Goal: Information Seeking & Learning: Learn about a topic

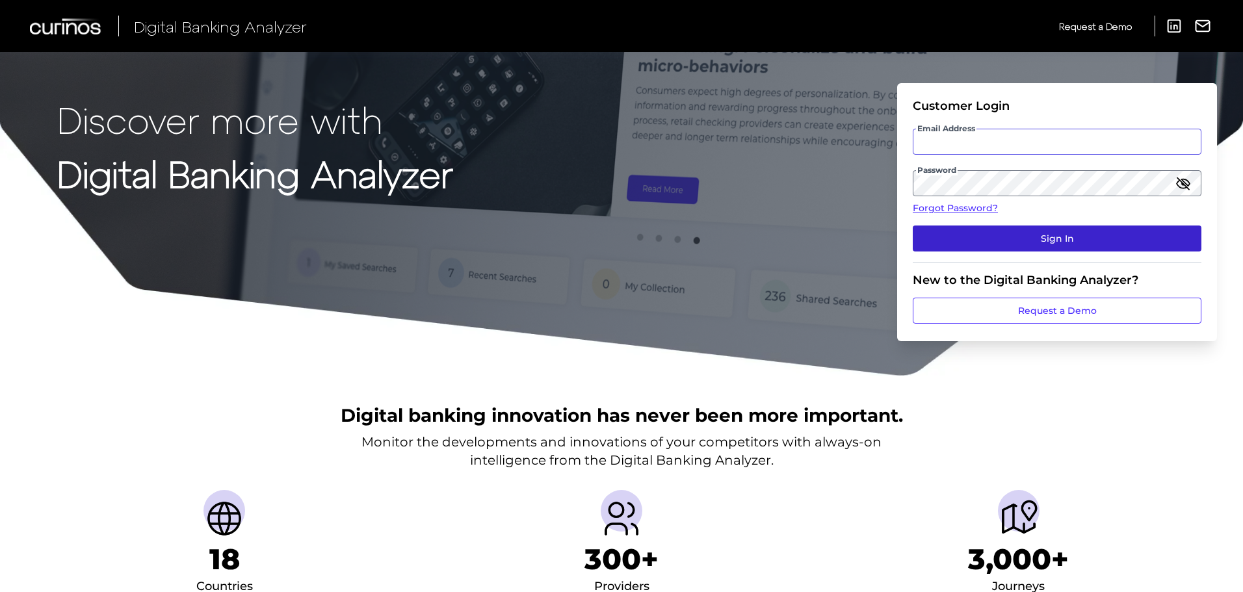
type input "[EMAIL_ADDRESS][PERSON_NAME][DOMAIN_NAME]"
click at [986, 244] on button "Sign In" at bounding box center [1057, 239] width 289 height 26
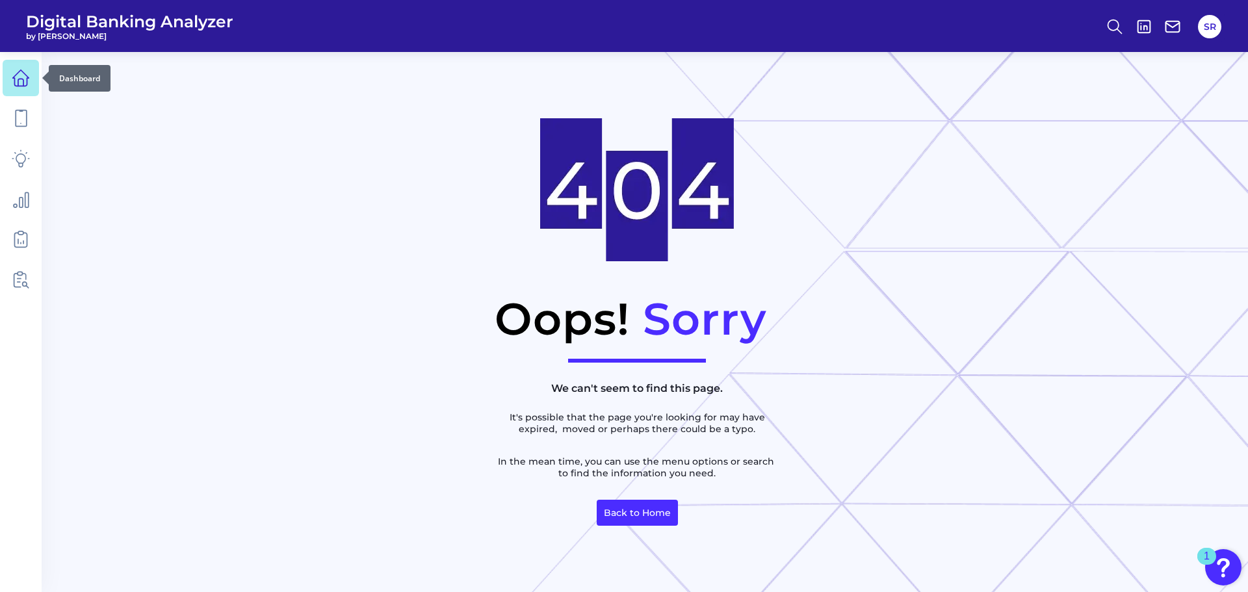
click at [15, 85] on icon at bounding box center [21, 78] width 18 height 18
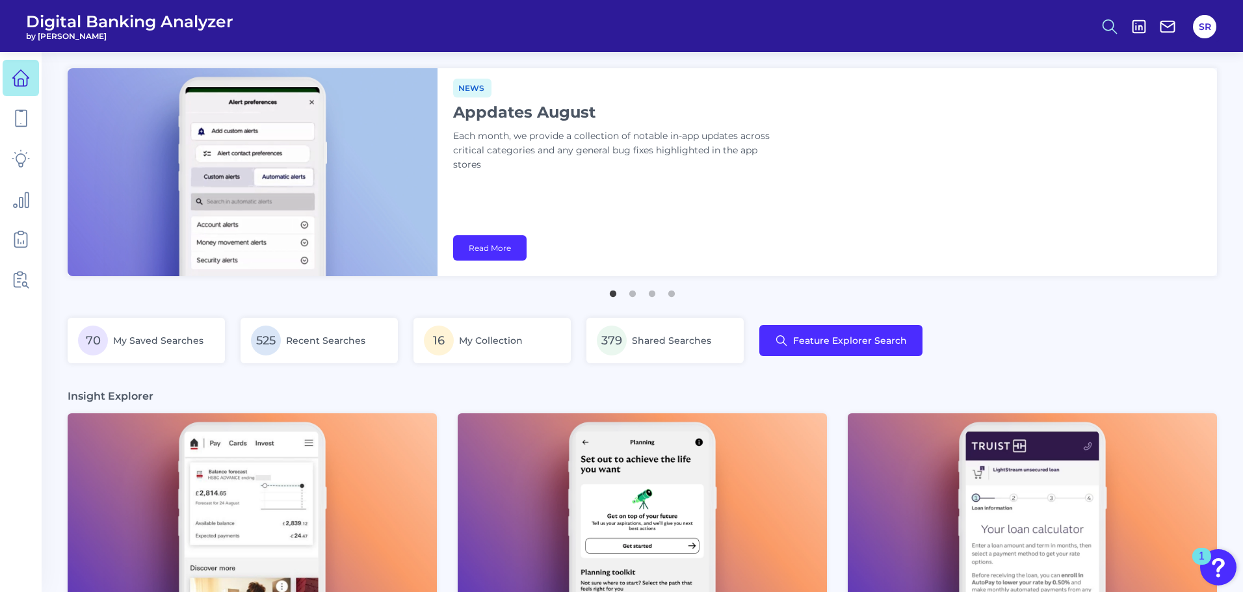
click at [1109, 25] on icon at bounding box center [1110, 27] width 18 height 18
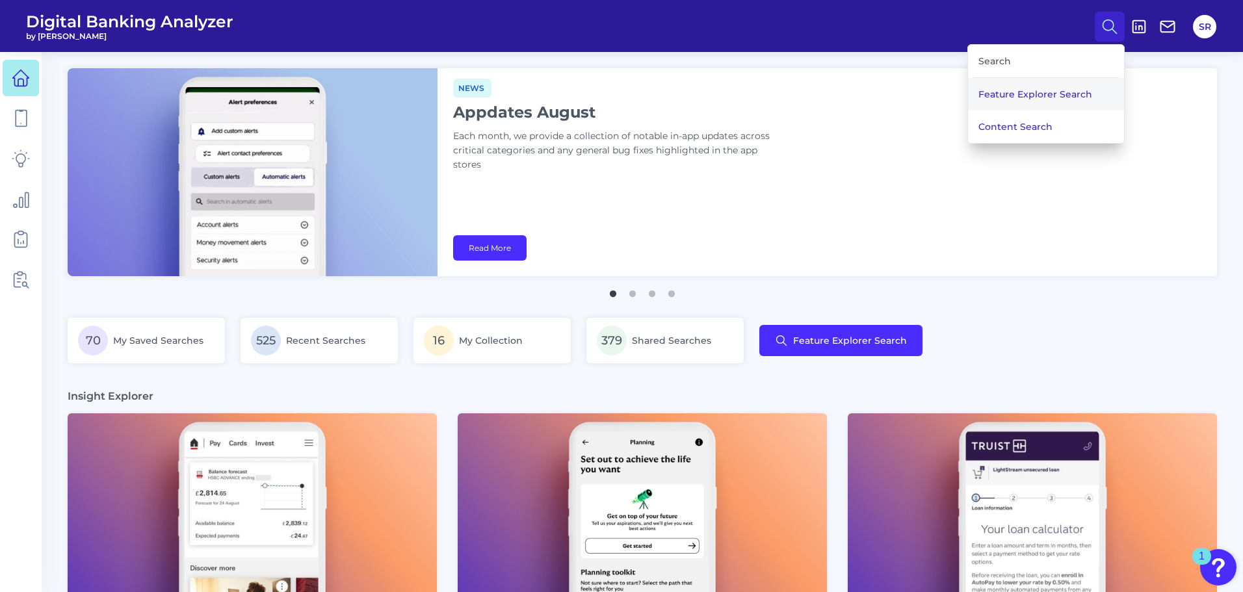
click at [1052, 92] on button "Feature Explorer Search" at bounding box center [1046, 94] width 156 height 33
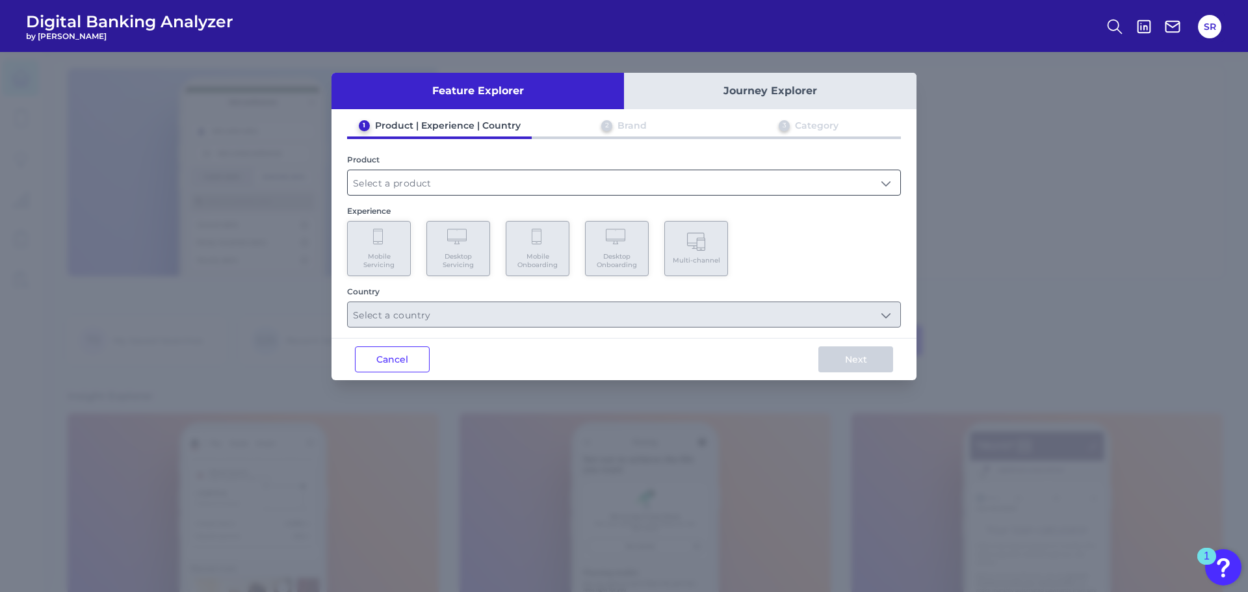
click at [575, 184] on input "text" at bounding box center [624, 182] width 553 height 25
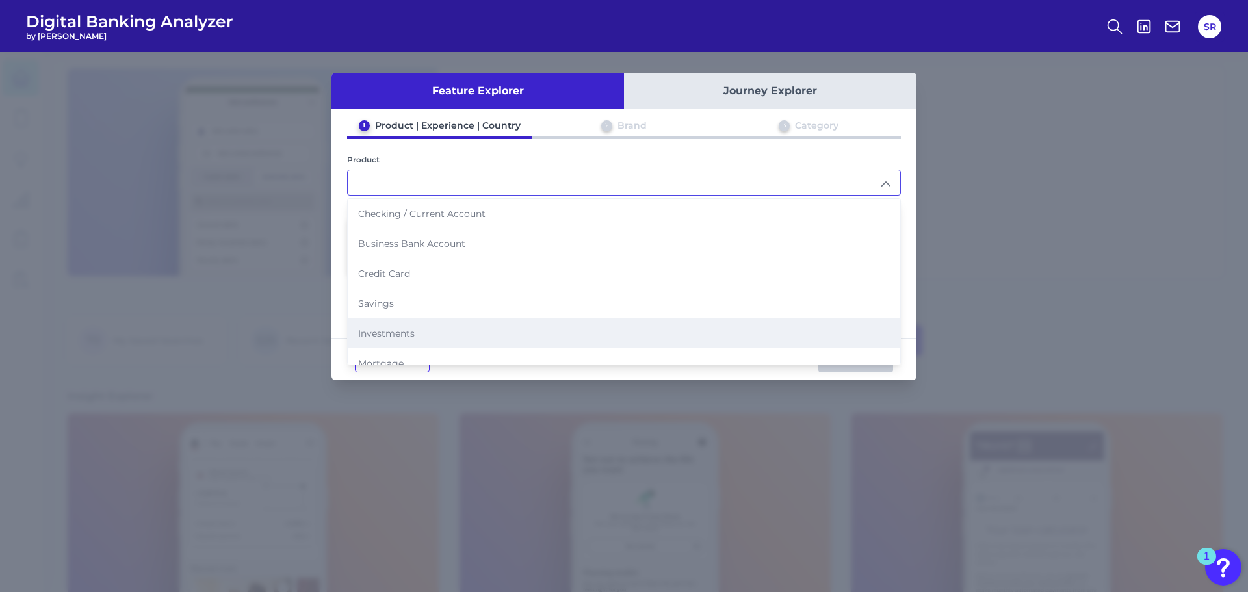
click at [503, 319] on li "Investments" at bounding box center [624, 334] width 553 height 30
type input "Investments"
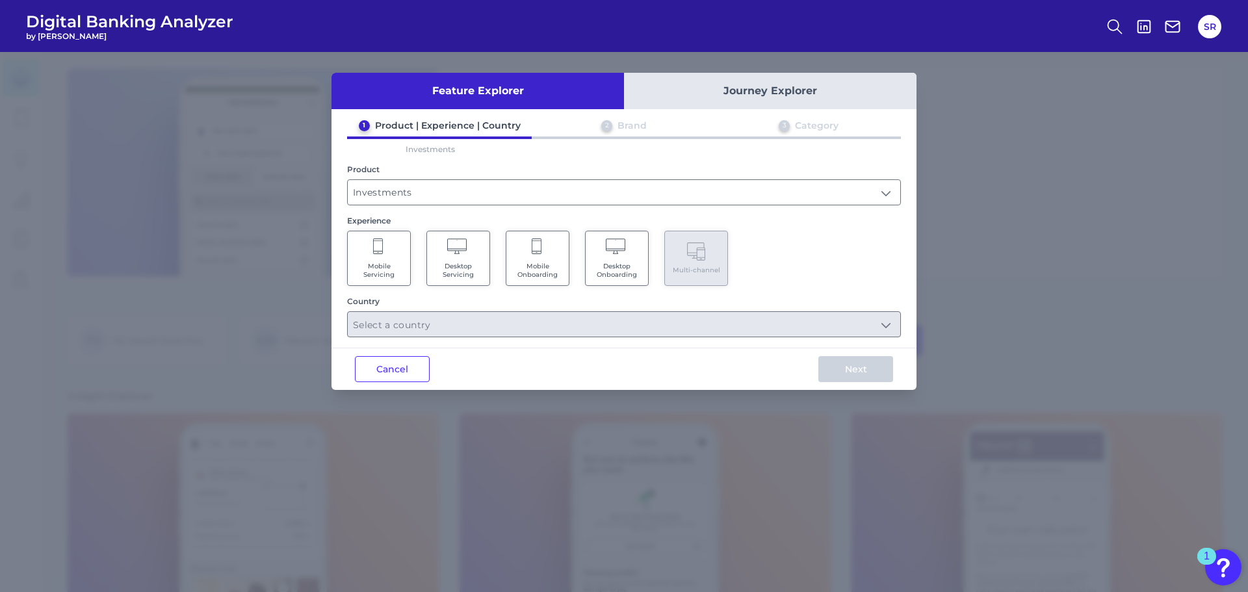
click at [406, 261] on Servicing "Mobile Servicing" at bounding box center [379, 258] width 64 height 55
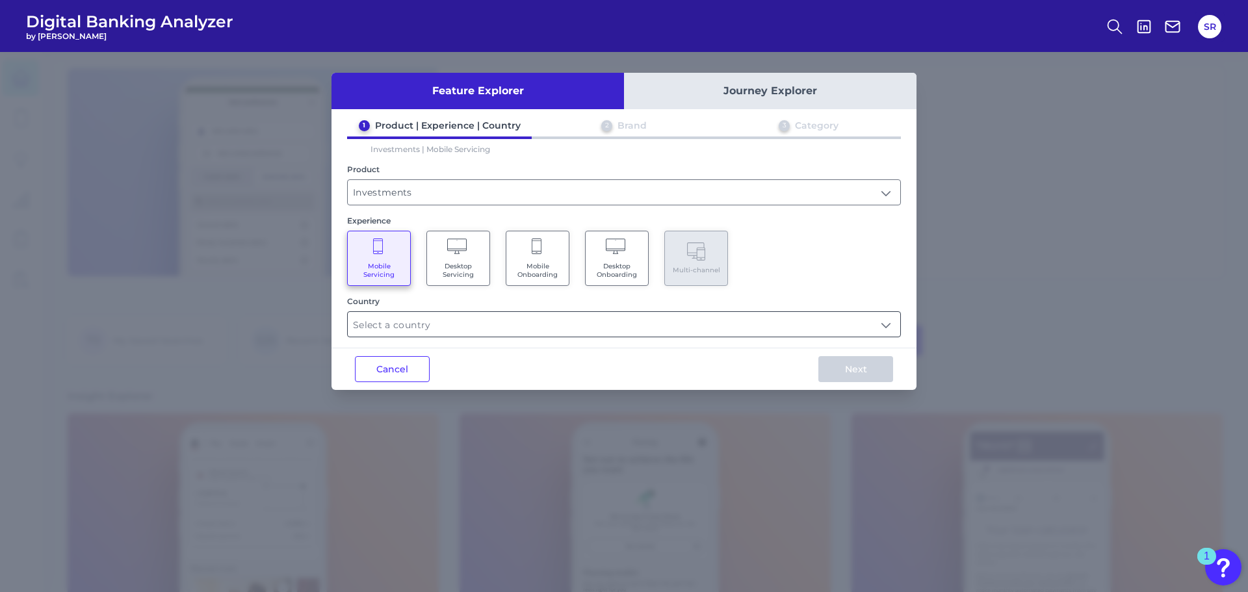
click at [518, 314] on input "text" at bounding box center [624, 324] width 553 height 25
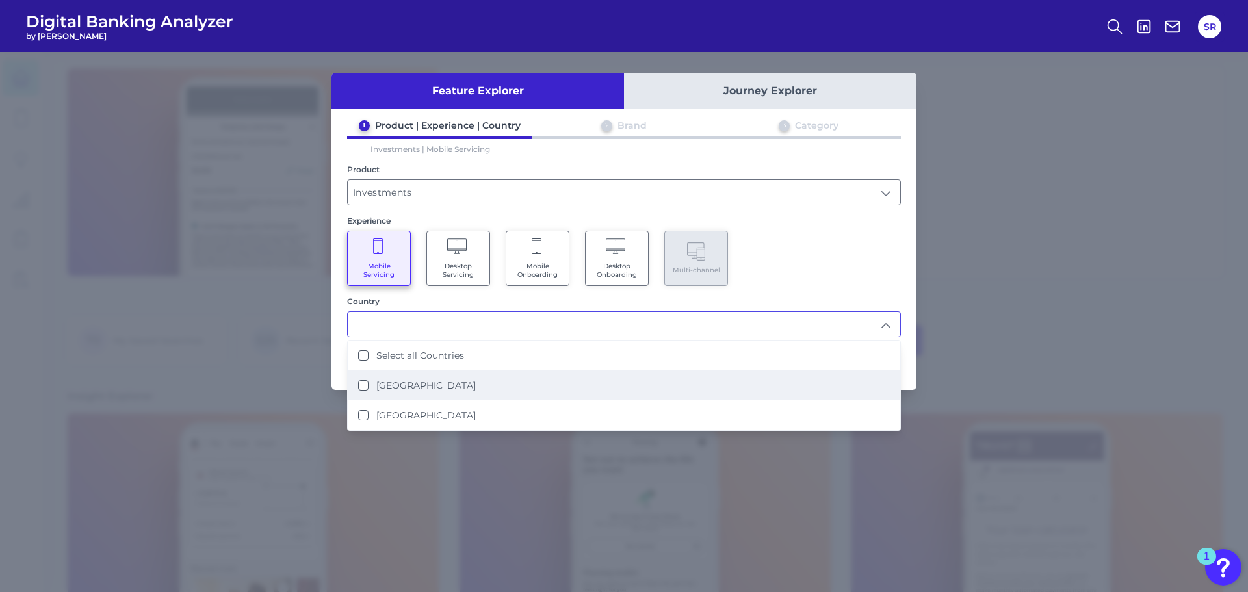
click at [423, 384] on label "[GEOGRAPHIC_DATA]" at bounding box center [425, 386] width 99 height 12
type input "[GEOGRAPHIC_DATA]"
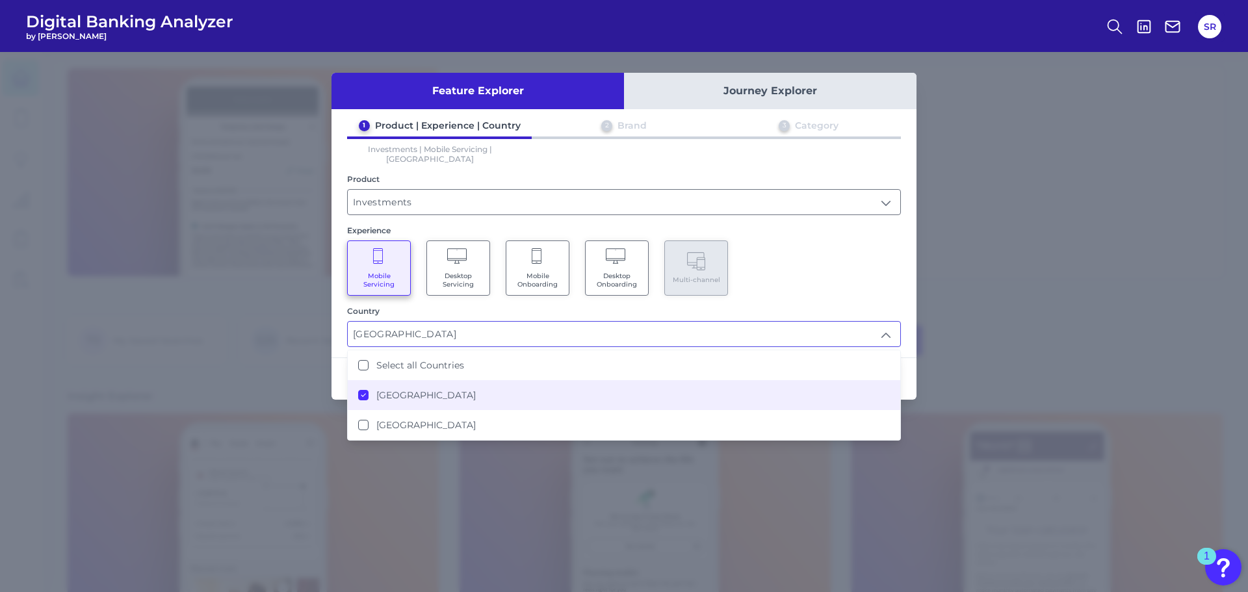
click at [781, 278] on div "Mobile Servicing Desktop Servicing Mobile Onboarding Desktop Onboarding Multi-c…" at bounding box center [624, 268] width 554 height 55
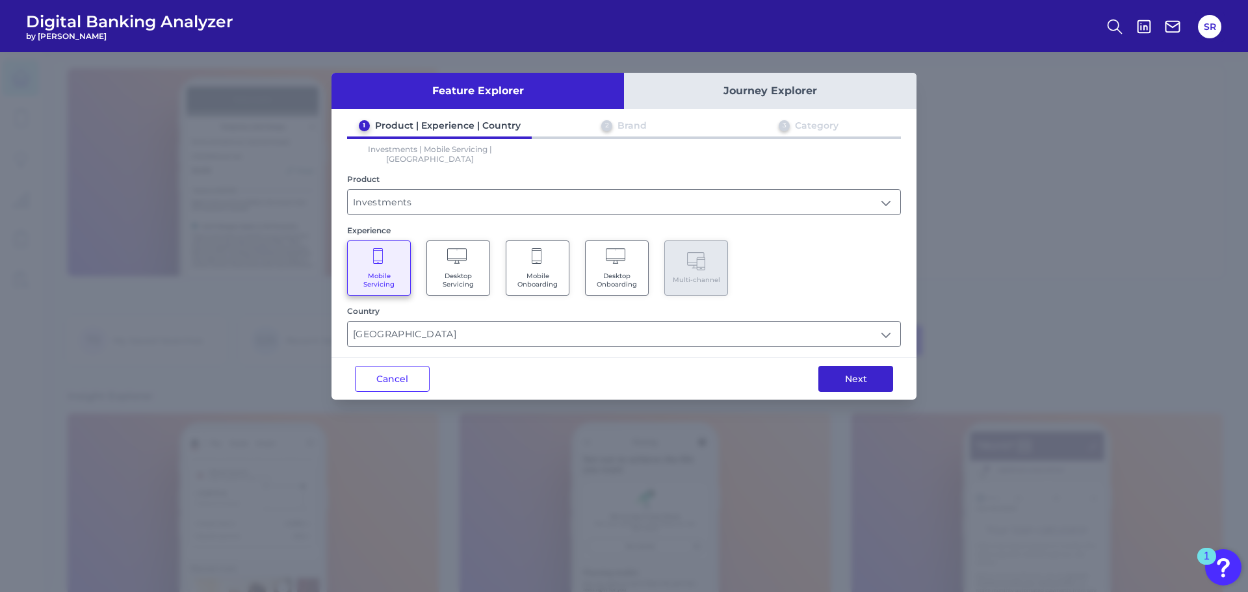
click at [852, 372] on button "Next" at bounding box center [856, 379] width 75 height 26
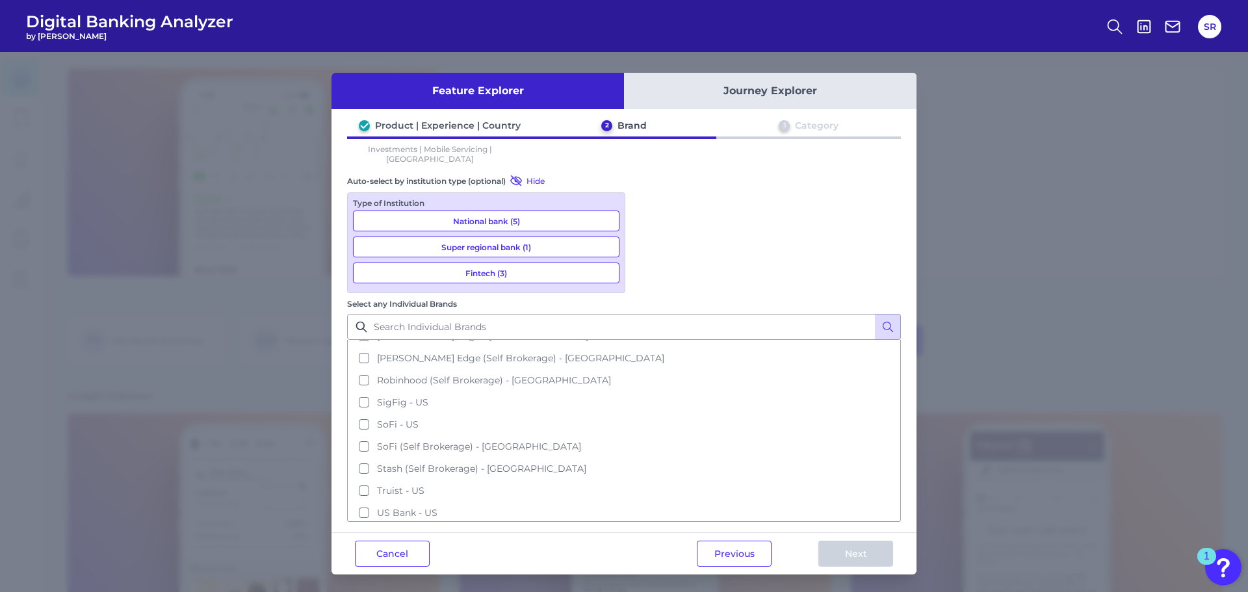
scroll to position [442, 0]
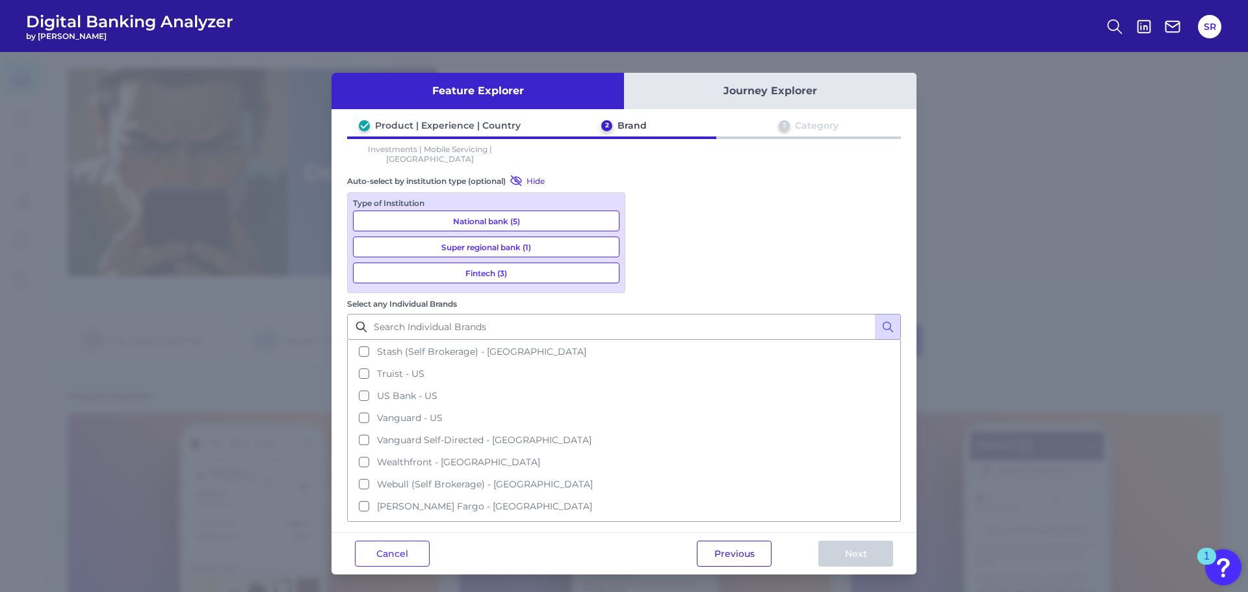
click at [714, 541] on button "Previous" at bounding box center [734, 554] width 75 height 26
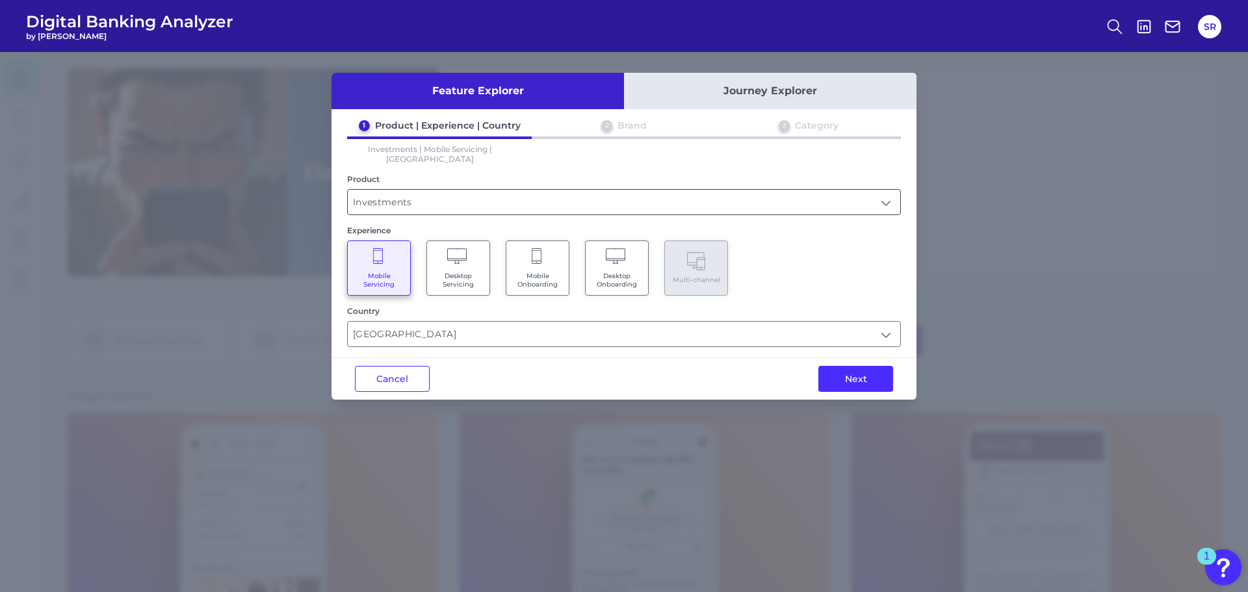
click at [866, 194] on input "Investments" at bounding box center [624, 202] width 553 height 25
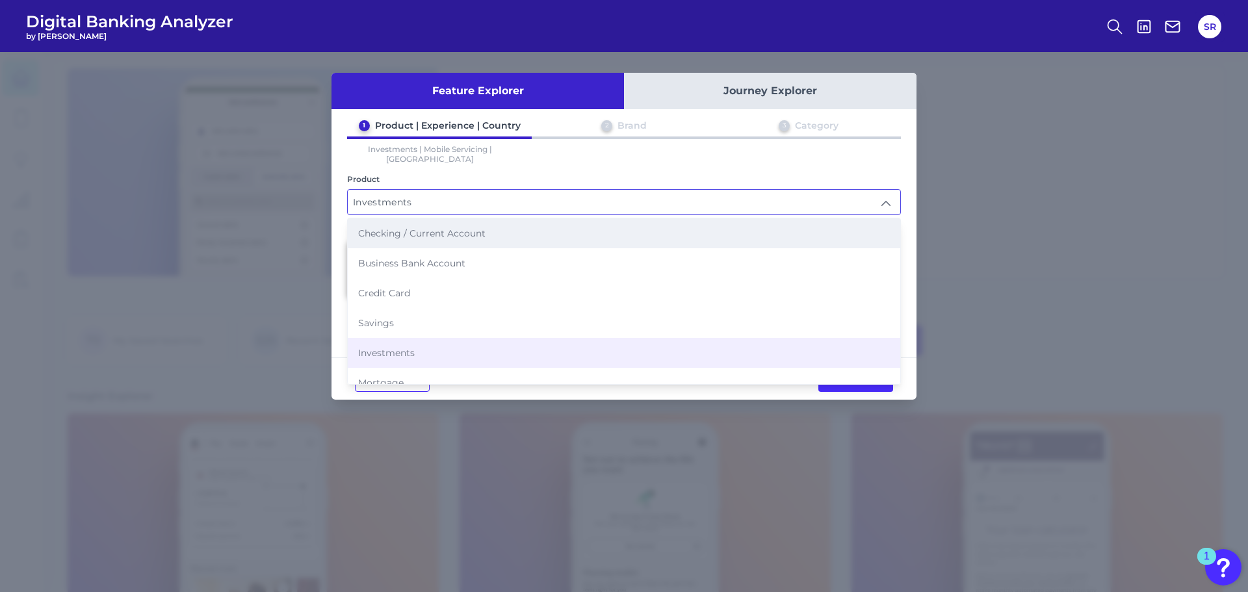
click at [460, 229] on li "Checking / Current Account" at bounding box center [624, 233] width 553 height 30
type input "Checking / Current Account"
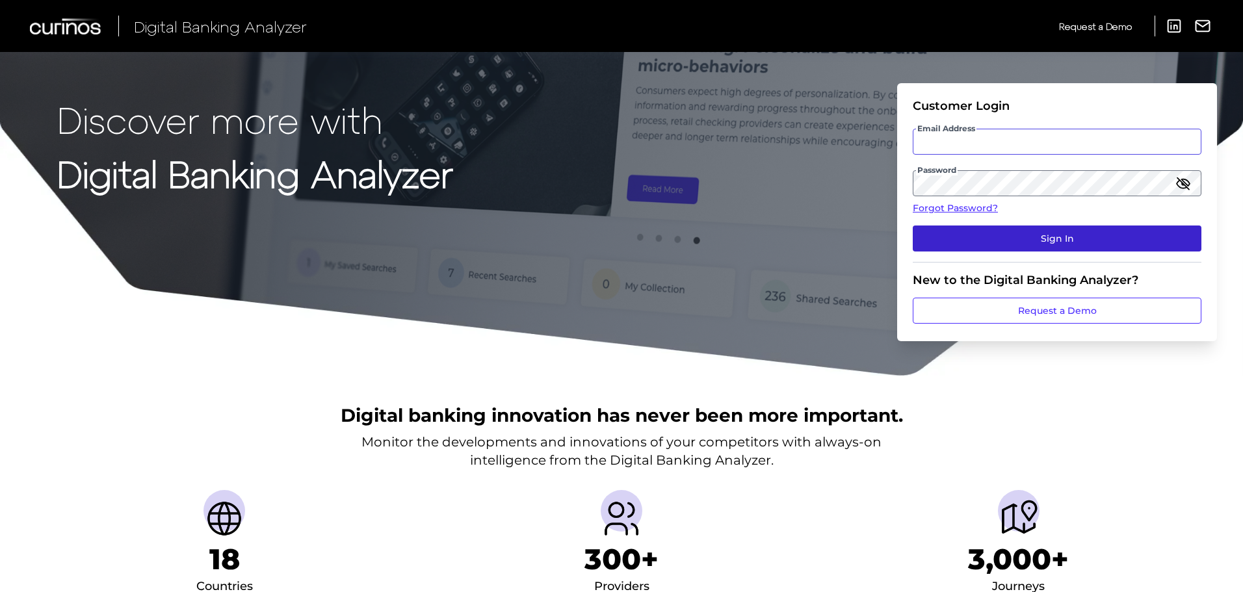
type input "[EMAIL_ADDRESS][PERSON_NAME][DOMAIN_NAME]"
click at [978, 233] on button "Sign In" at bounding box center [1057, 239] width 289 height 26
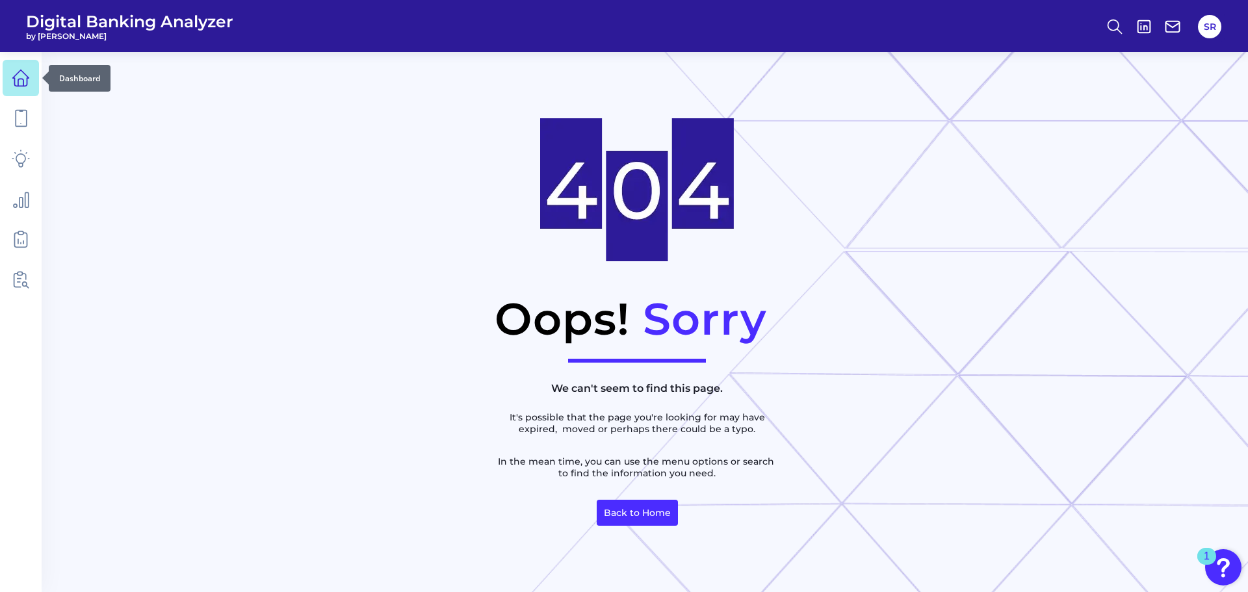
click at [15, 78] on icon at bounding box center [21, 78] width 18 height 18
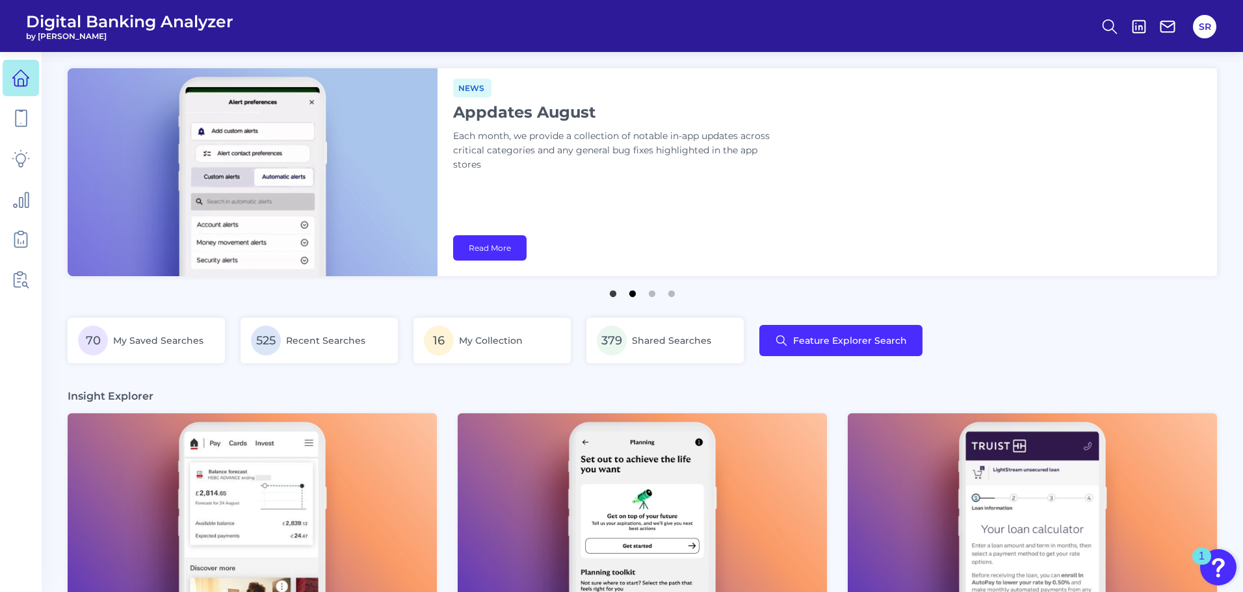
click at [632, 295] on button "2" at bounding box center [632, 290] width 13 height 13
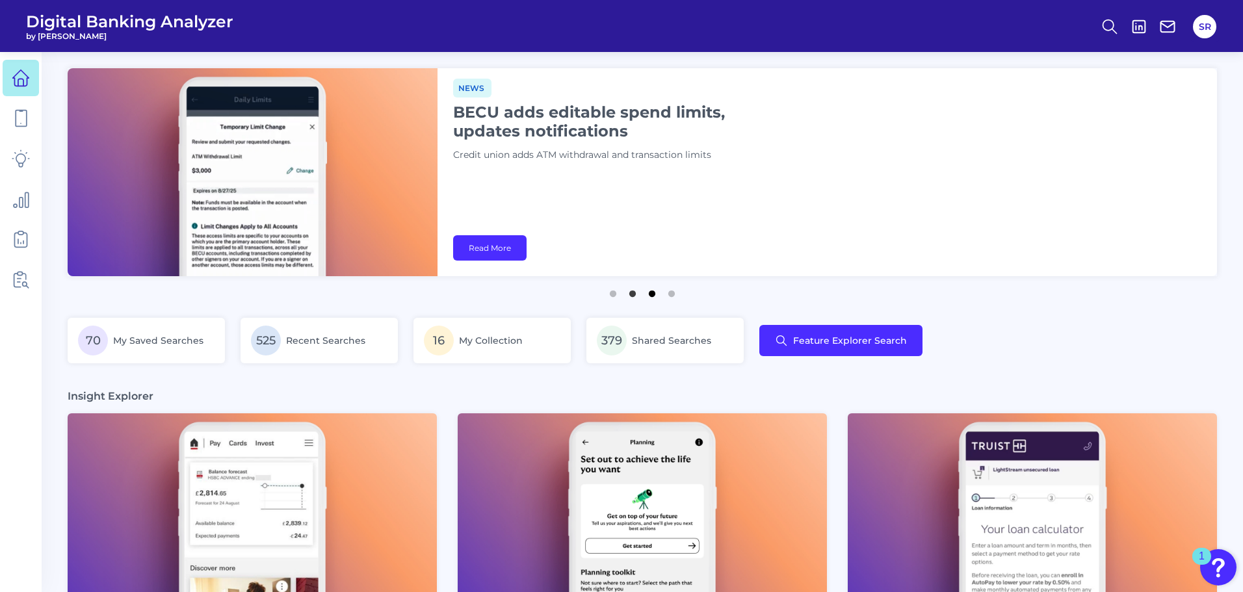
click at [649, 296] on button "3" at bounding box center [652, 290] width 13 height 13
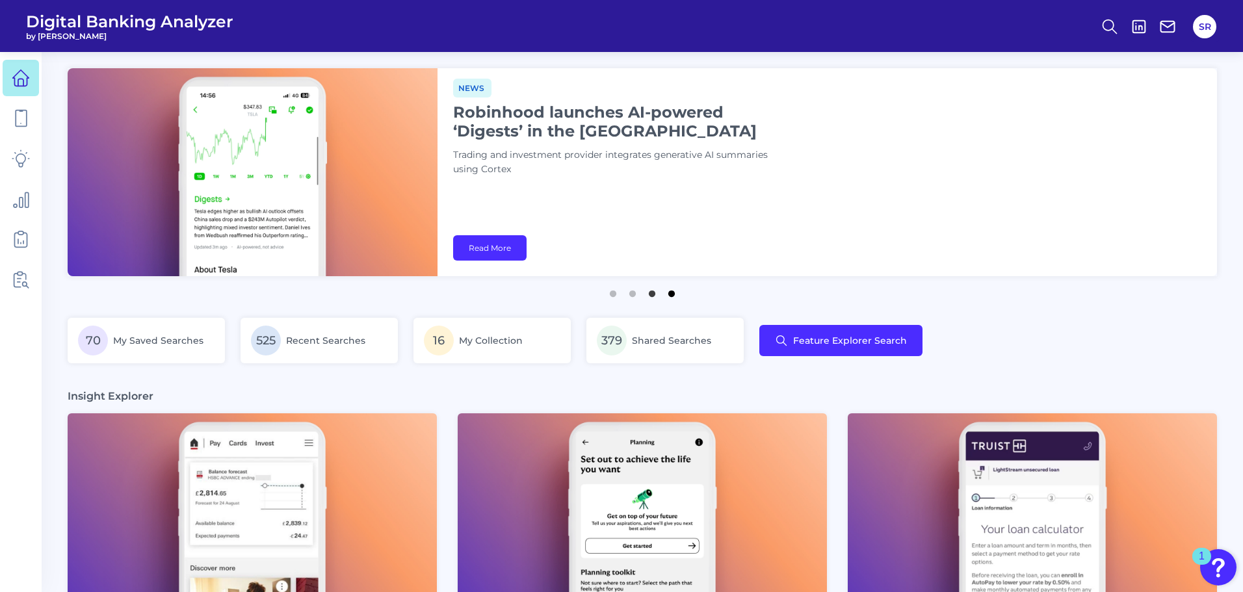
click at [670, 295] on button "4" at bounding box center [671, 290] width 13 height 13
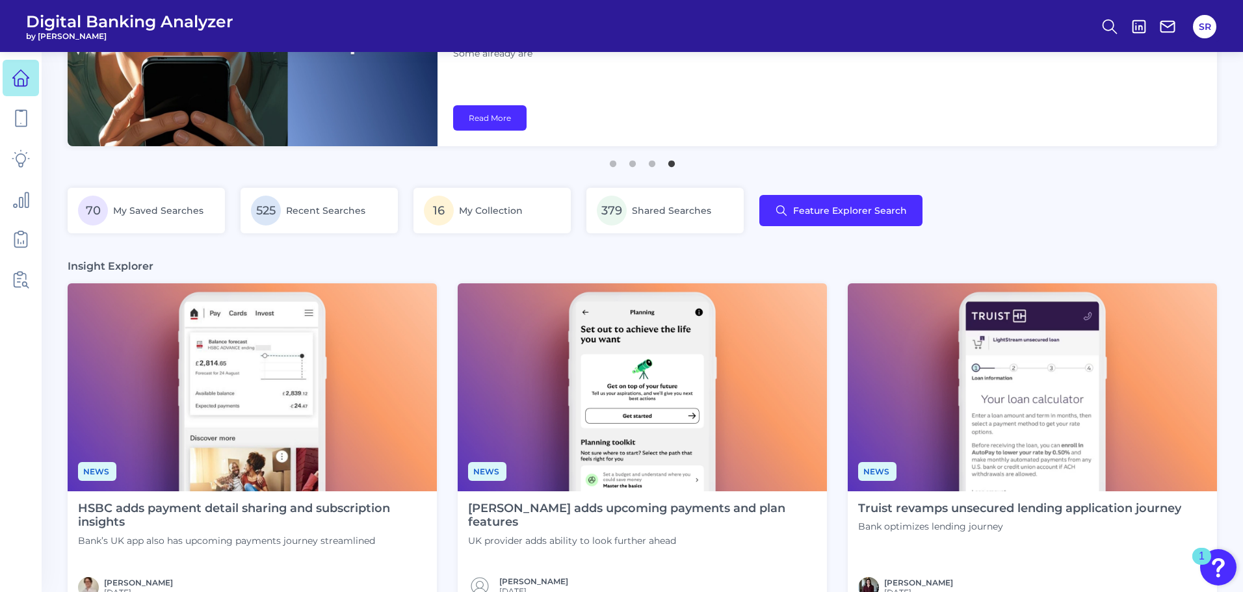
scroll to position [195, 0]
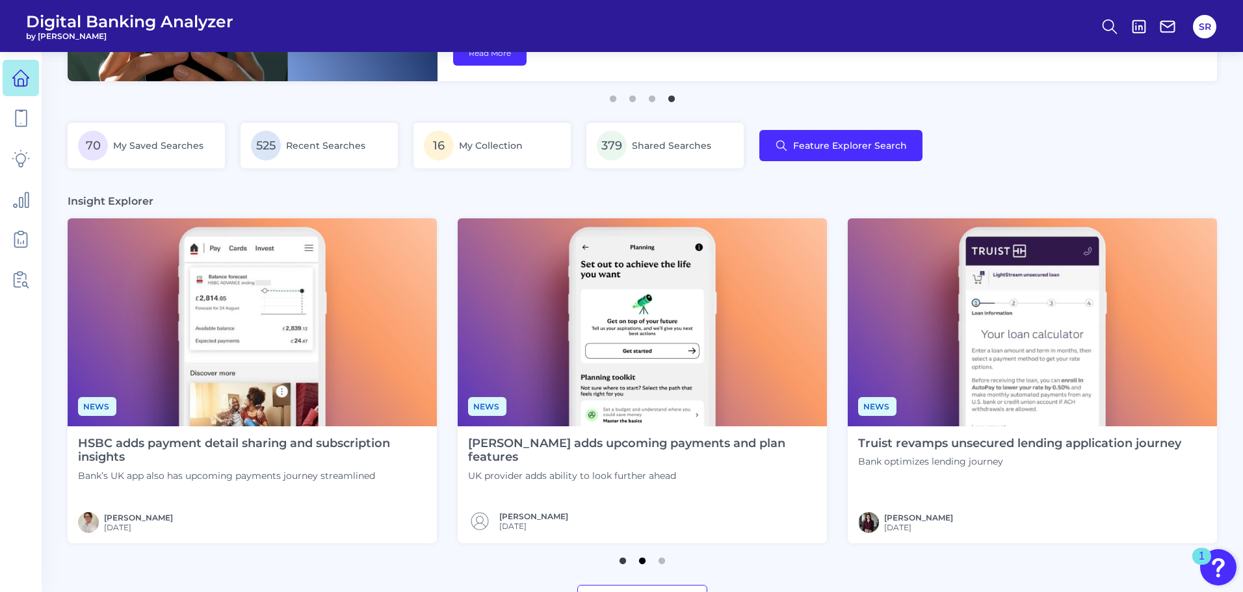
click at [646, 558] on button "2" at bounding box center [642, 557] width 13 height 13
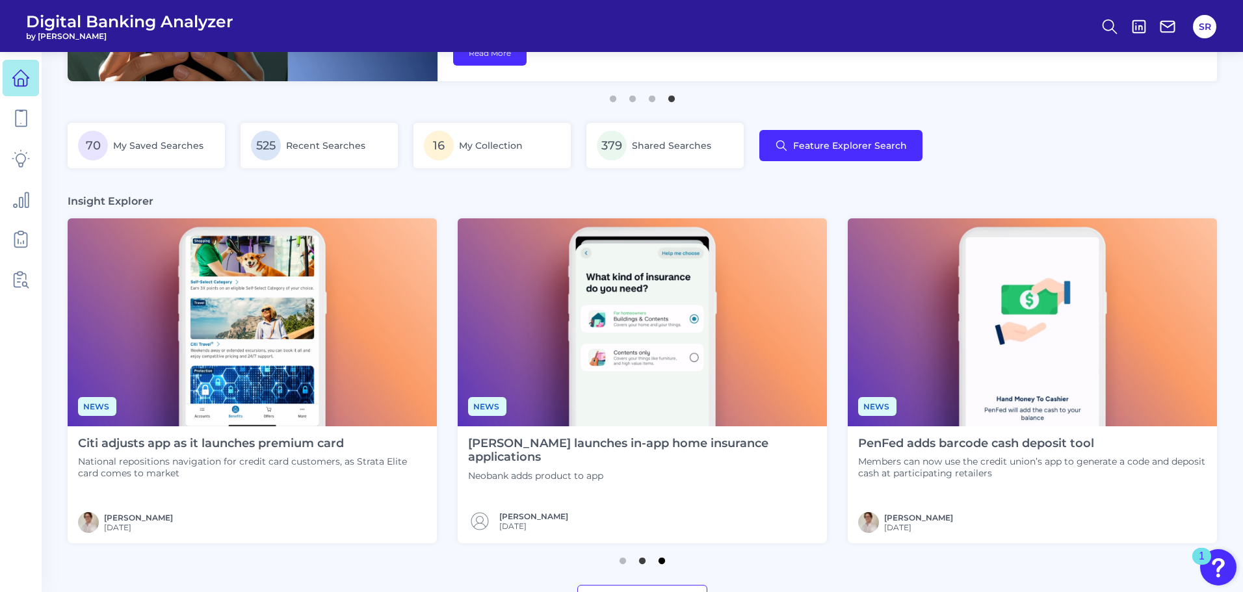
click at [661, 561] on button "3" at bounding box center [661, 557] width 13 height 13
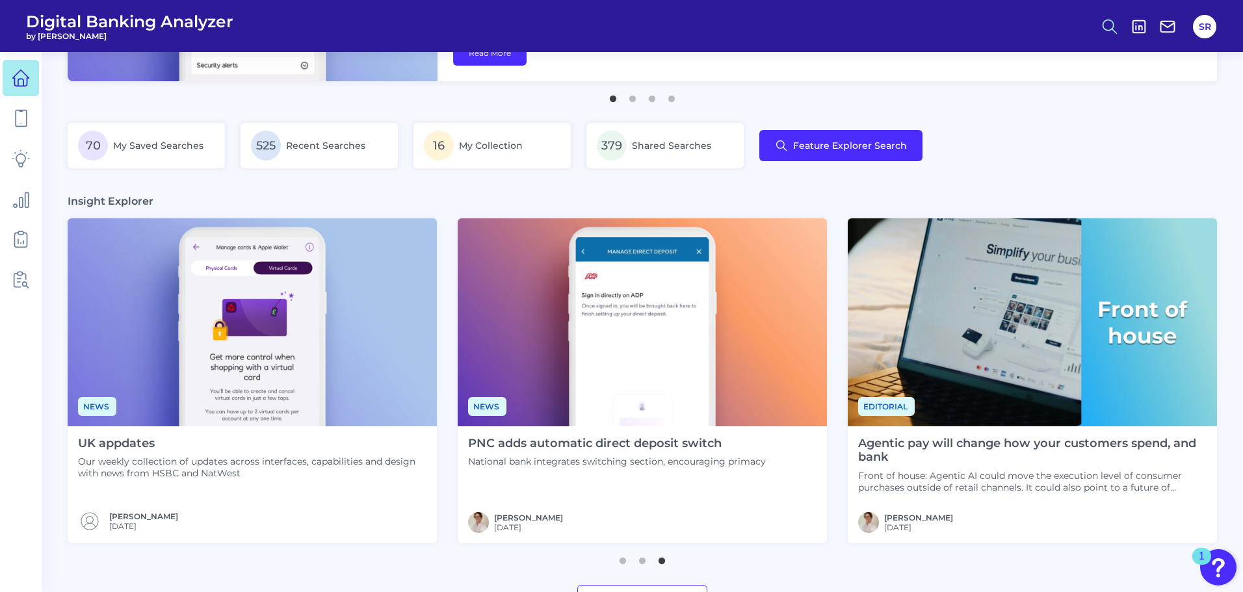
click at [1102, 29] on icon at bounding box center [1110, 27] width 18 height 18
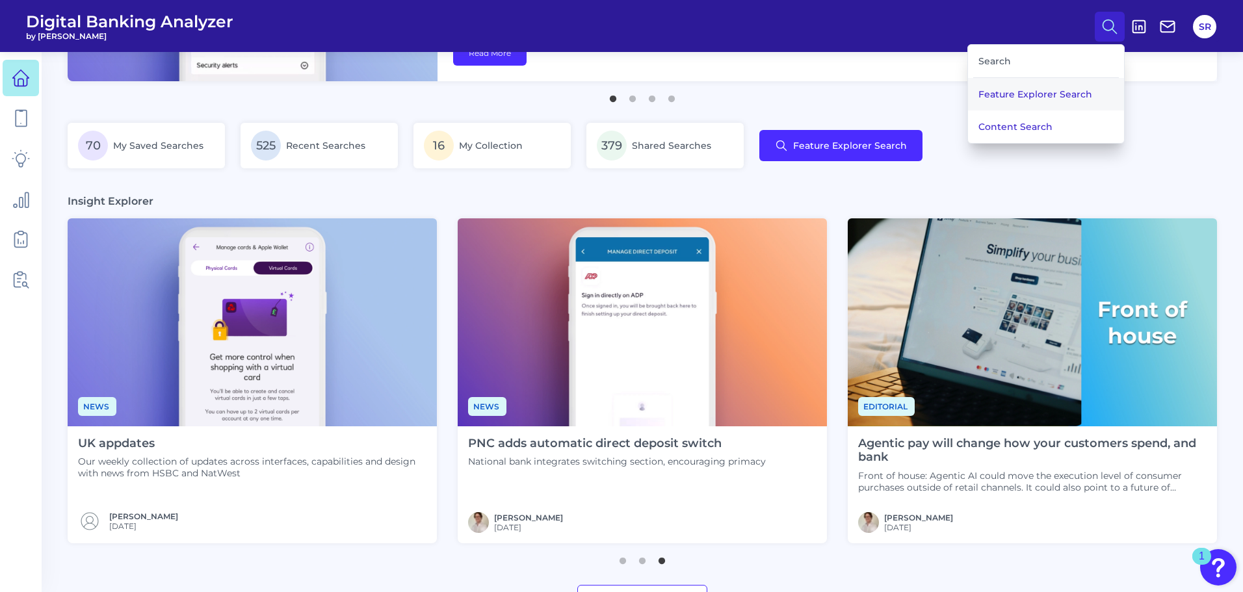
click at [1062, 85] on button "Feature Explorer Search" at bounding box center [1046, 94] width 156 height 33
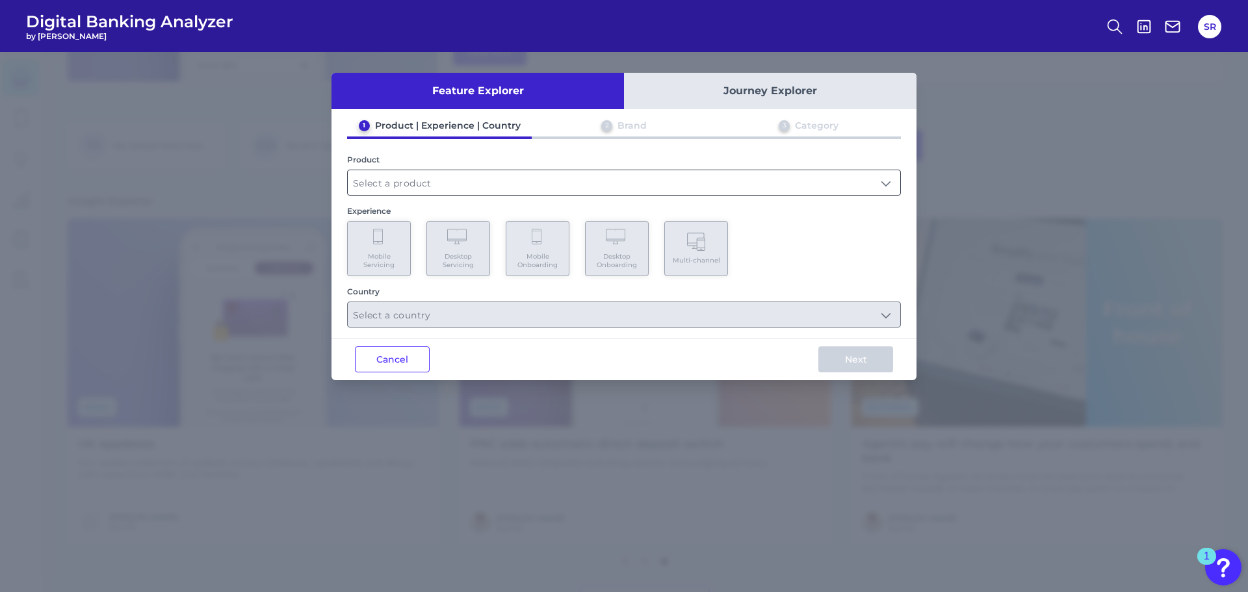
click at [557, 180] on input "text" at bounding box center [624, 182] width 553 height 25
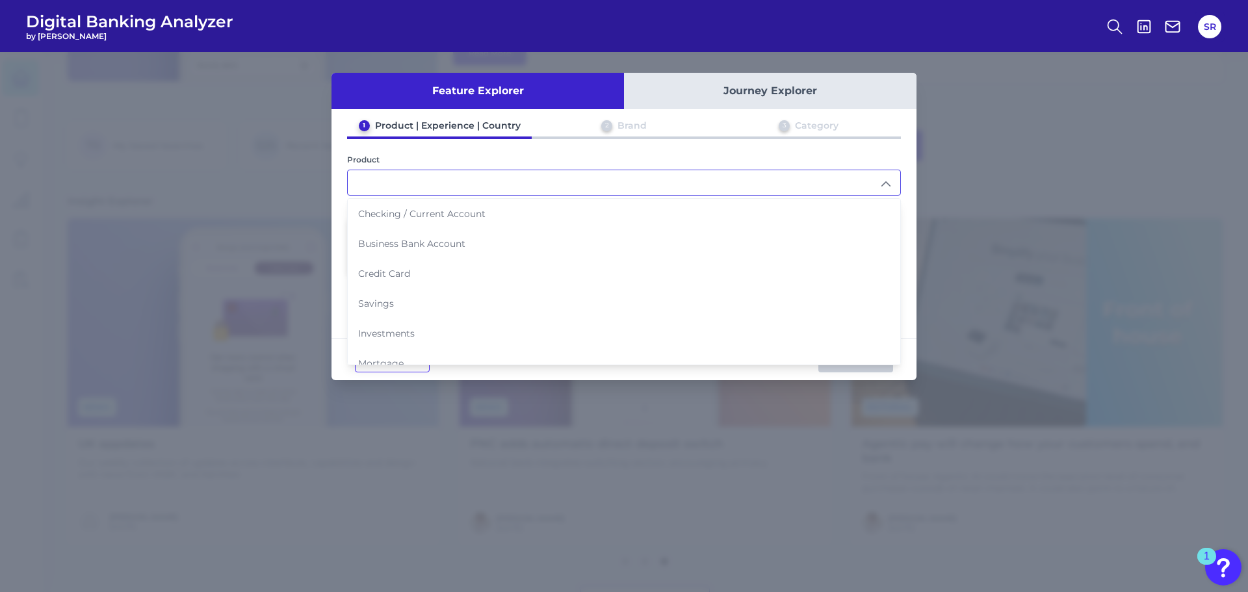
click at [1082, 46] on header "Digital Banking Analyzer by Curinos SR" at bounding box center [624, 26] width 1248 height 52
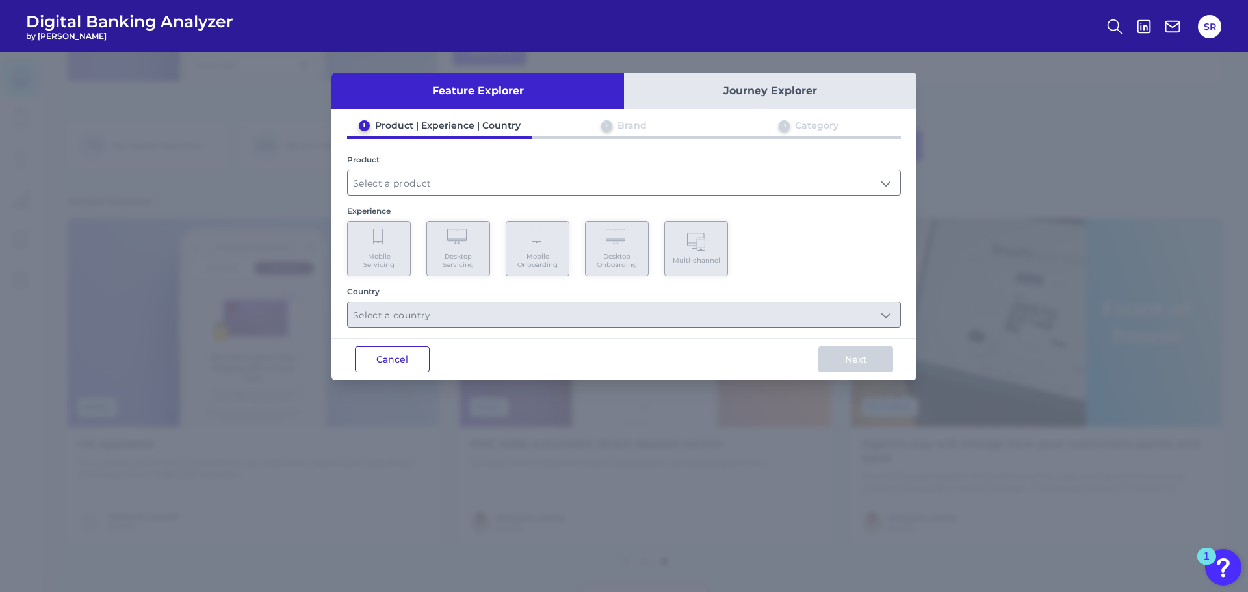
click at [417, 365] on button "Cancel" at bounding box center [392, 360] width 75 height 26
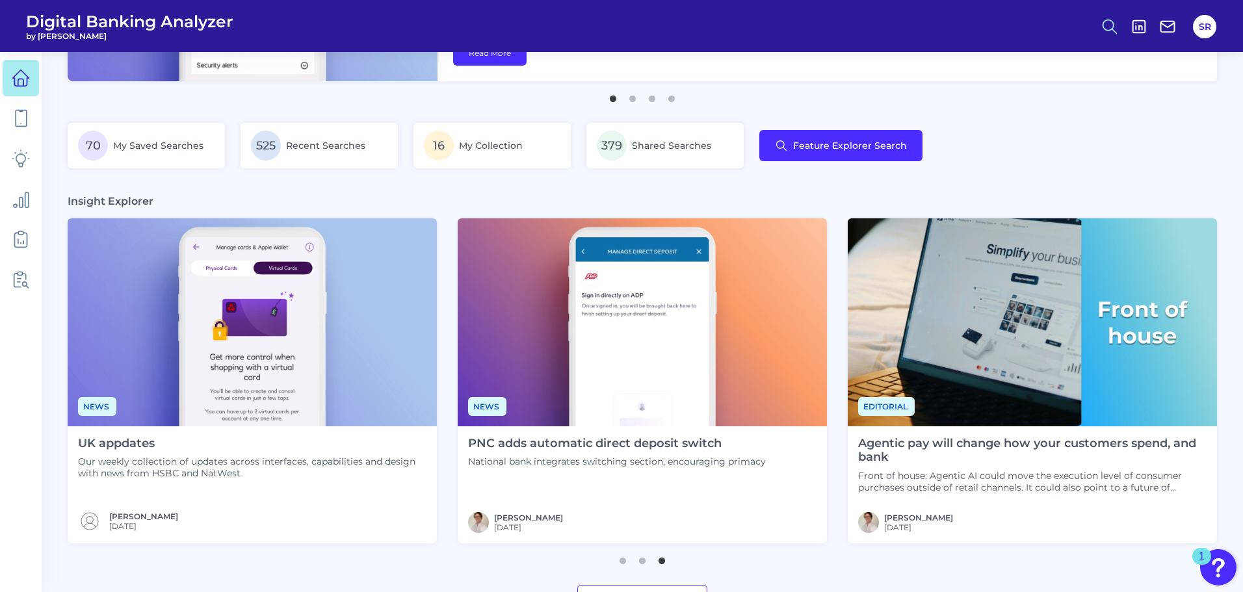
click at [1107, 20] on circle at bounding box center [1108, 25] width 10 height 10
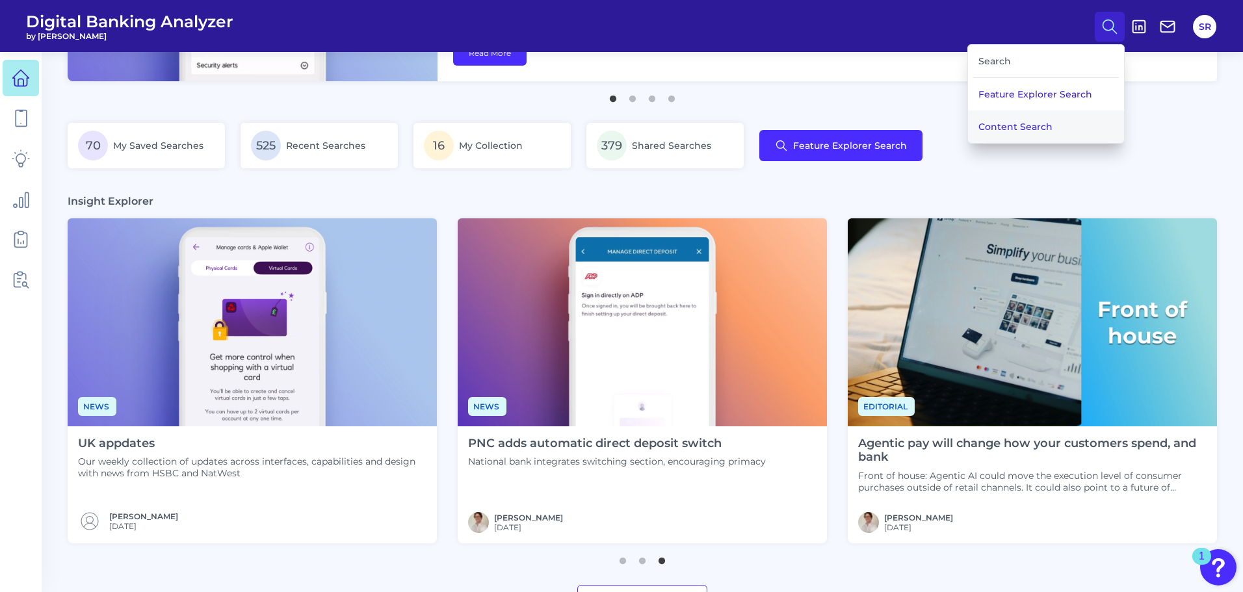
click at [1036, 120] on button "Content Search" at bounding box center [1046, 127] width 156 height 33
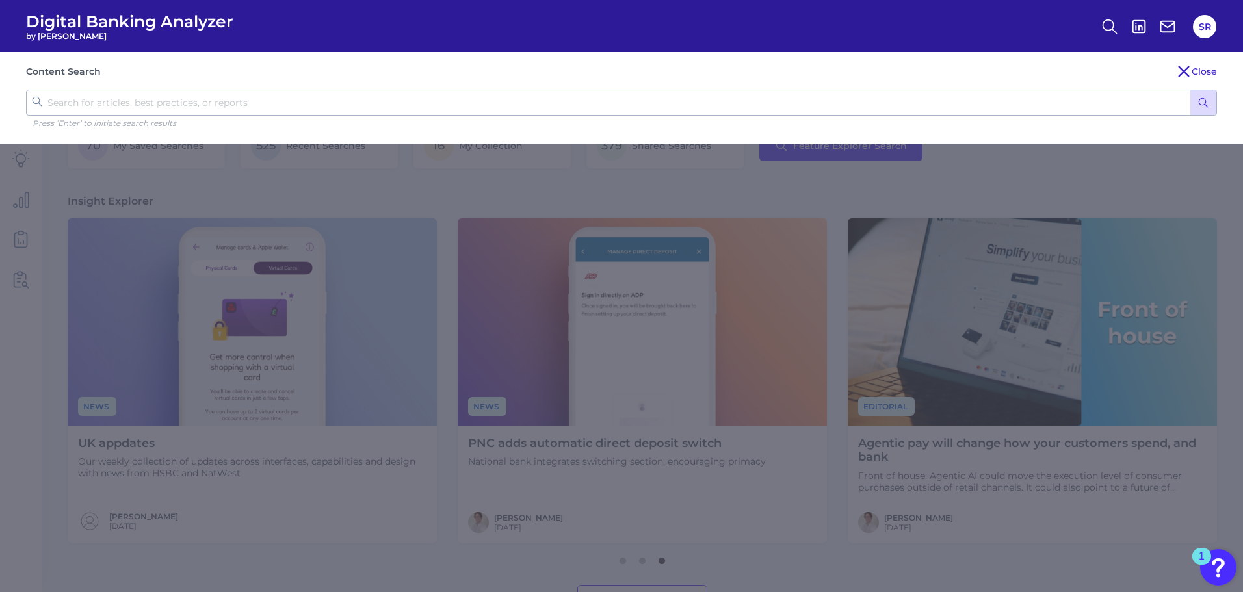
click at [208, 102] on input "text" at bounding box center [621, 103] width 1191 height 26
type input "HSBC"
click at [1190, 90] on button "submit" at bounding box center [1203, 102] width 26 height 25
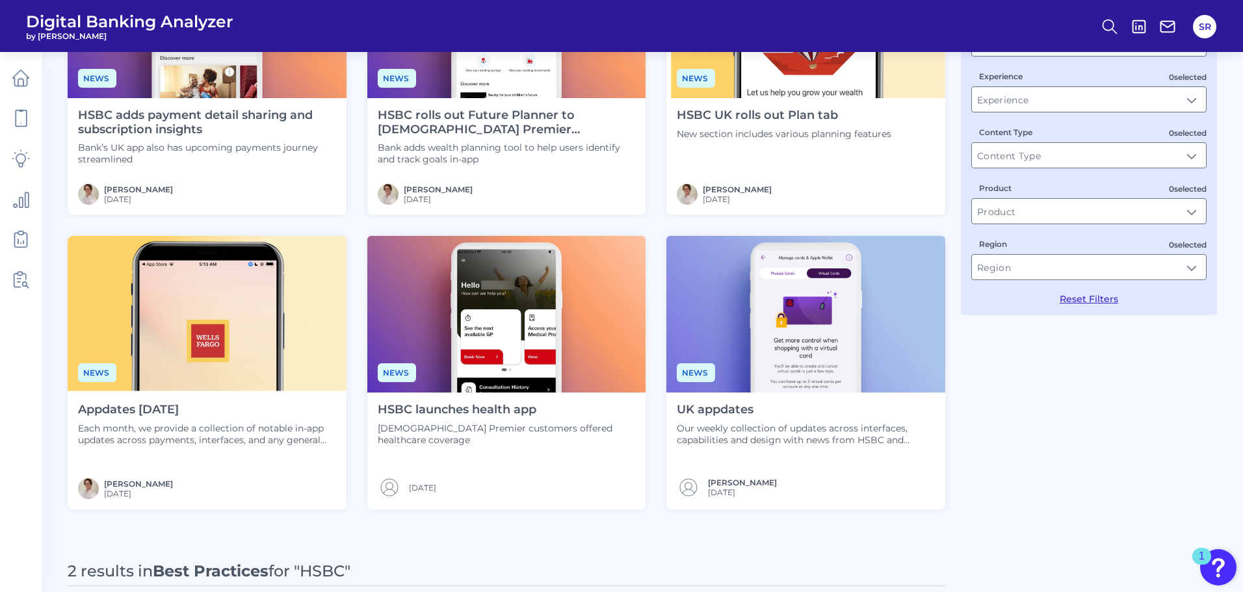
scroll to position [154, 0]
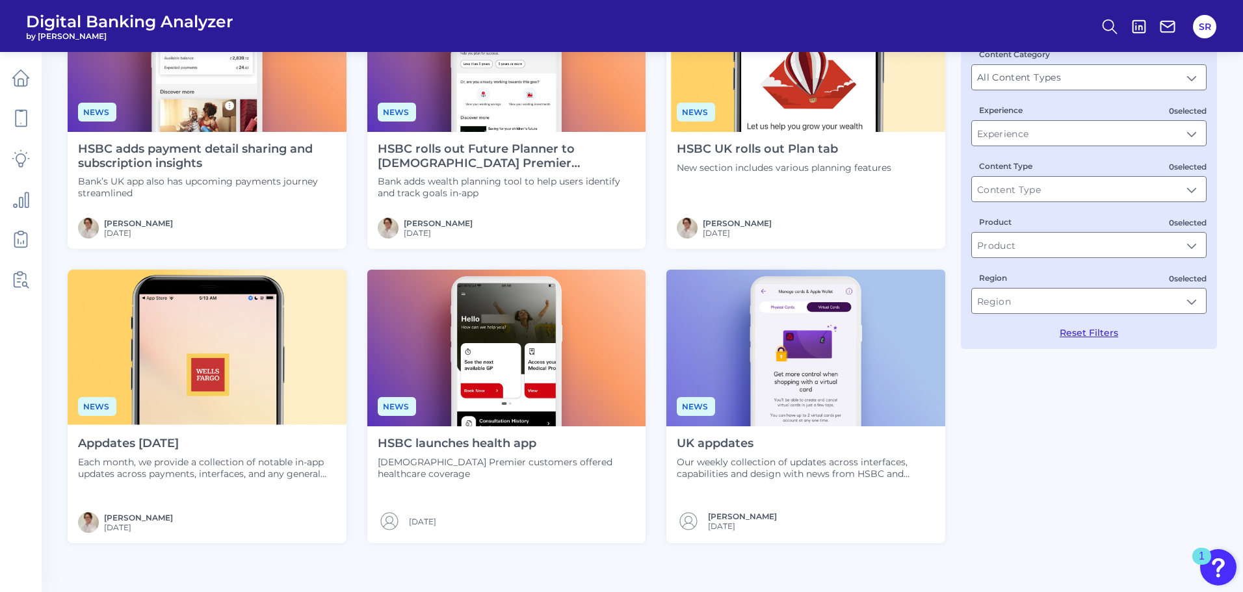
click at [473, 444] on h4 "HSBC launches health app" at bounding box center [507, 444] width 258 height 14
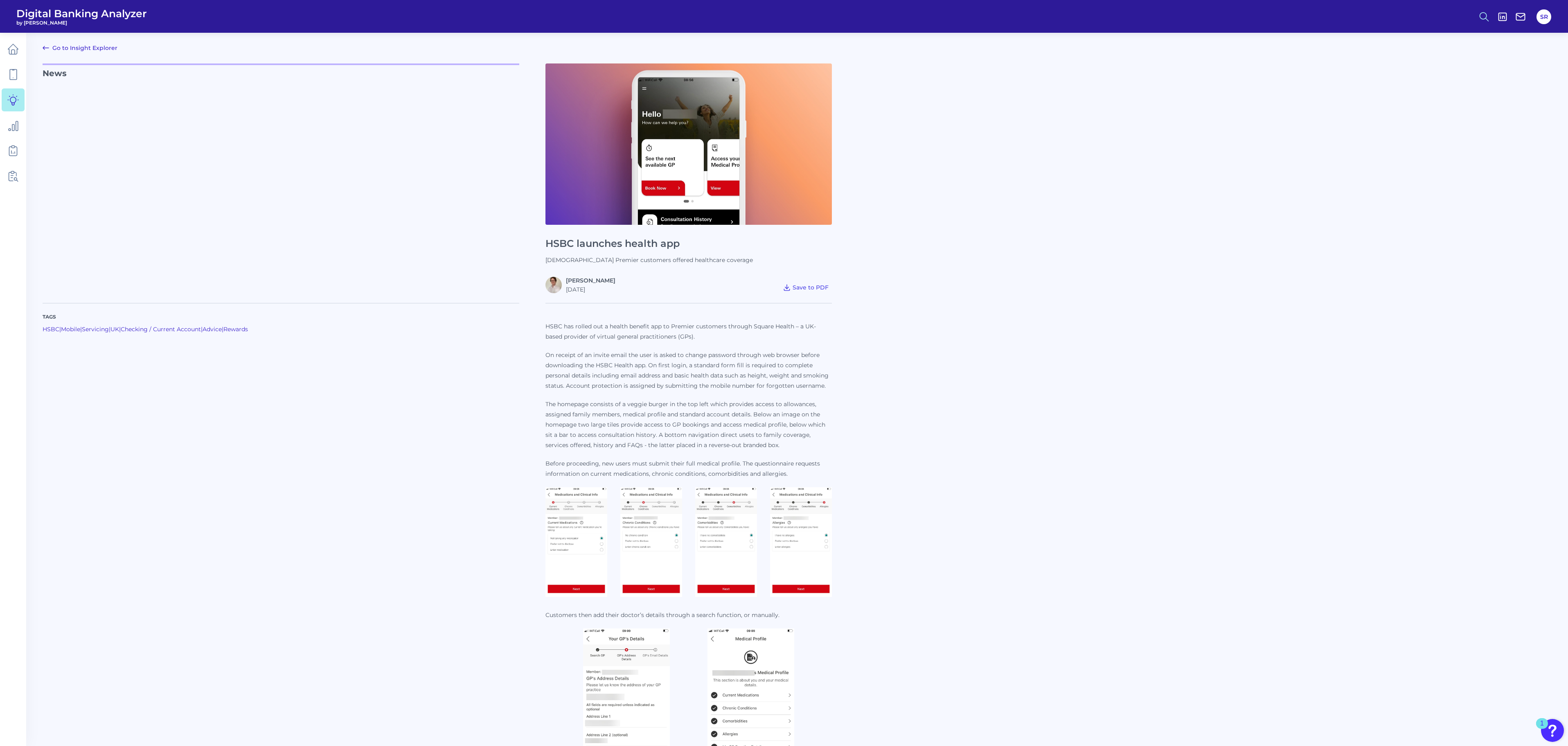
click at [786, 19] on circle at bounding box center [1484, 16] width 6 height 6
click at [786, 81] on button "Content Search" at bounding box center [1444, 80] width 98 height 21
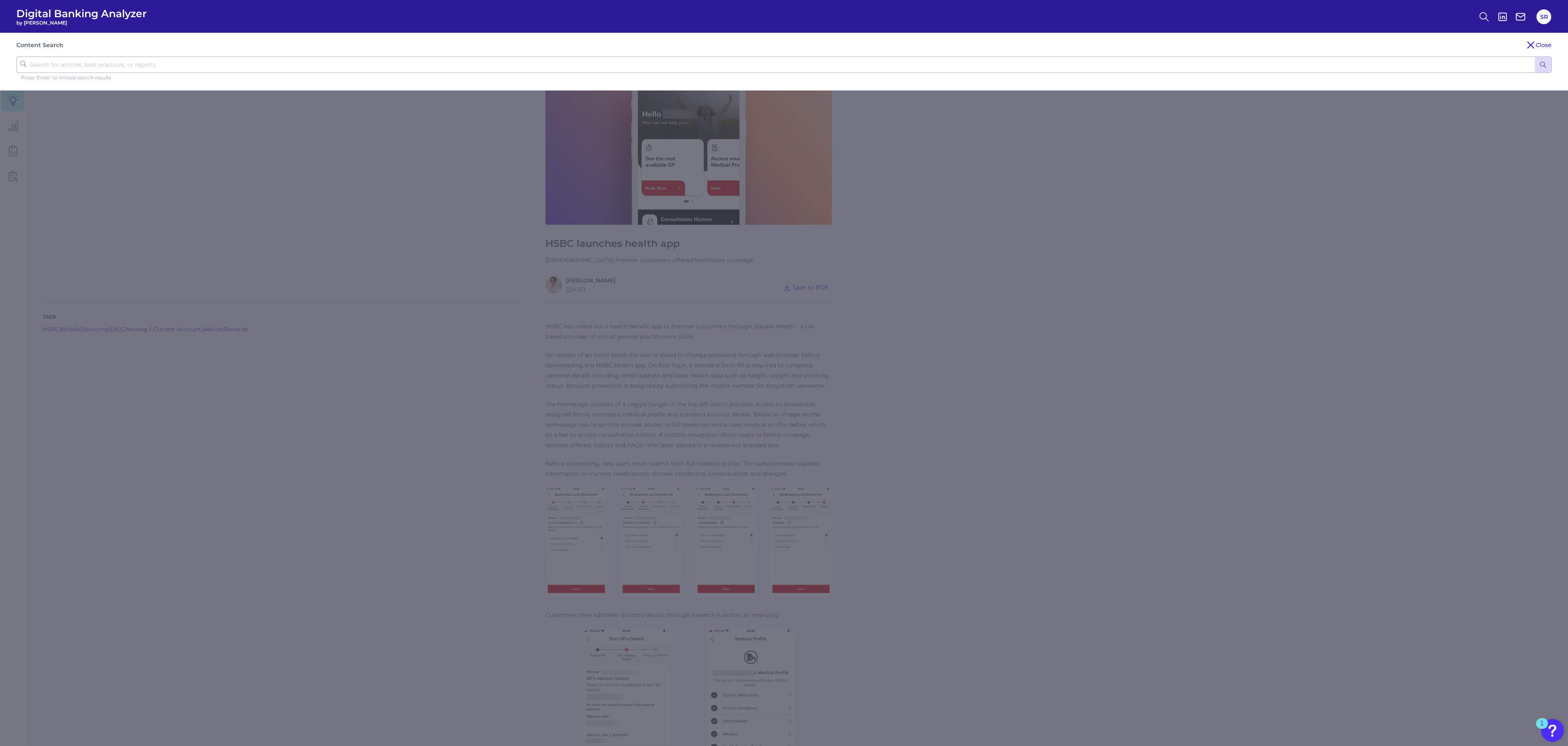
click at [155, 59] on input "text" at bounding box center [784, 65] width 1535 height 16
type input "dbs"
click button "submit" at bounding box center [1543, 64] width 16 height 16
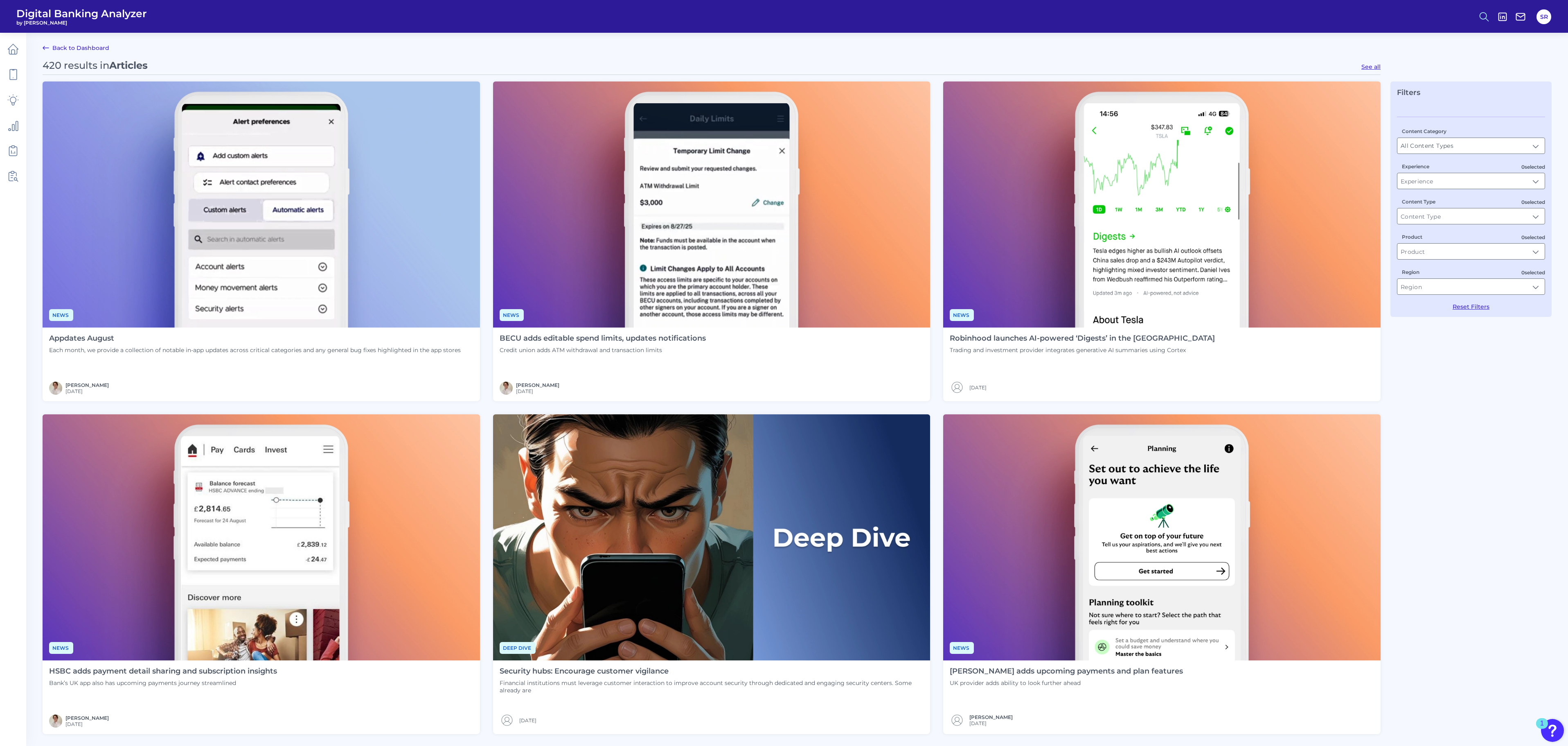
click at [786, 13] on icon at bounding box center [1484, 17] width 11 height 11
click at [786, 79] on button "Content Search" at bounding box center [1444, 80] width 98 height 21
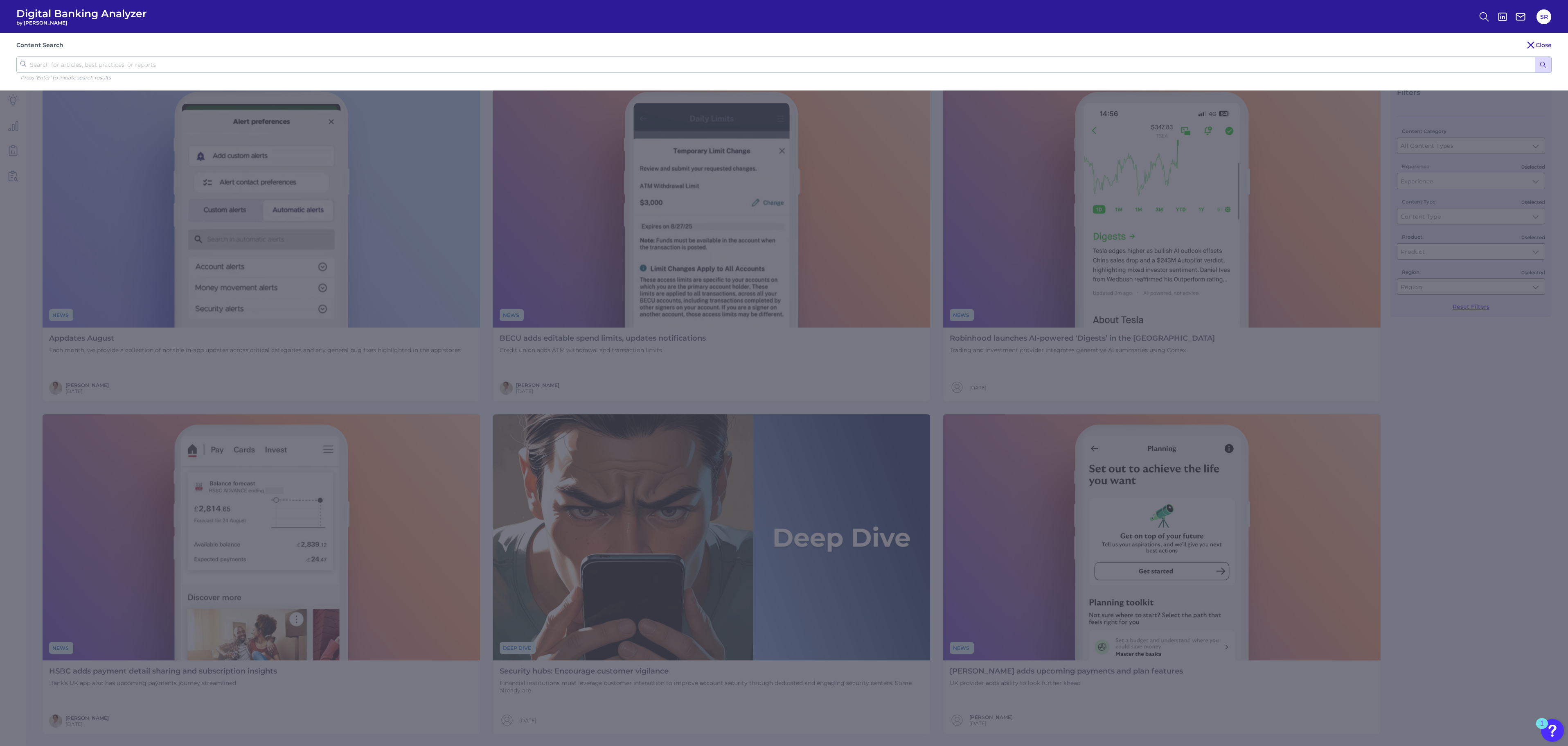
click at [237, 69] on input "text" at bounding box center [784, 65] width 1535 height 16
type input "vuomg"
click at [786, 57] on button "submit" at bounding box center [1543, 64] width 16 height 16
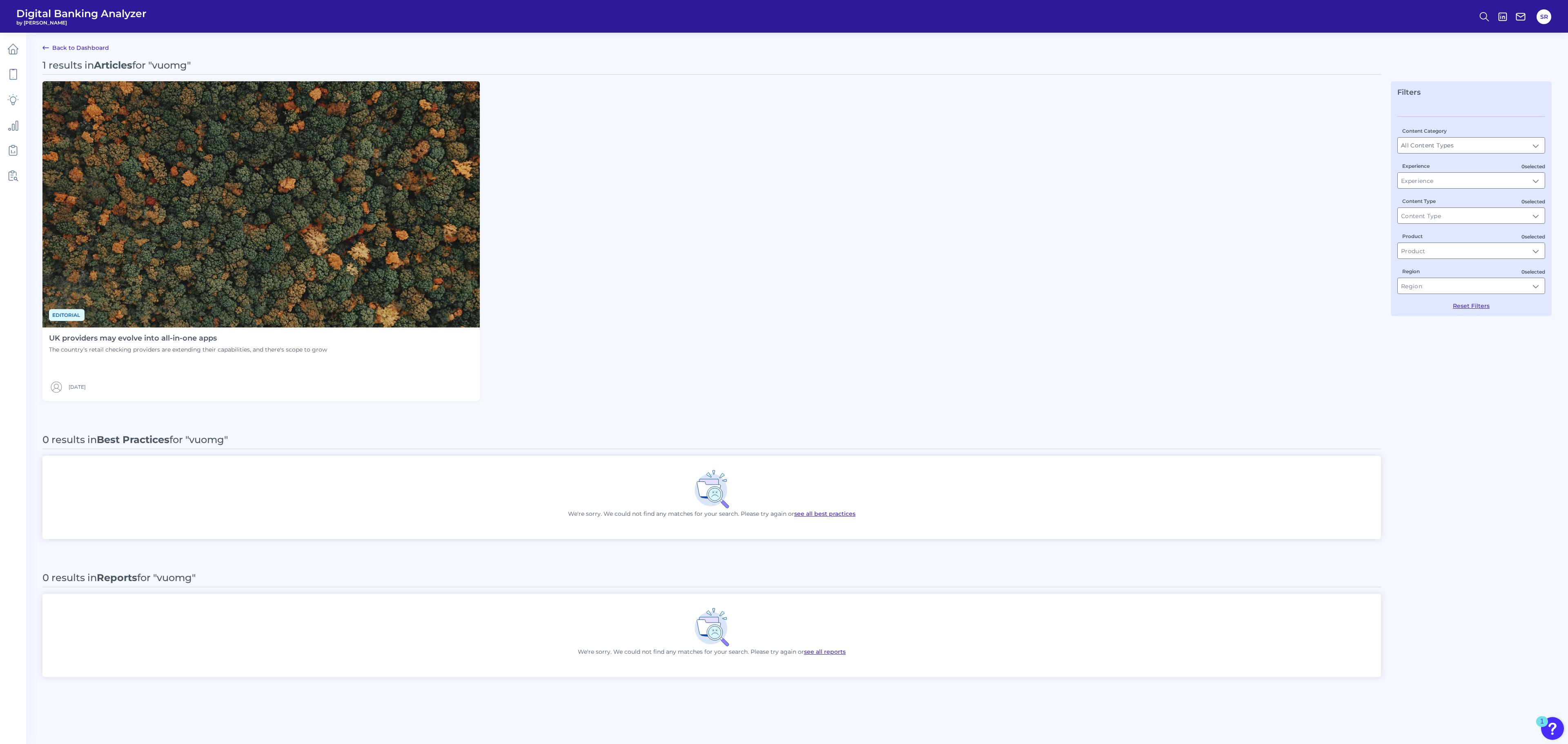
click at [202, 337] on h4 "UK providers may evolve into all-in-one apps" at bounding box center [188, 338] width 278 height 9
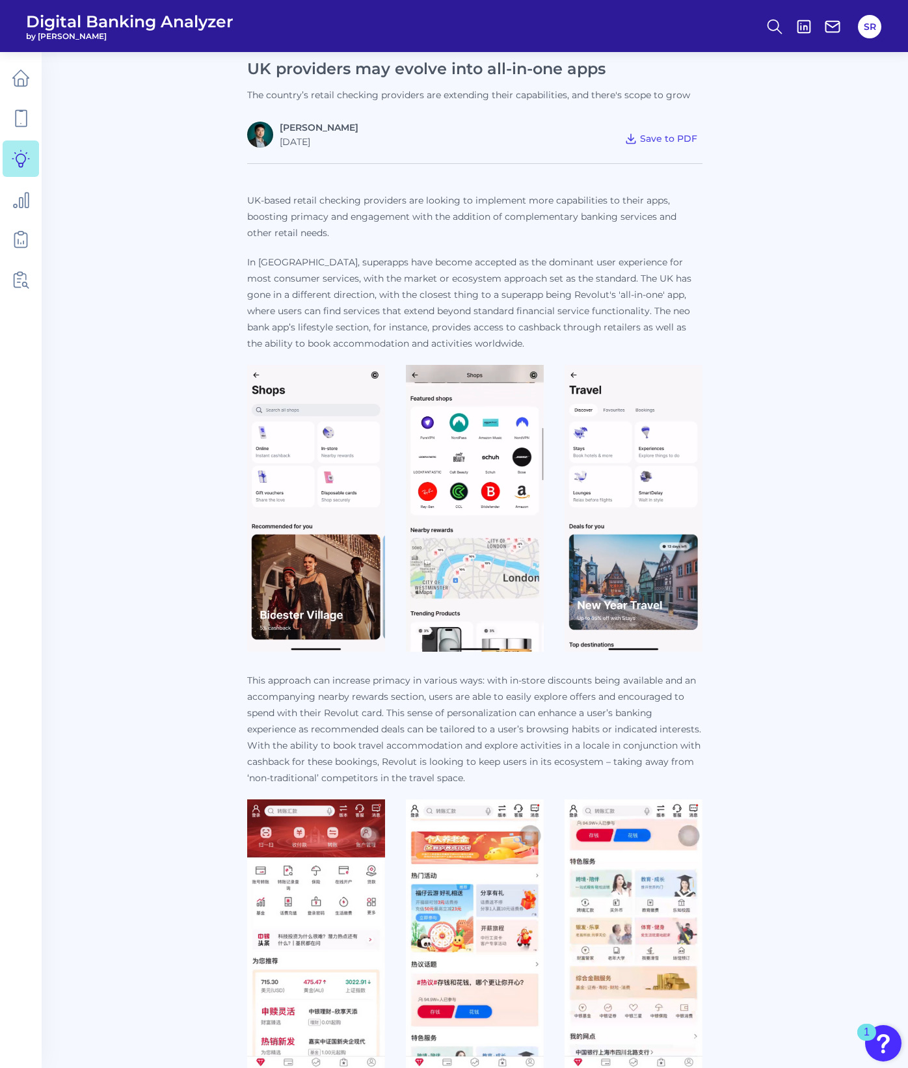
scroll to position [348, 0]
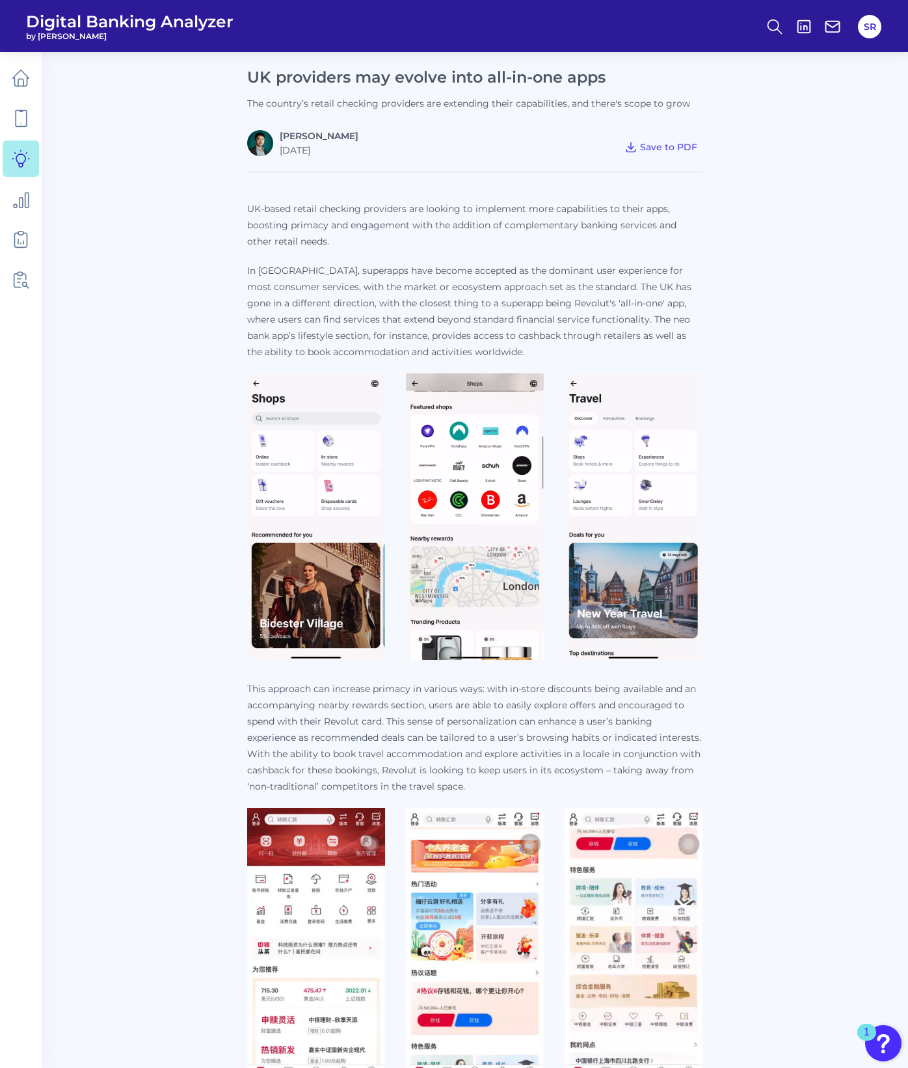
click at [836, 592] on td "© 2025 Curinos. All rights reserved. Redistribution, sharing or copying externa…" at bounding box center [475, 839] width 814 height 2186
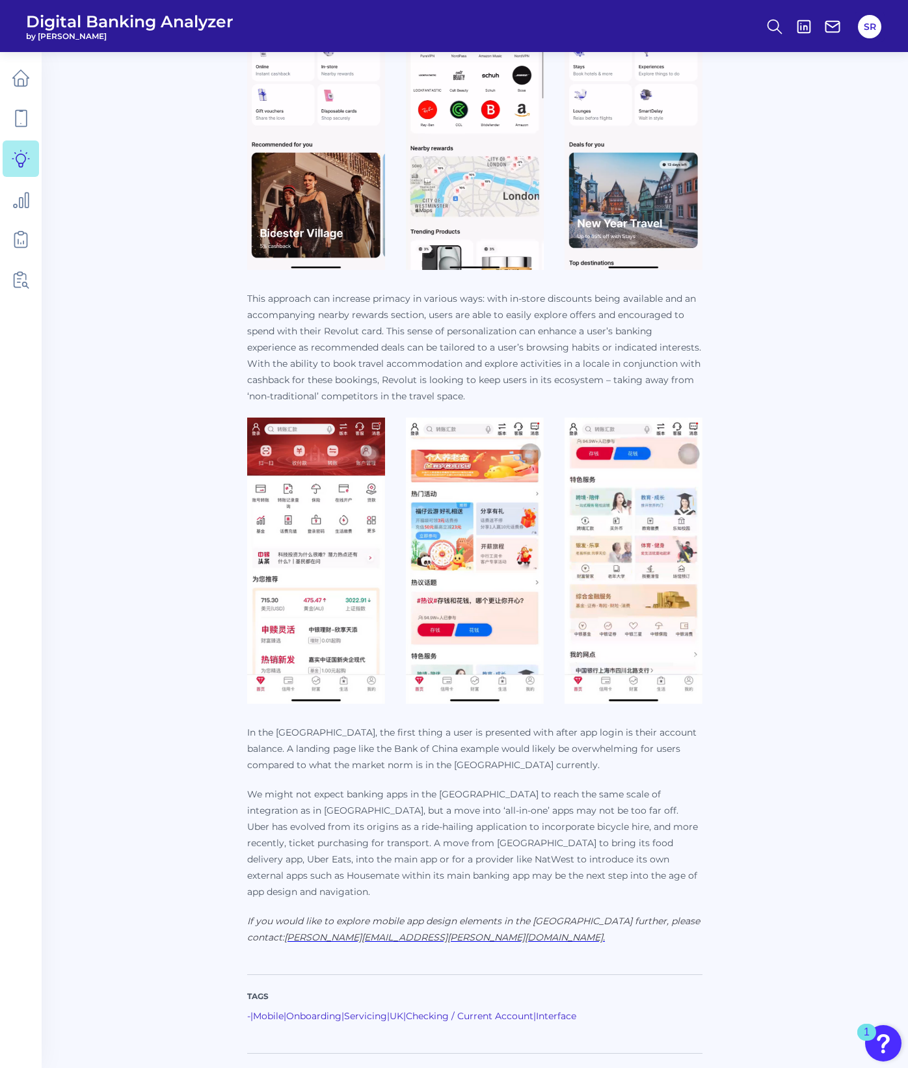
scroll to position [869, 0]
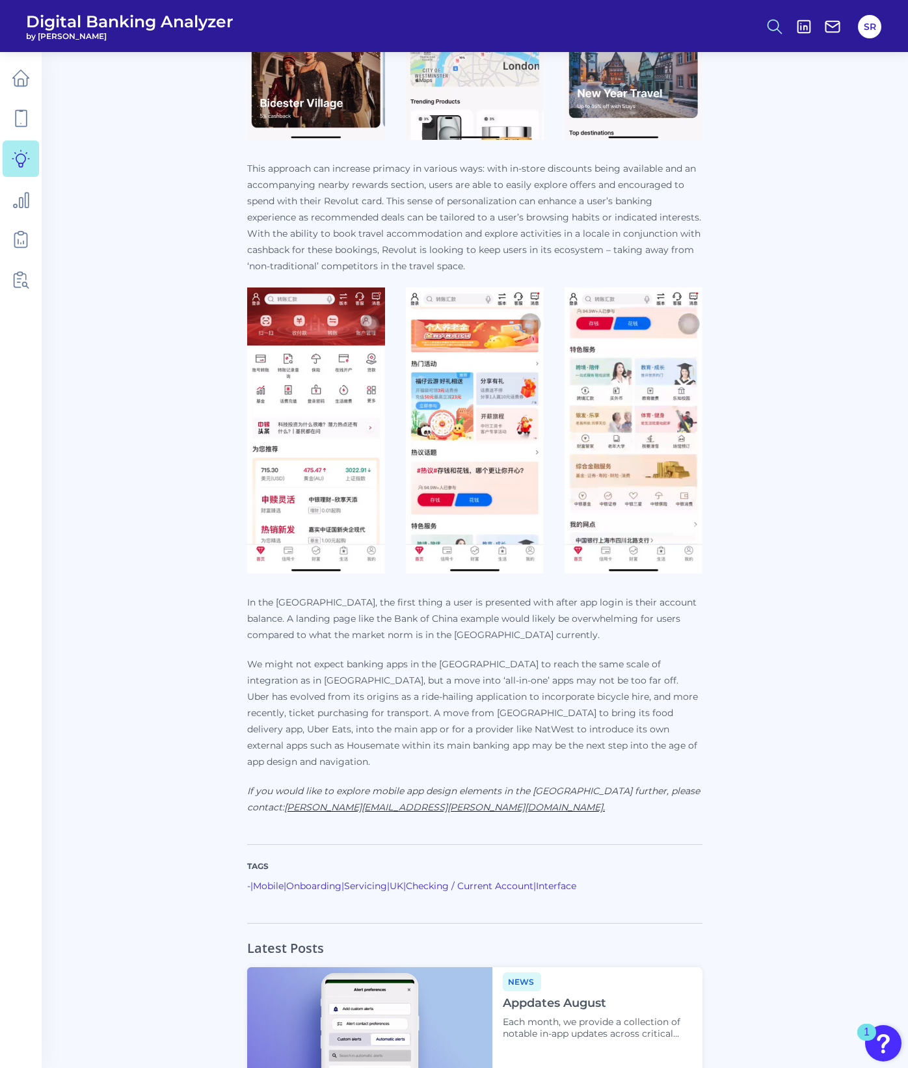
click at [776, 36] on button at bounding box center [774, 27] width 30 height 30
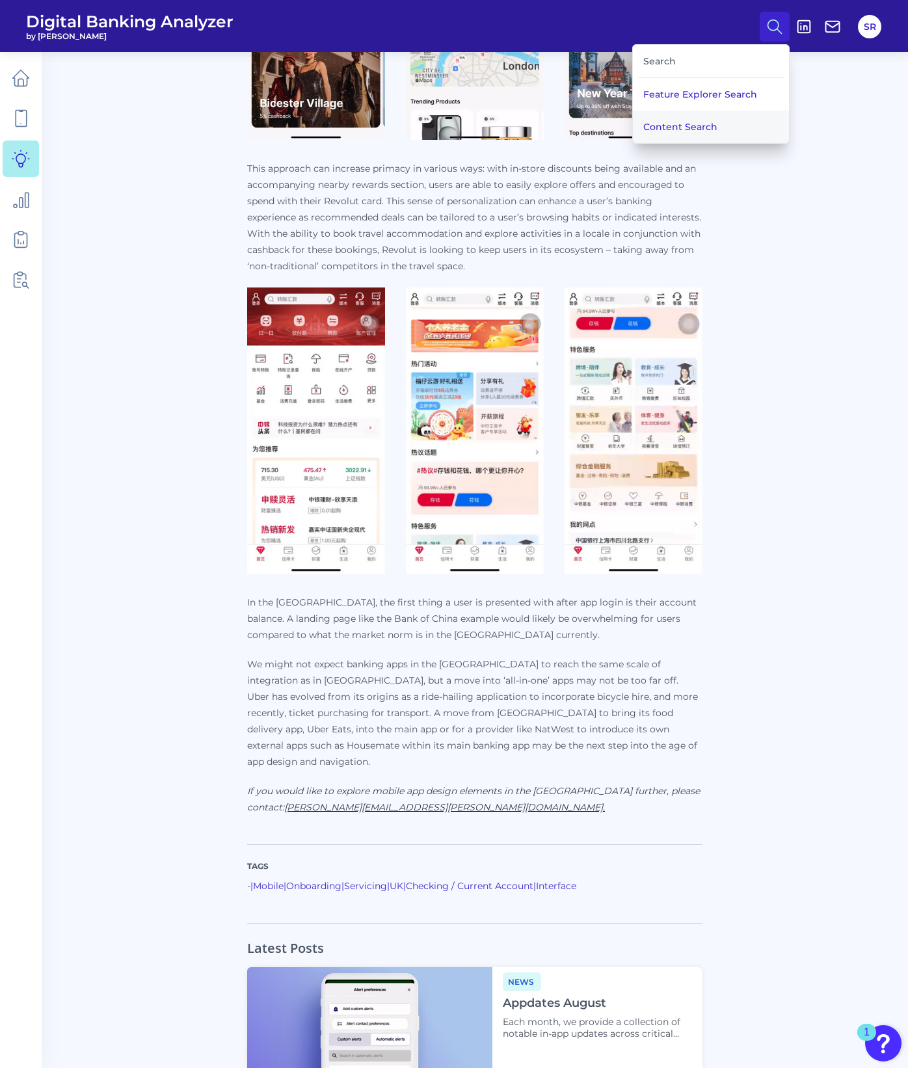
click at [724, 129] on button "Content Search" at bounding box center [711, 127] width 156 height 33
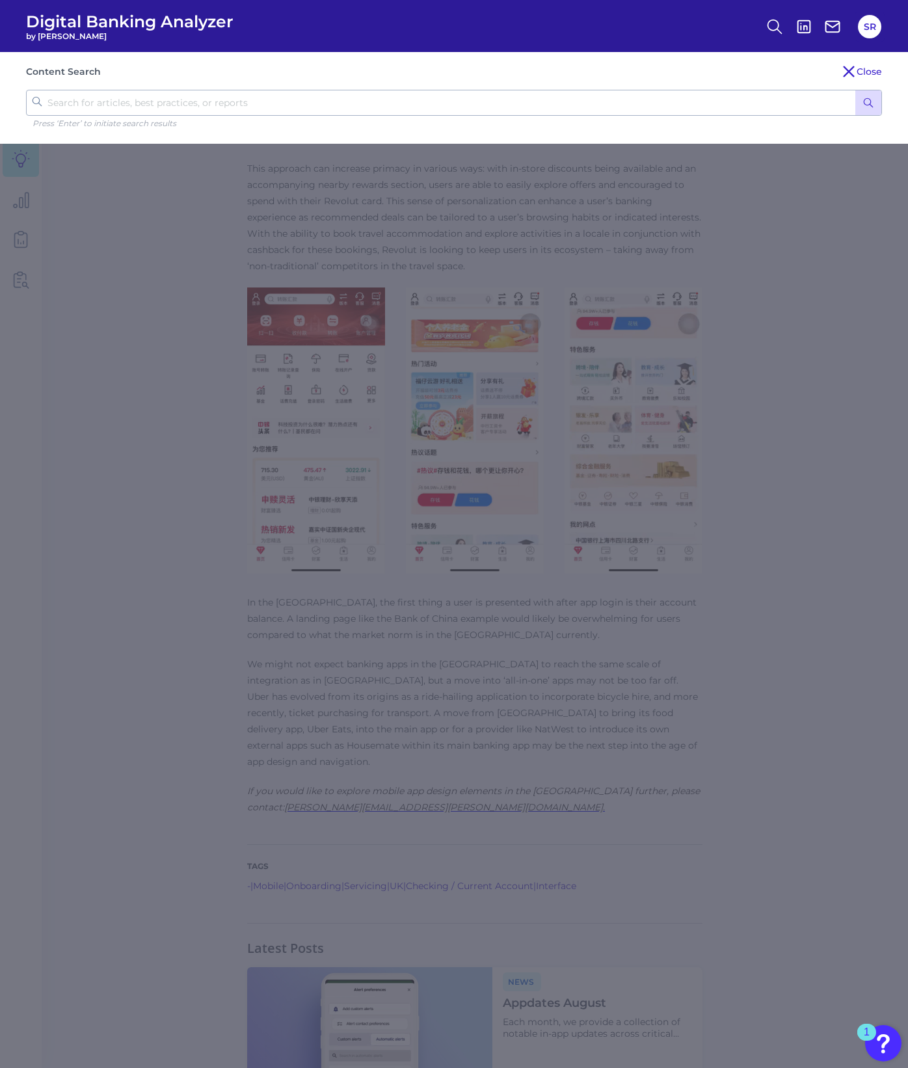
click at [598, 100] on input "text" at bounding box center [454, 103] width 856 height 26
type input "UAE"
click button "submit" at bounding box center [868, 102] width 26 height 25
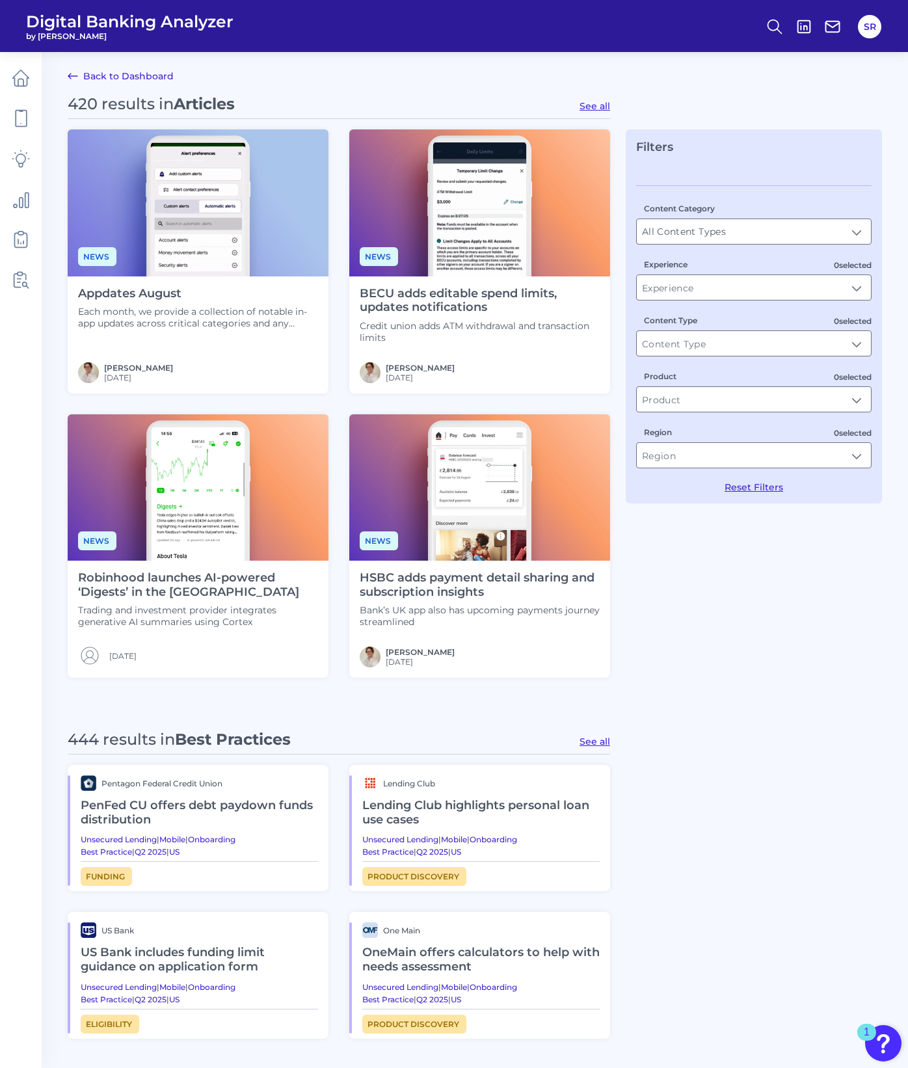
click at [677, 592] on div "420 results in Articles See all News Appdates August Each month, we provide a c…" at bounding box center [475, 911] width 814 height 1634
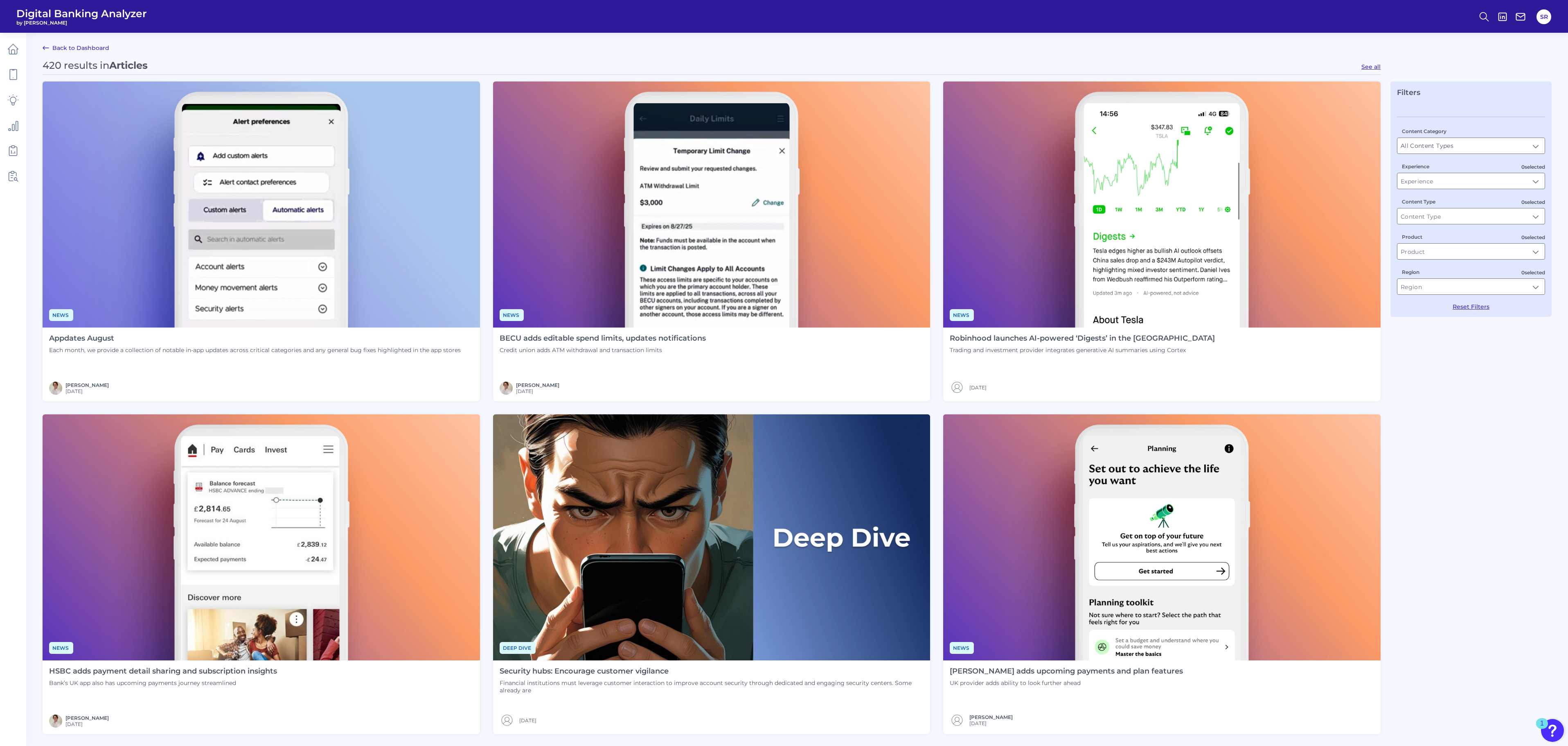
click at [786, 373] on div "420 results in Articles See all News Appdates August Each month, we provide a c…" at bounding box center [798, 673] width 1509 height 1228
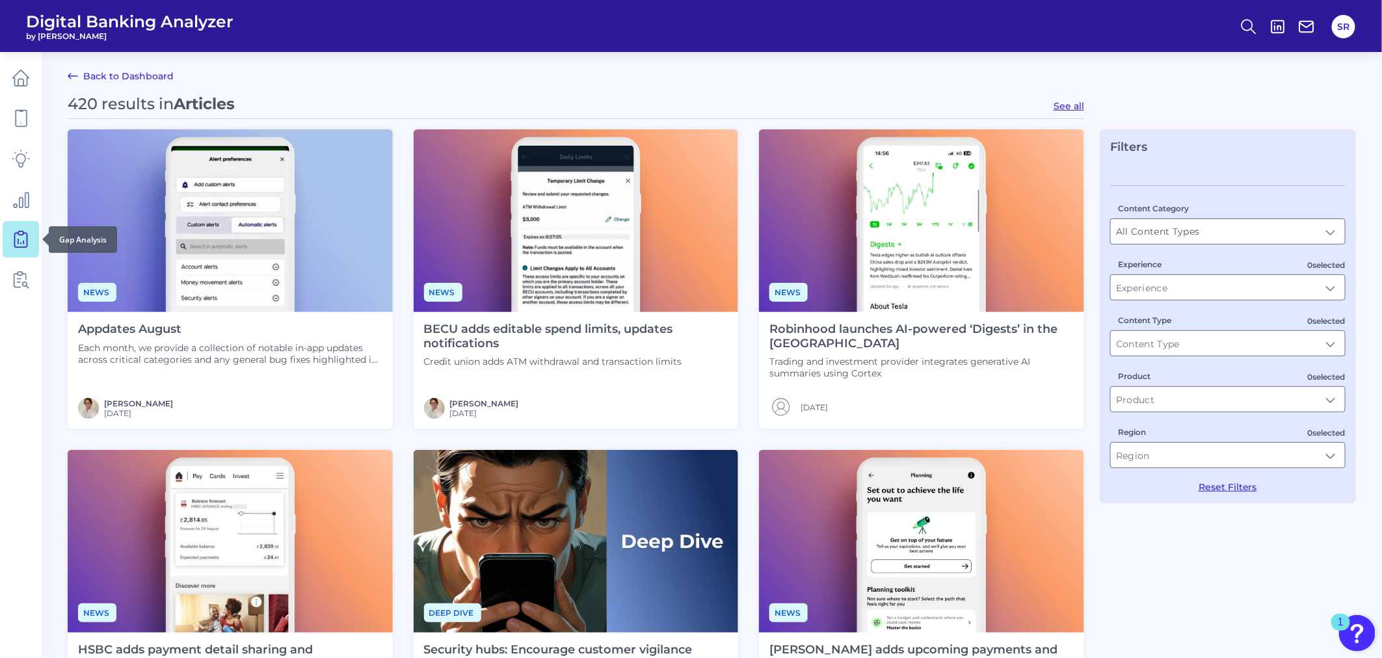
click at [28, 245] on icon at bounding box center [21, 239] width 18 height 18
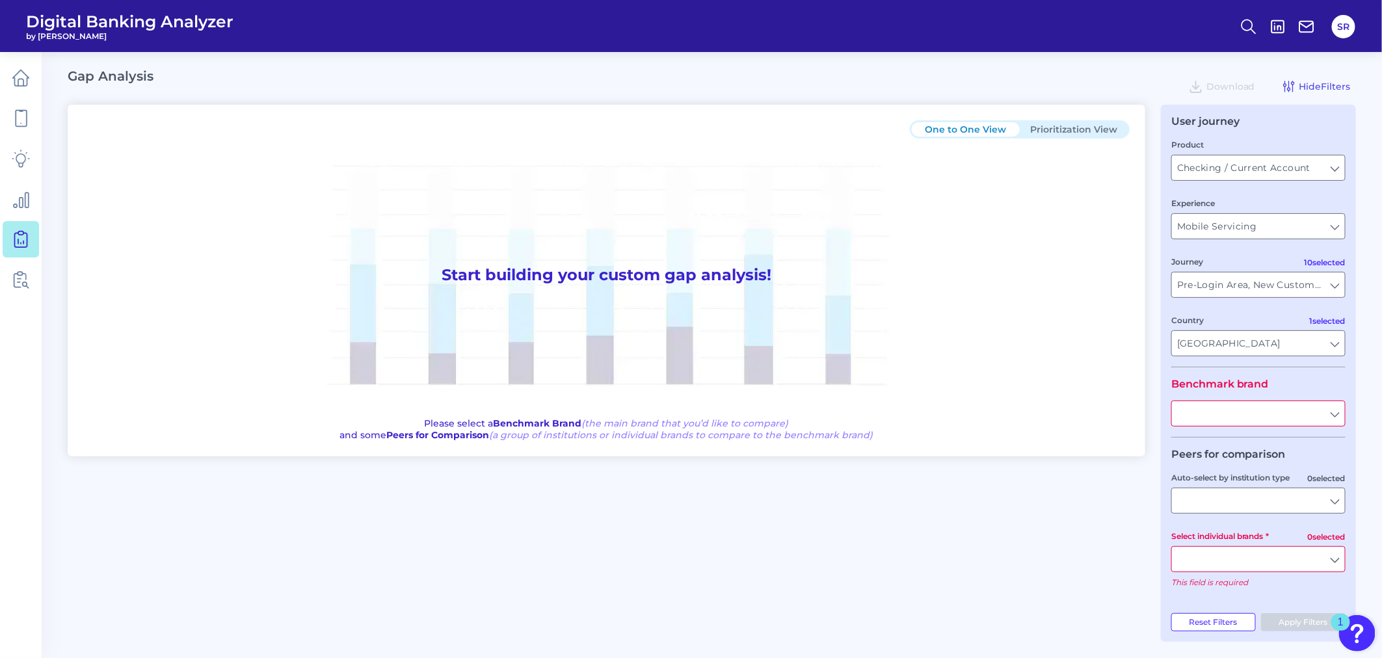
type input "All Journeys"
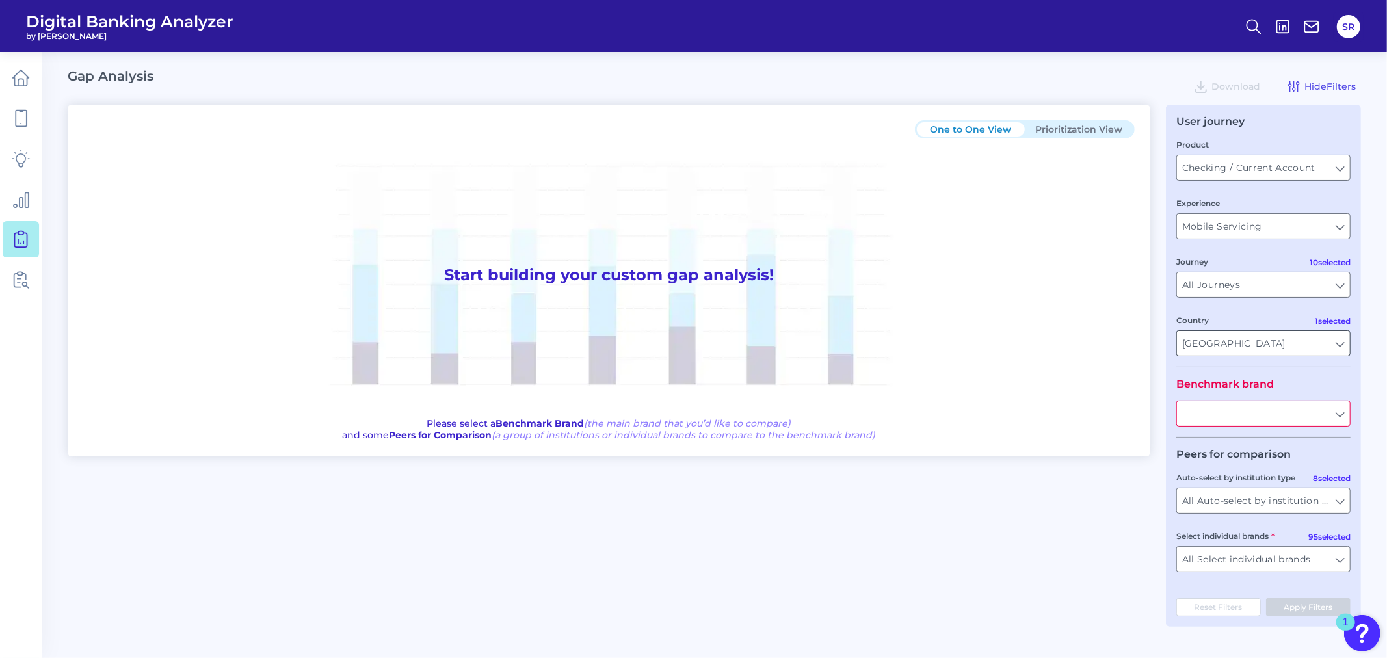
click at [1248, 348] on input "[GEOGRAPHIC_DATA]" at bounding box center [1263, 343] width 173 height 25
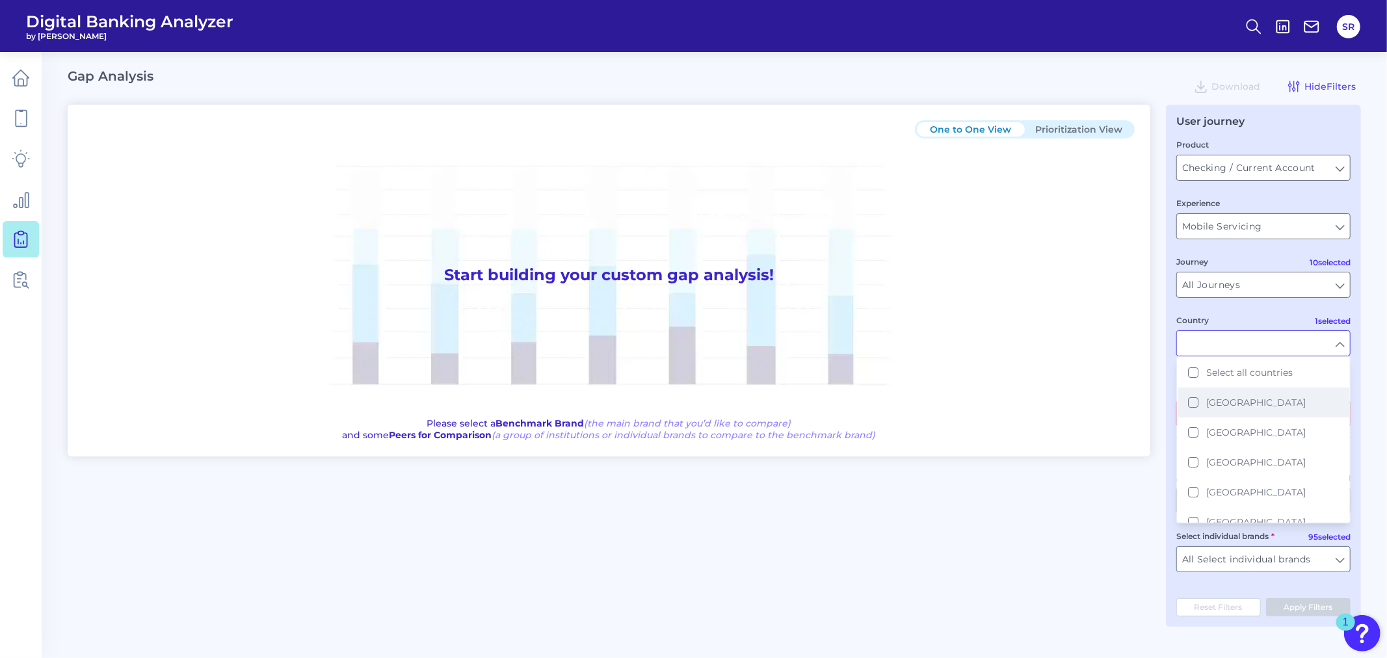
click at [1195, 405] on button "Australia" at bounding box center [1263, 402] width 172 height 30
click at [1195, 430] on button "France" at bounding box center [1263, 432] width 172 height 30
click at [1199, 463] on button "Germany" at bounding box center [1263, 462] width 172 height 30
click at [1198, 460] on button "Germany" at bounding box center [1263, 462] width 172 height 30
click at [1193, 429] on button "France" at bounding box center [1263, 432] width 172 height 30
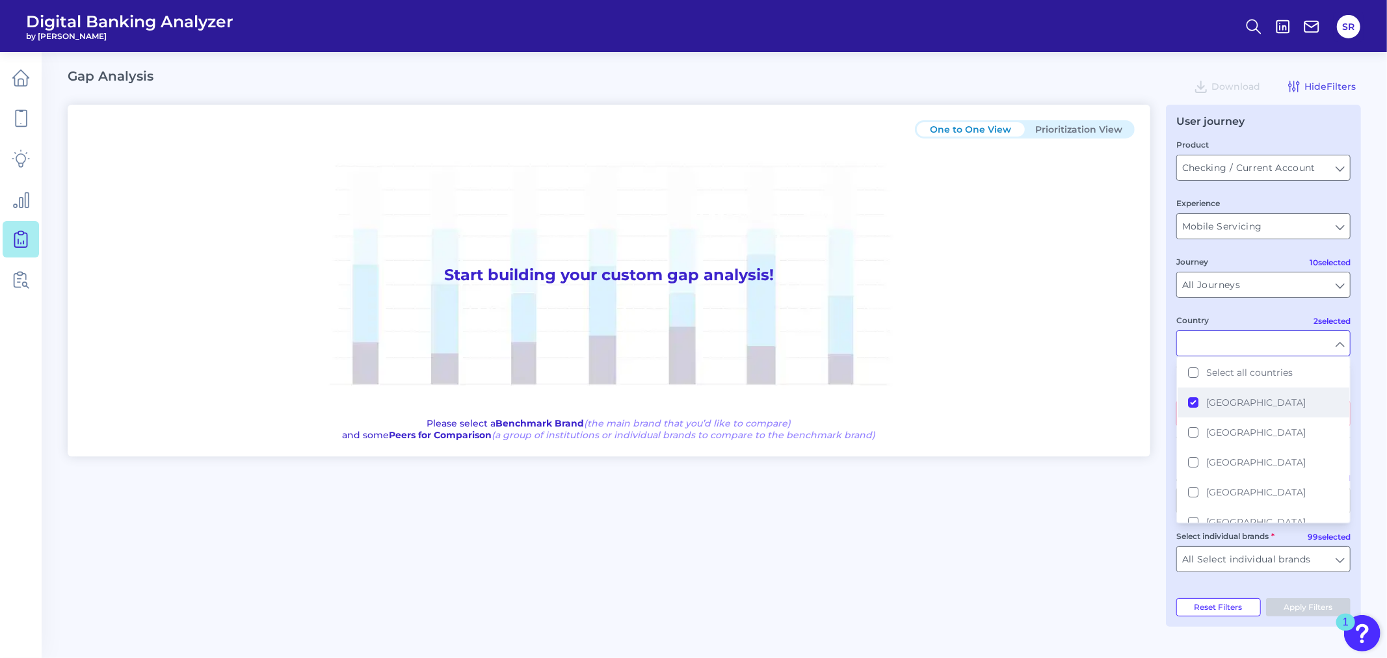
click at [1196, 404] on button "Australia" at bounding box center [1263, 402] width 172 height 30
click at [1192, 445] on button "[GEOGRAPHIC_DATA]" at bounding box center [1263, 455] width 172 height 30
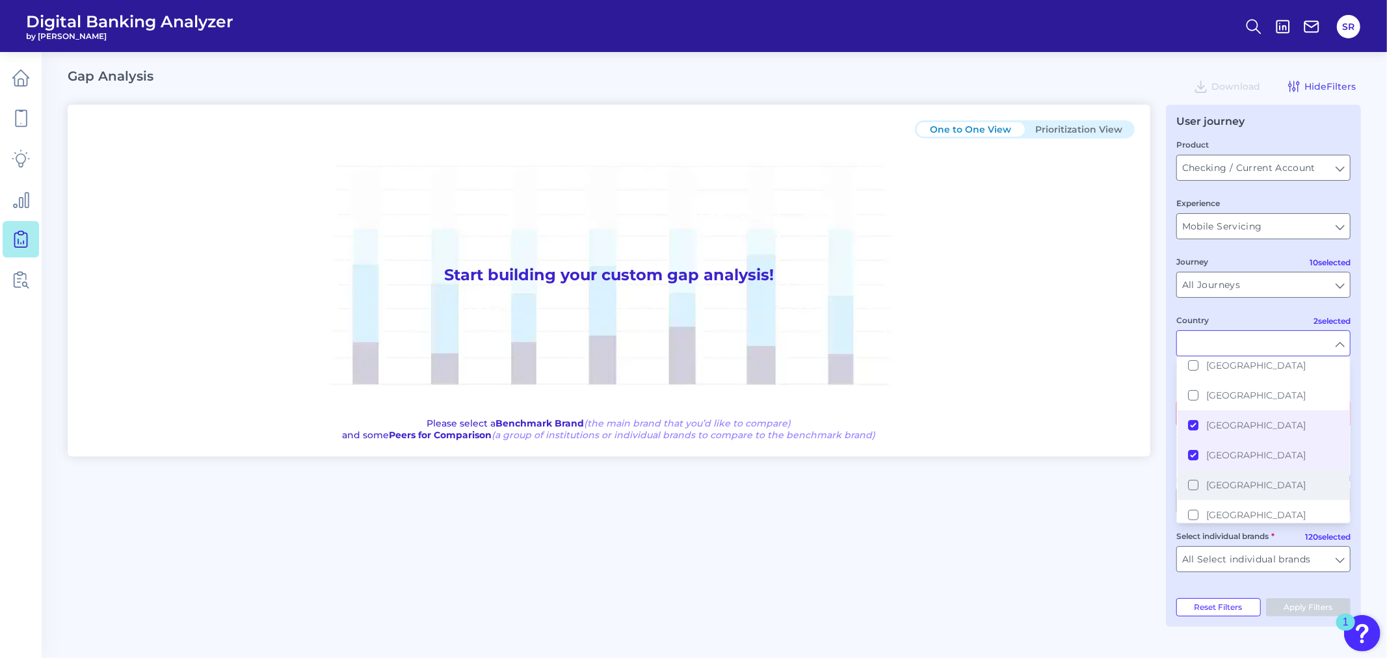
scroll to position [289, 0]
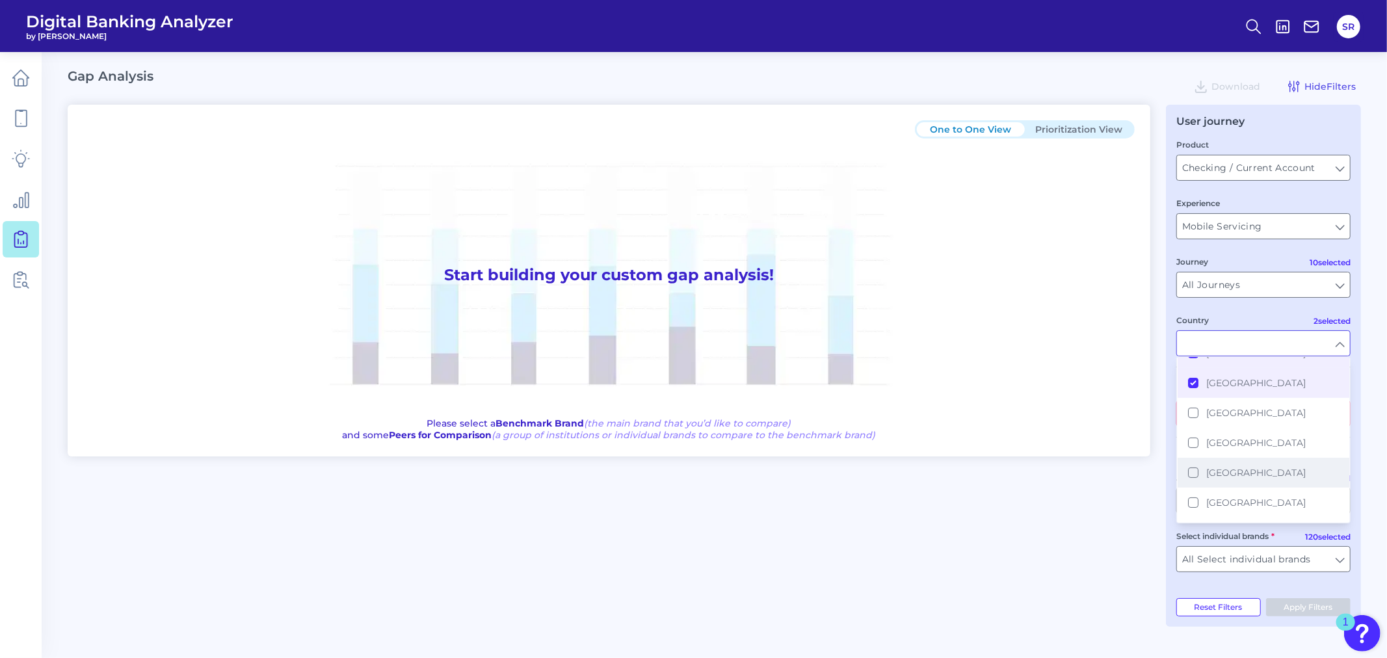
click at [1195, 462] on button "Singapore" at bounding box center [1263, 473] width 172 height 30
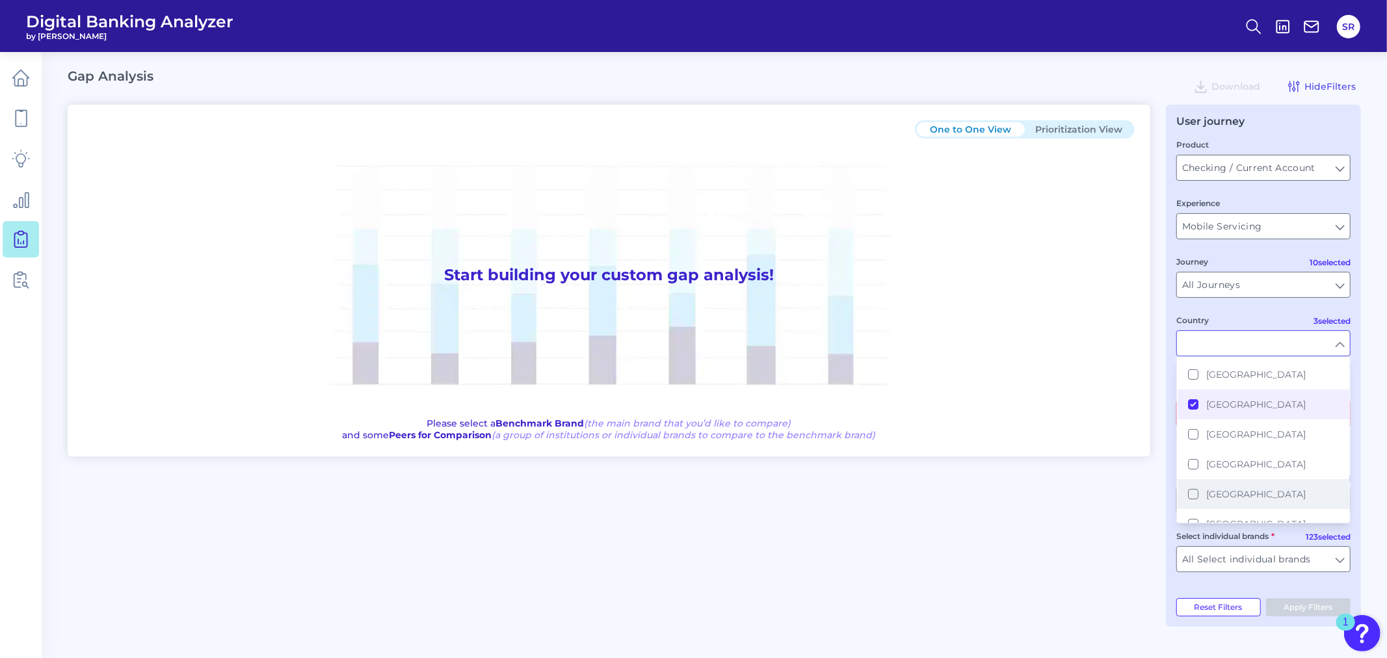
click at [1201, 482] on button "China" at bounding box center [1263, 494] width 172 height 30
click at [1248, 466] on span "United Arab Emirates" at bounding box center [1255, 471] width 99 height 12
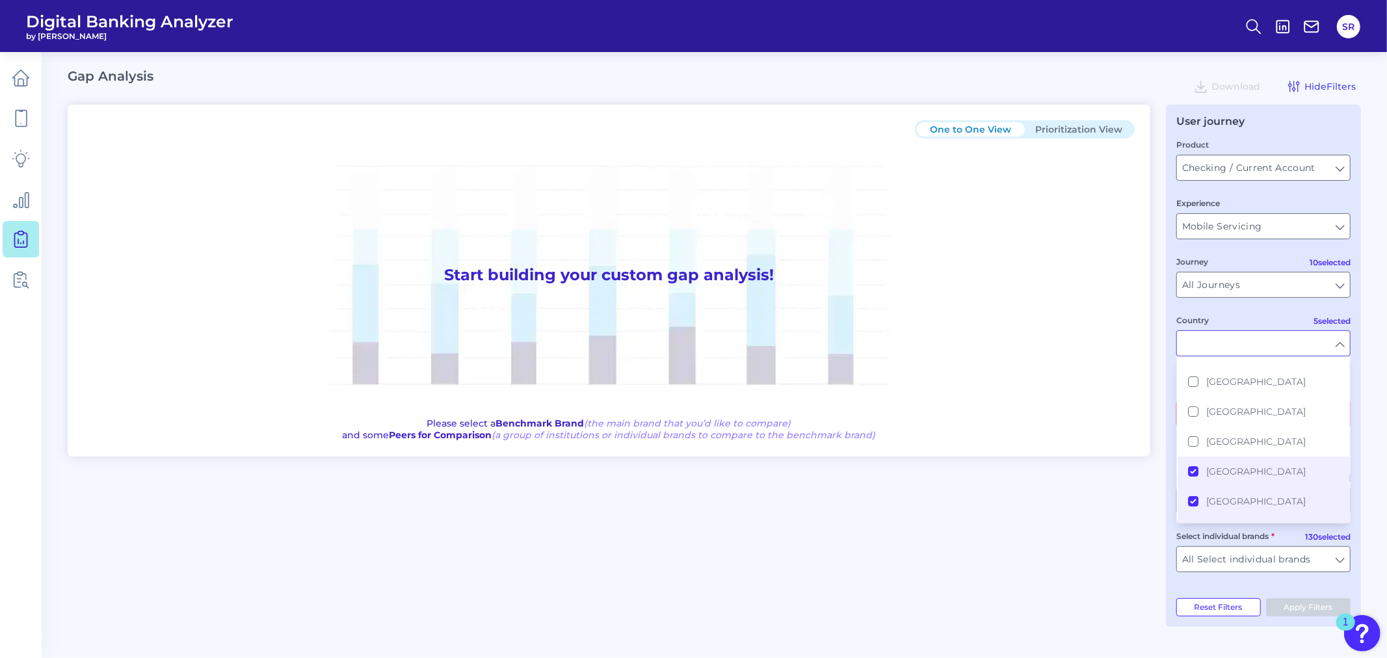
click at [1248, 350] on div "User journey Product Checking / Current Account Checking / Current Account Expe…" at bounding box center [1263, 366] width 195 height 522
type input "United States, United Kingdom, Singapore, China, United Arab Emirates"
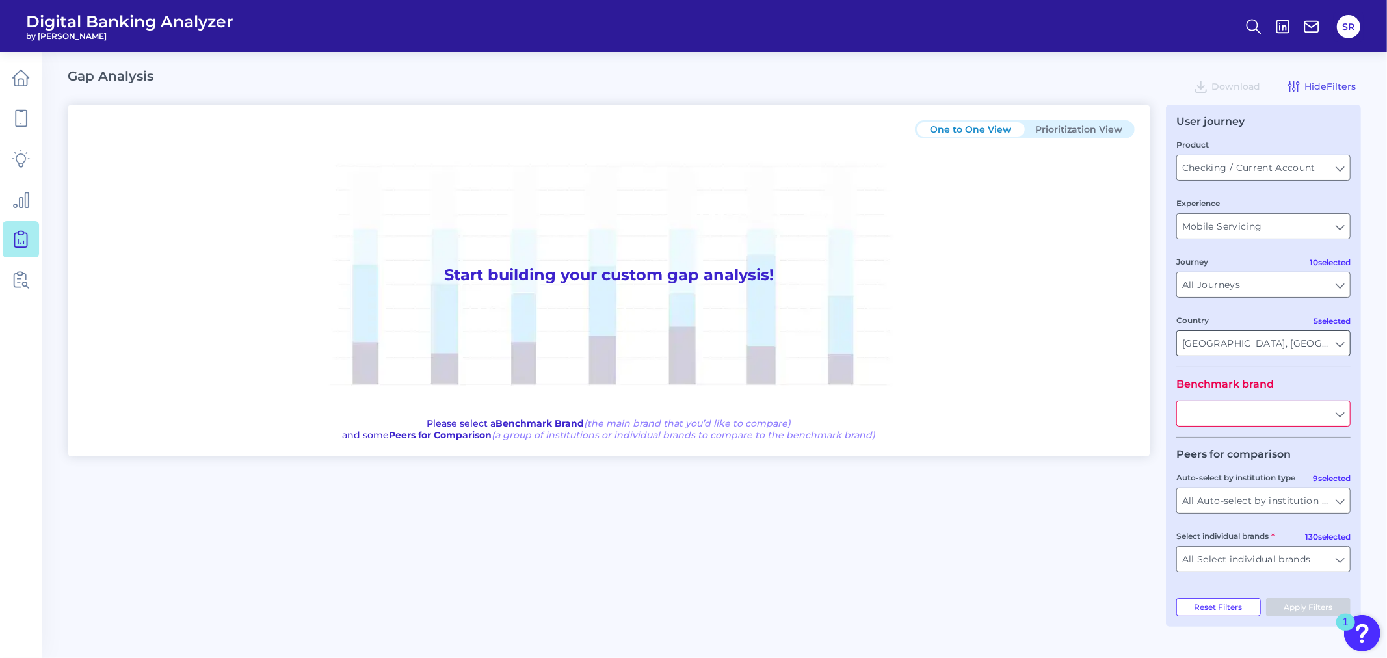
click at [1248, 345] on input "United States, United Kingdom, Singapore, China, United Arab Emirates" at bounding box center [1263, 343] width 173 height 25
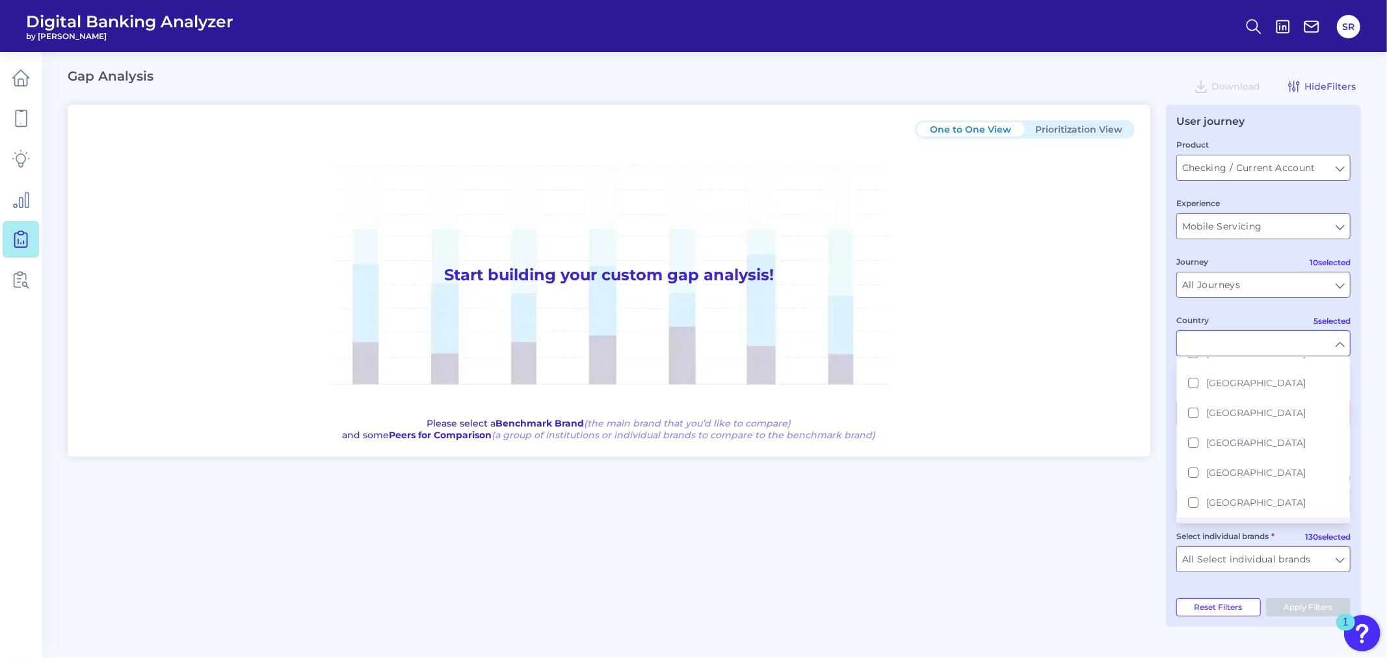
scroll to position [0, 0]
click at [1248, 356] on main "Gap Analysis Download Hide Filters One to One View Prioritization View Start bu…" at bounding box center [693, 329] width 1387 height 658
type input "United States, United Kingdom, Singapore, China, United Arab Emirates"
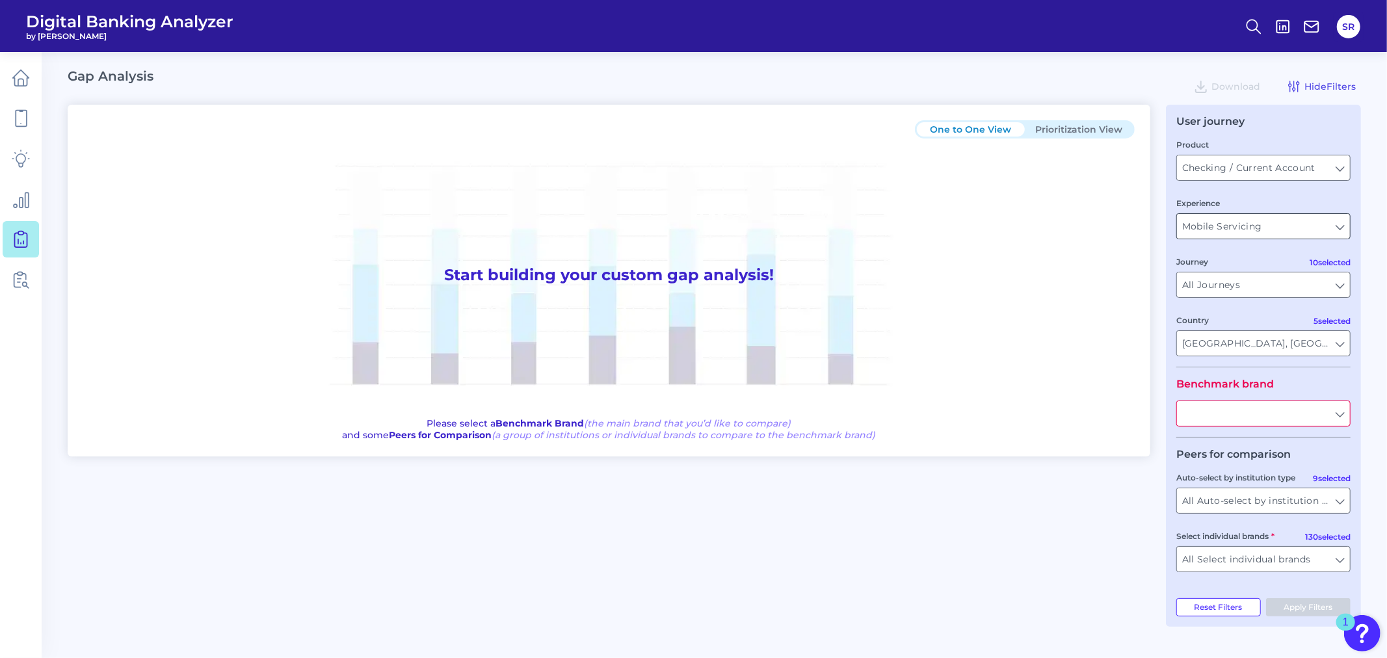
click at [1248, 232] on input "Mobile Servicing" at bounding box center [1263, 226] width 173 height 25
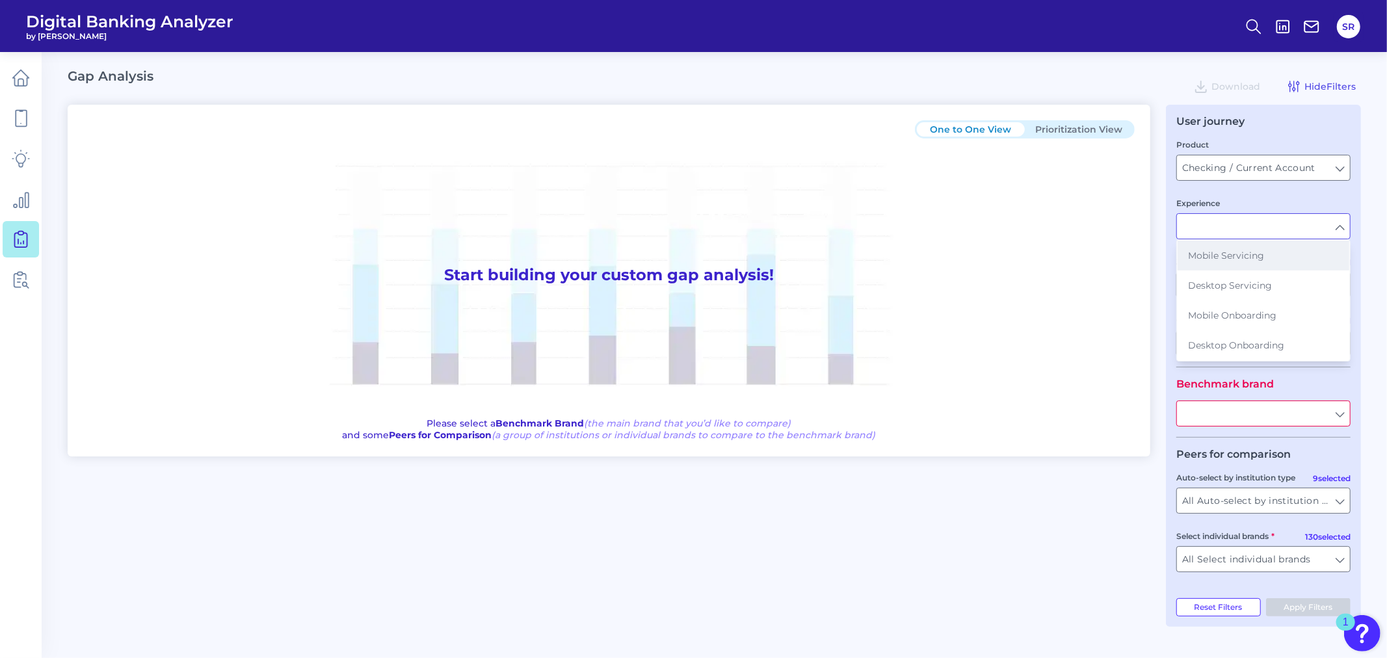
click at [1248, 255] on button "Mobile Servicing" at bounding box center [1263, 256] width 172 height 30
type input "Mobile Servicing"
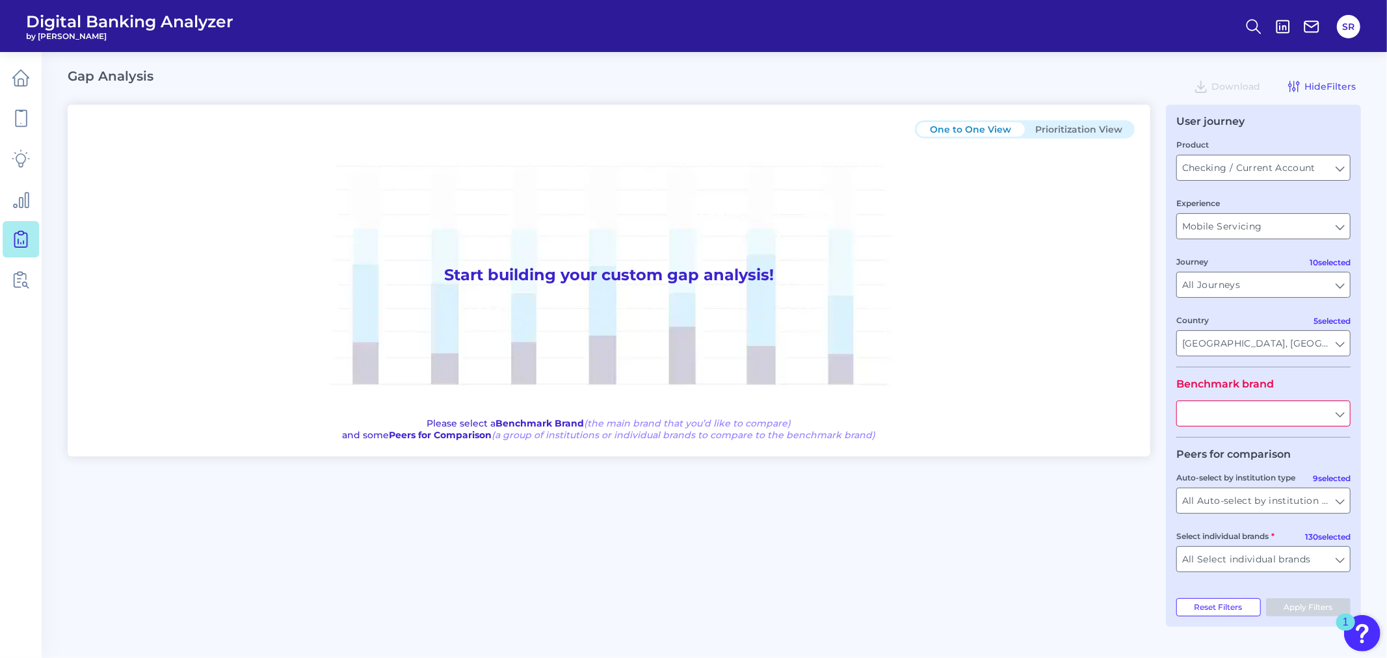
click at [1248, 412] on input "text" at bounding box center [1263, 413] width 173 height 25
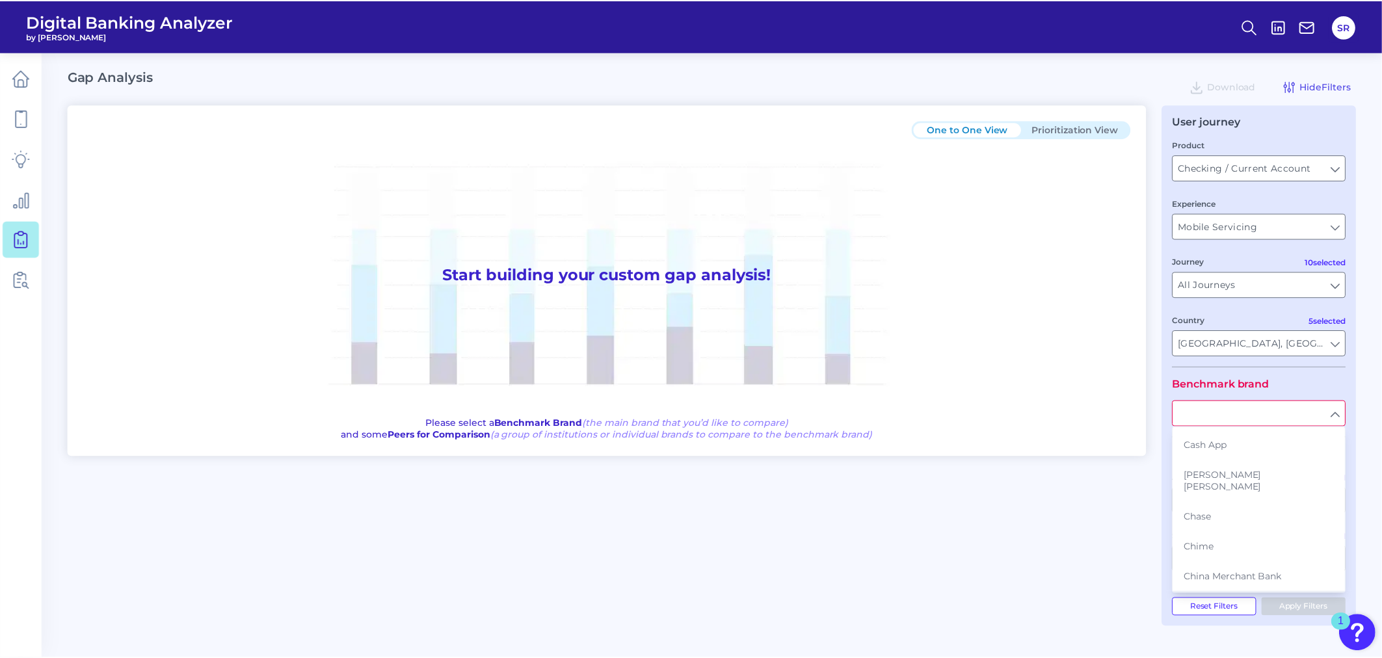
scroll to position [650, 0]
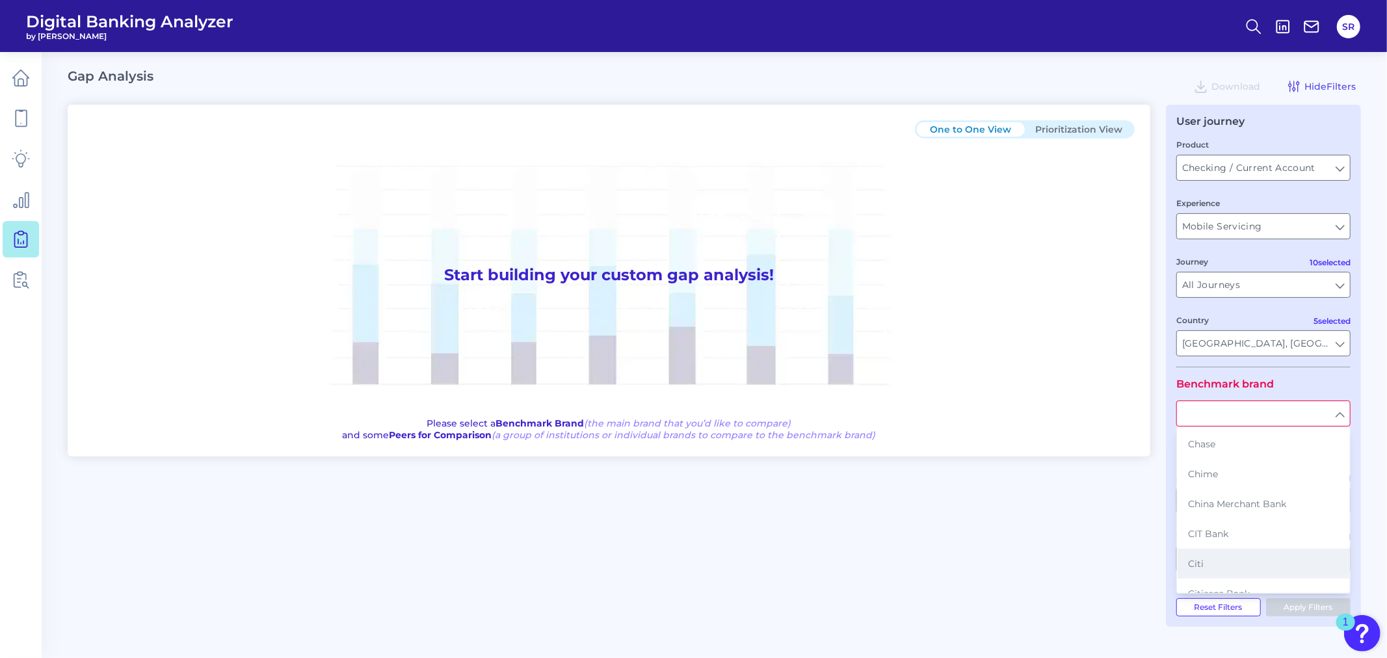
click at [1240, 549] on button "Citi" at bounding box center [1263, 564] width 172 height 30
type input "Citi"
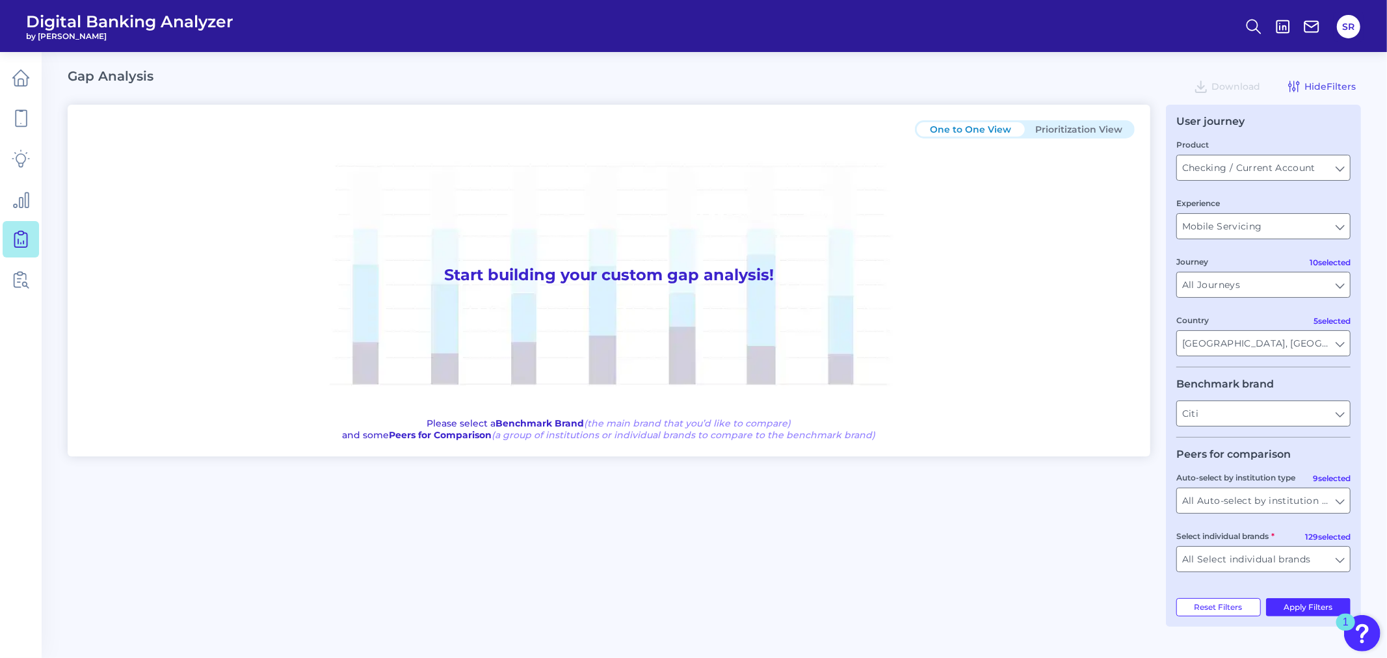
click at [1248, 519] on main "Gap Analysis Download Hide Filters One to One View Prioritization View Start bu…" at bounding box center [693, 329] width 1387 height 658
click at [1248, 508] on input "All Auto-select by institution types" at bounding box center [1263, 500] width 173 height 25
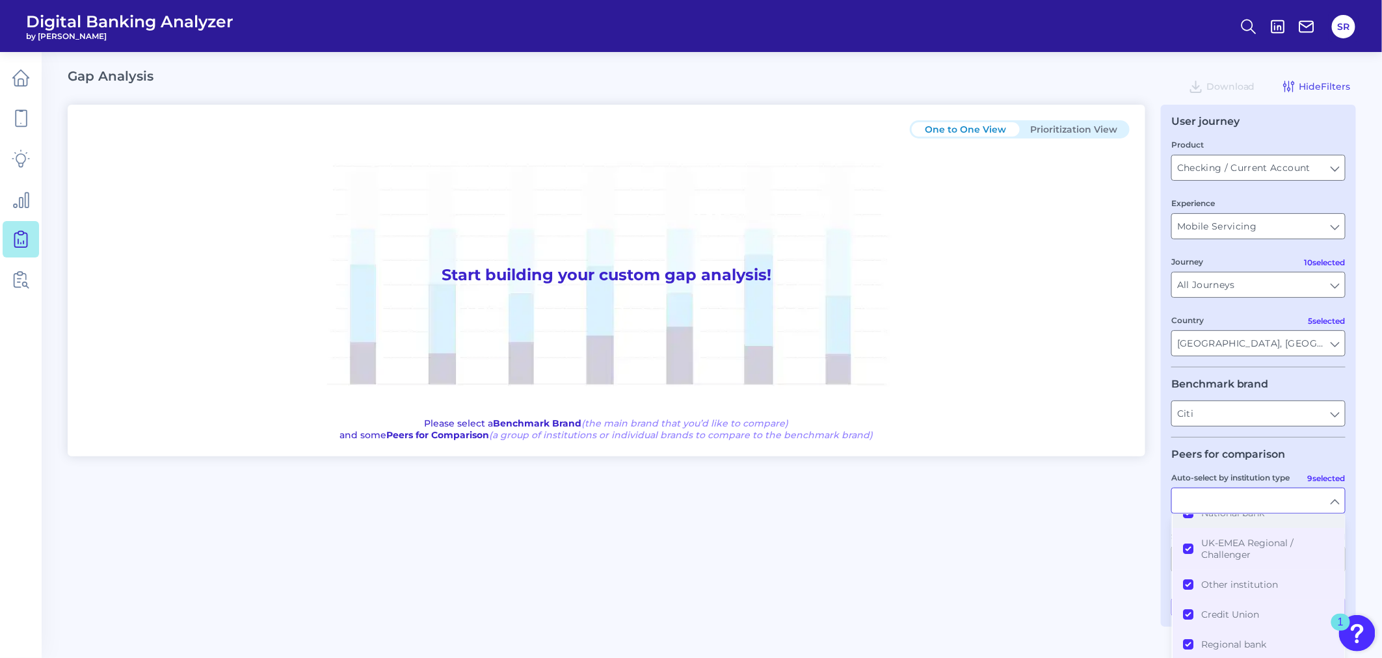
scroll to position [72, 0]
click at [1193, 592] on button "Credit Union" at bounding box center [1258, 601] width 172 height 30
click at [1194, 592] on button "Regional bank" at bounding box center [1258, 631] width 172 height 30
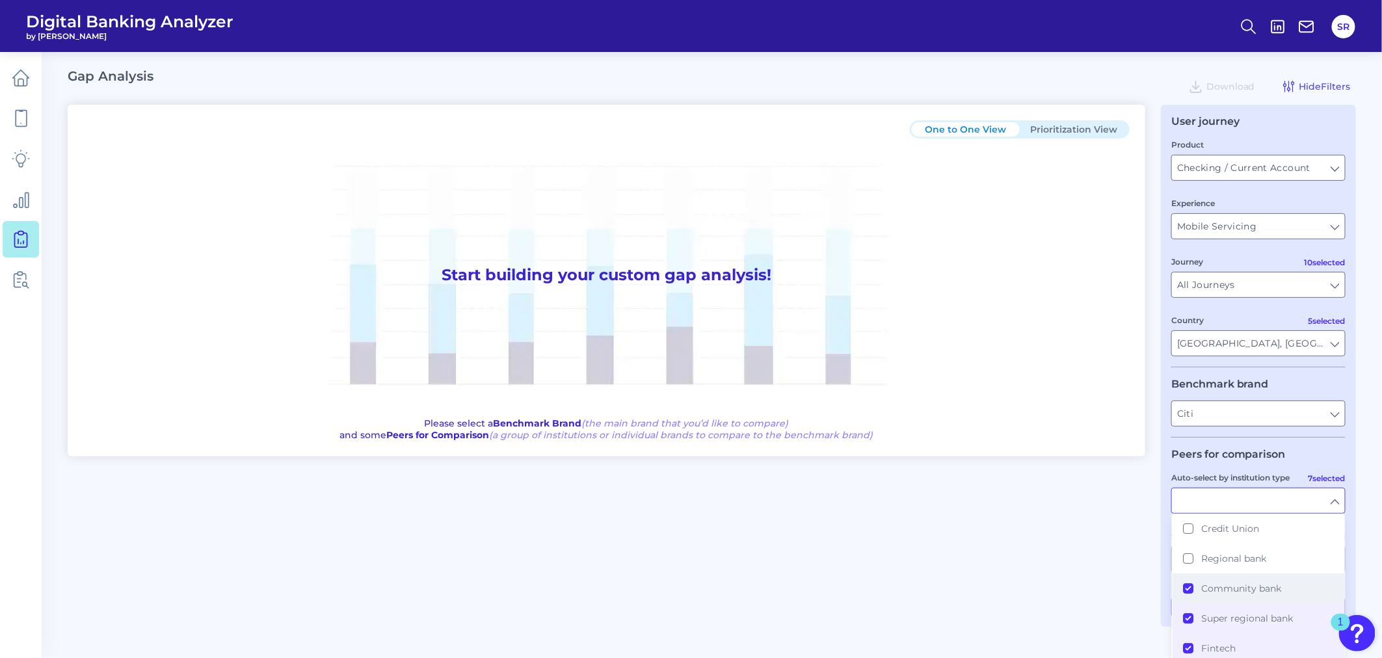
click at [1193, 586] on button "Community bank" at bounding box center [1258, 588] width 172 height 30
type input "Abu Dhabi Commercial Bank , Ally, American Express, Bank of America, Bank of Ch…"
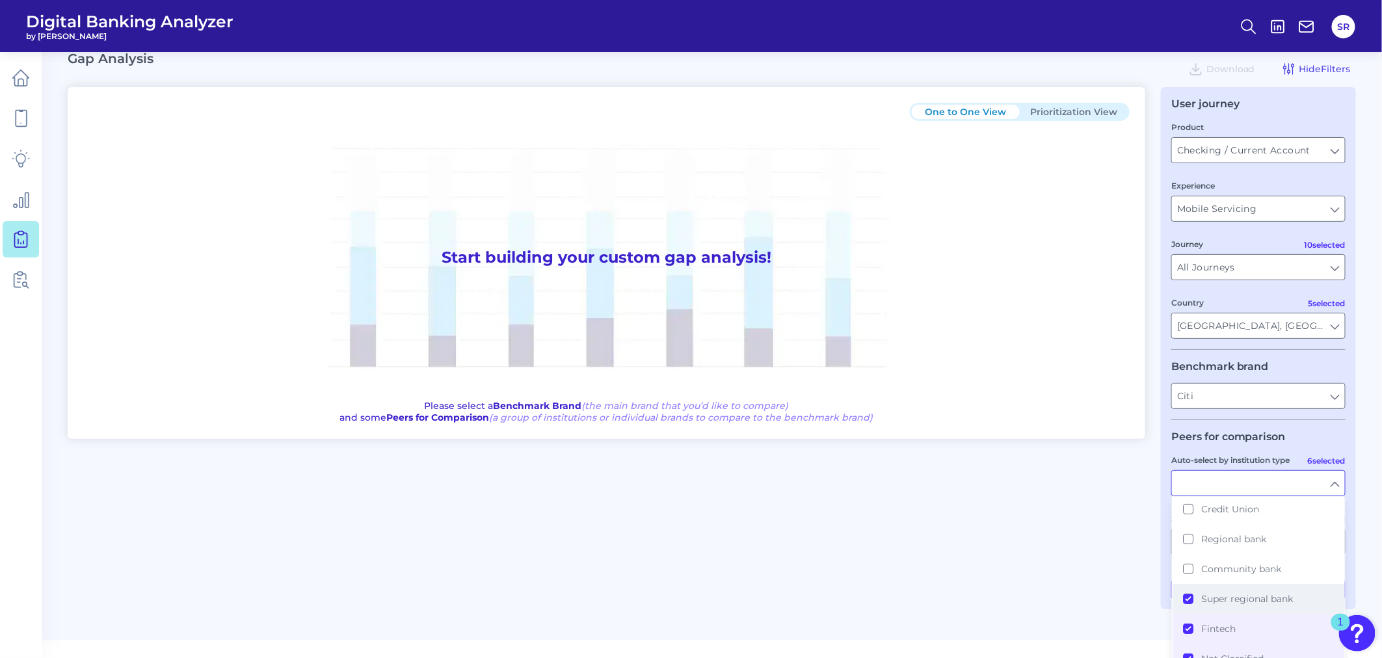
scroll to position [25, 0]
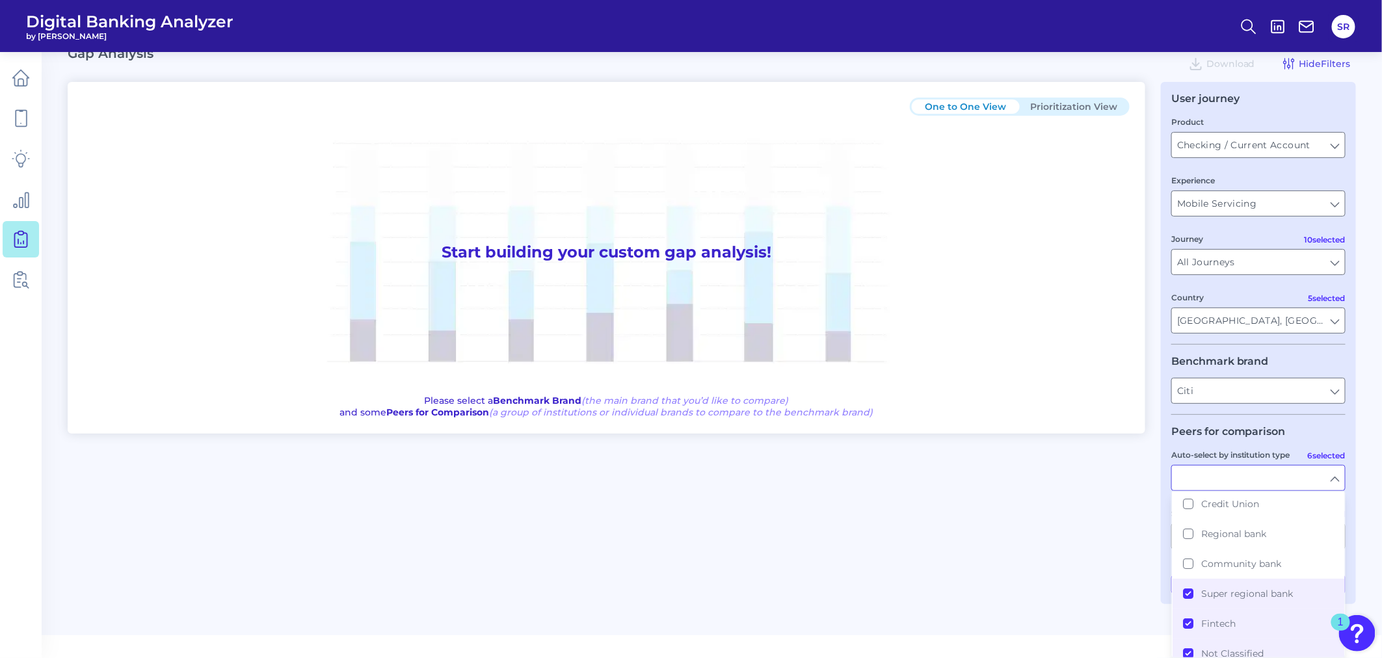
click at [1248, 531] on main "Gap Analysis Download Hide Filters One to One View Prioritization View Start bu…" at bounding box center [691, 306] width 1382 height 658
type input "National bank, UK-EMEA Regional / Challenger, Other institution, Super regional…"
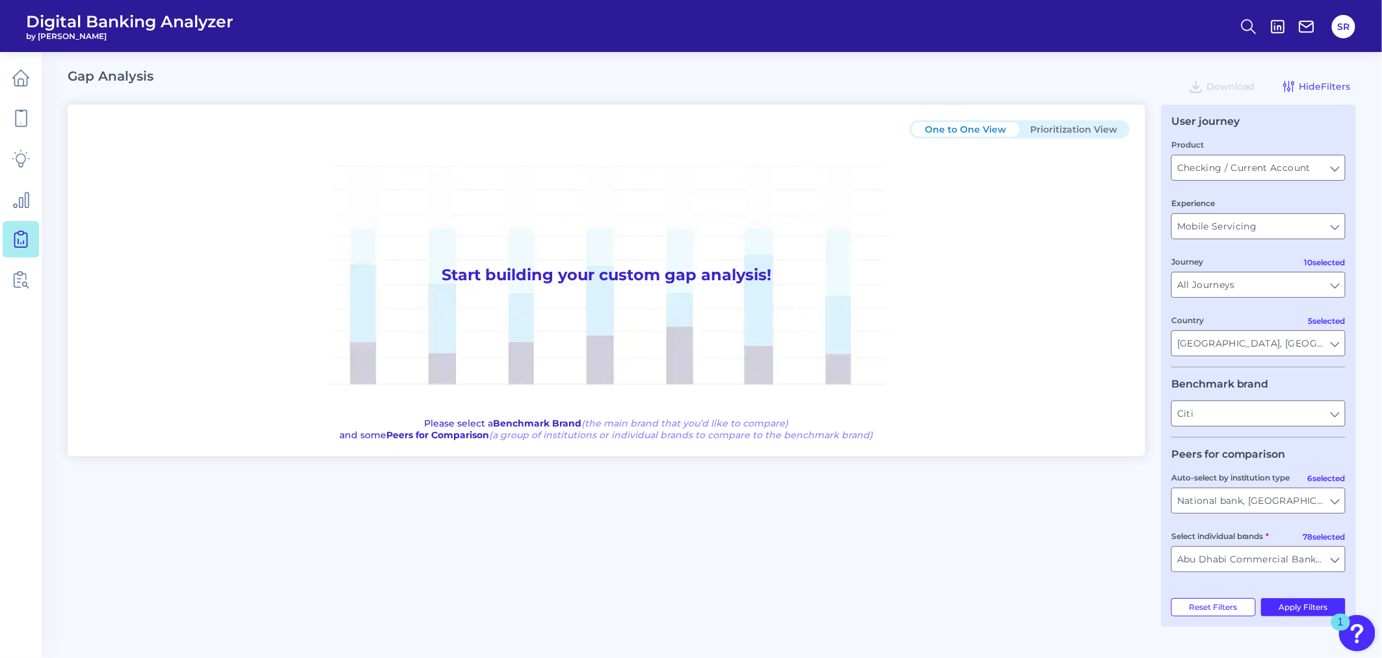
scroll to position [0, 0]
click at [1248, 592] on button "Apply Filters" at bounding box center [1308, 607] width 85 height 18
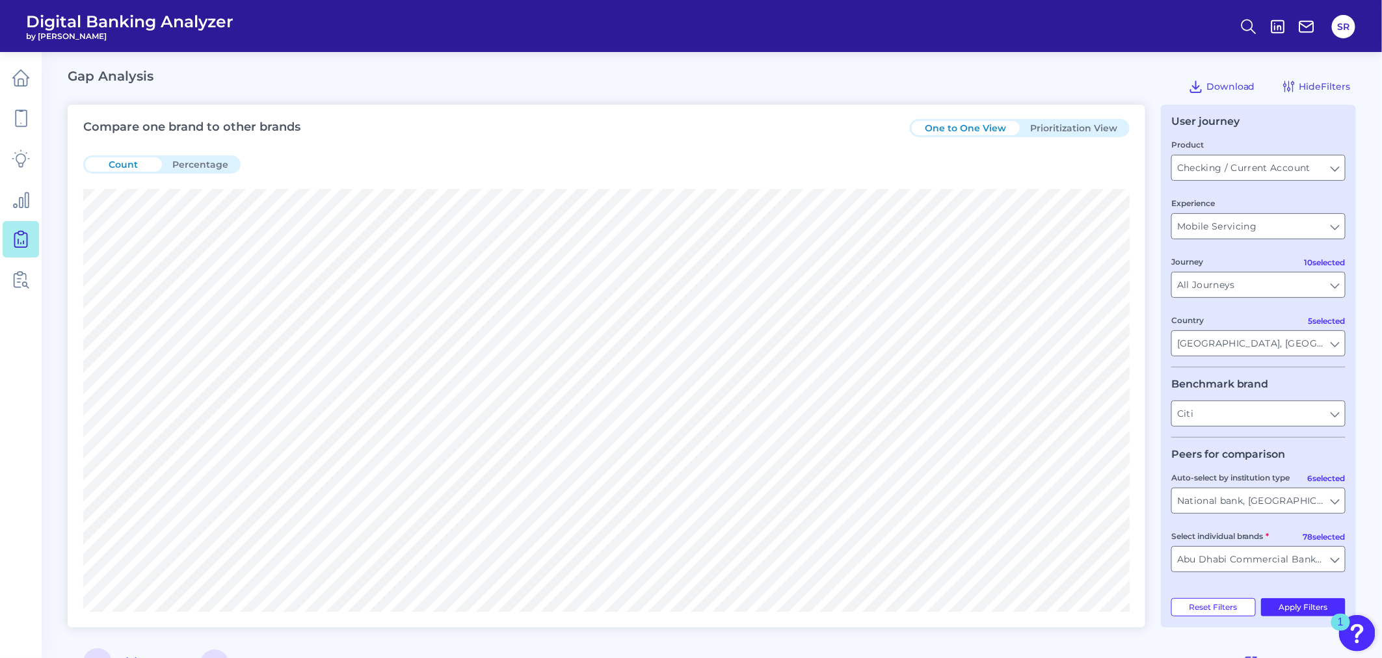
click at [1072, 129] on button "Prioritization View" at bounding box center [1073, 128] width 108 height 14
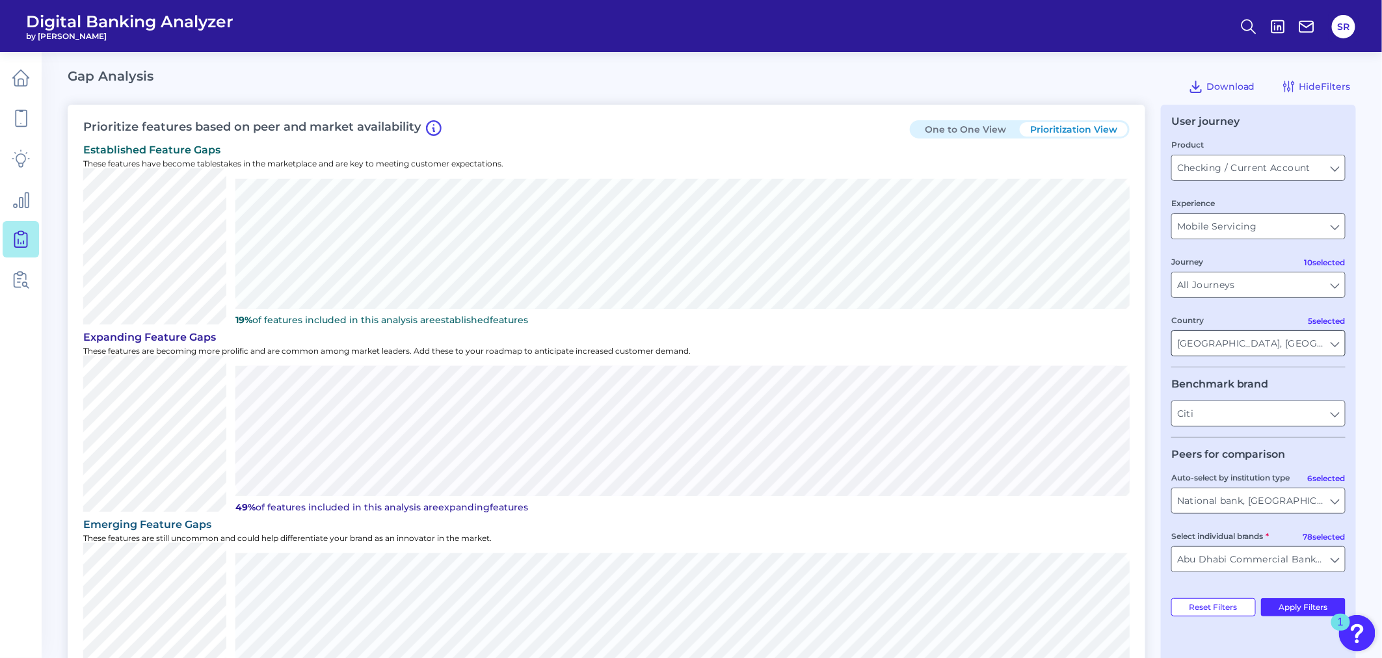
click at [1248, 349] on input "United States, United Kingdom, Singapore, China, United Arab Emirates" at bounding box center [1258, 343] width 173 height 25
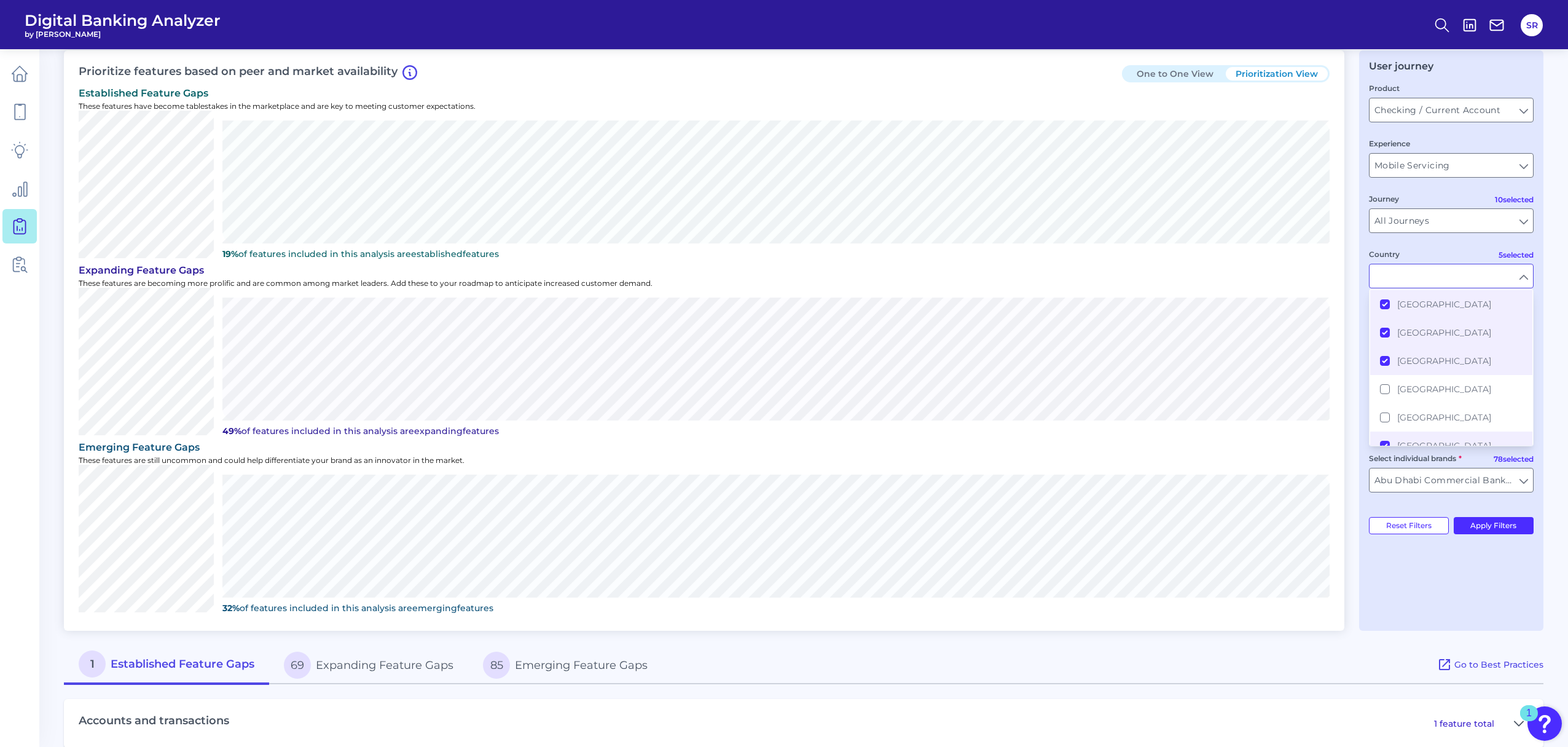
scroll to position [66, 0]
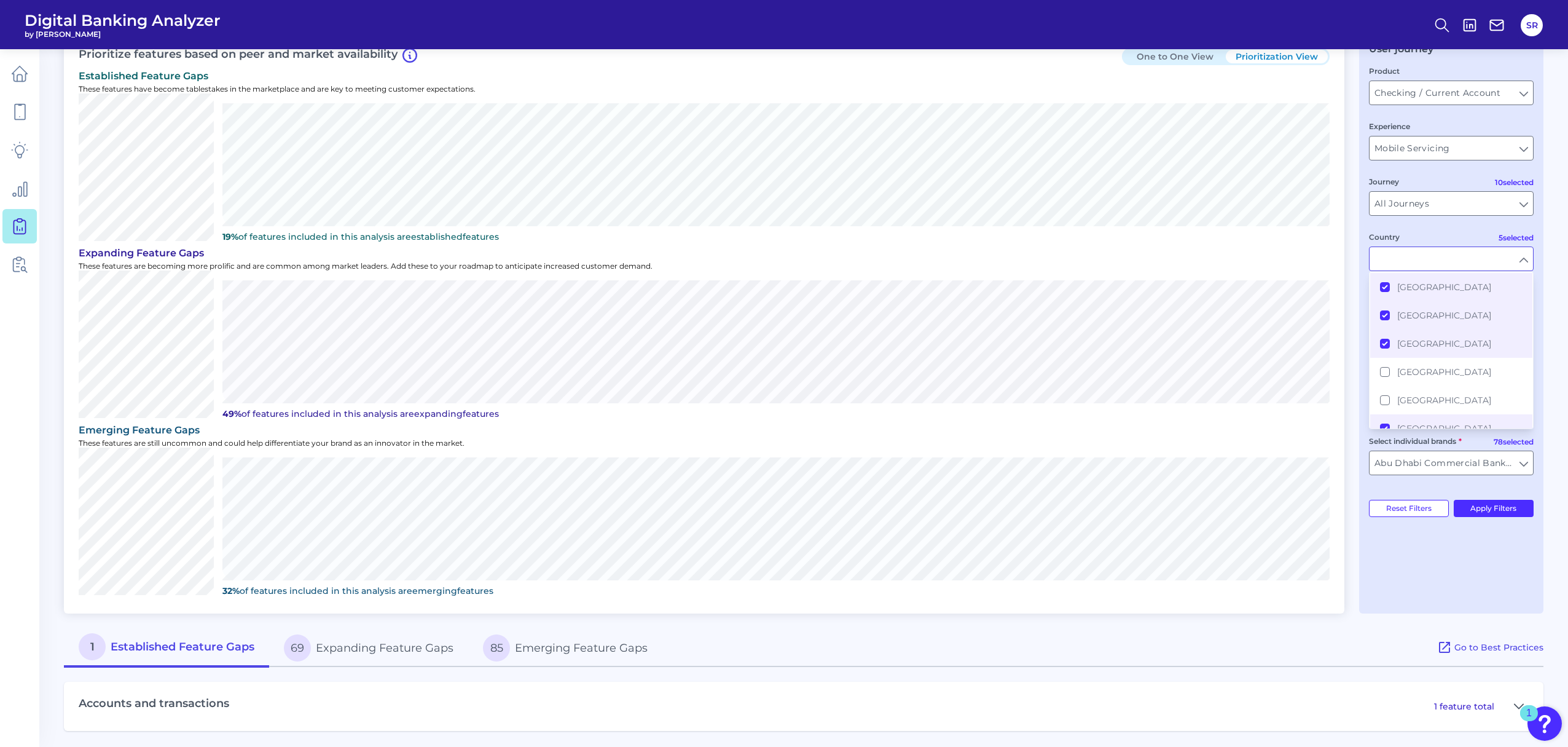
click at [1180, 560] on main "Gap Analysis Download Hide Filters Prioritize features based on peer and market…" at bounding box center [784, 341] width 1568 height 815
type input "United States, United Kingdom, Singapore, China, United Arab Emirates"
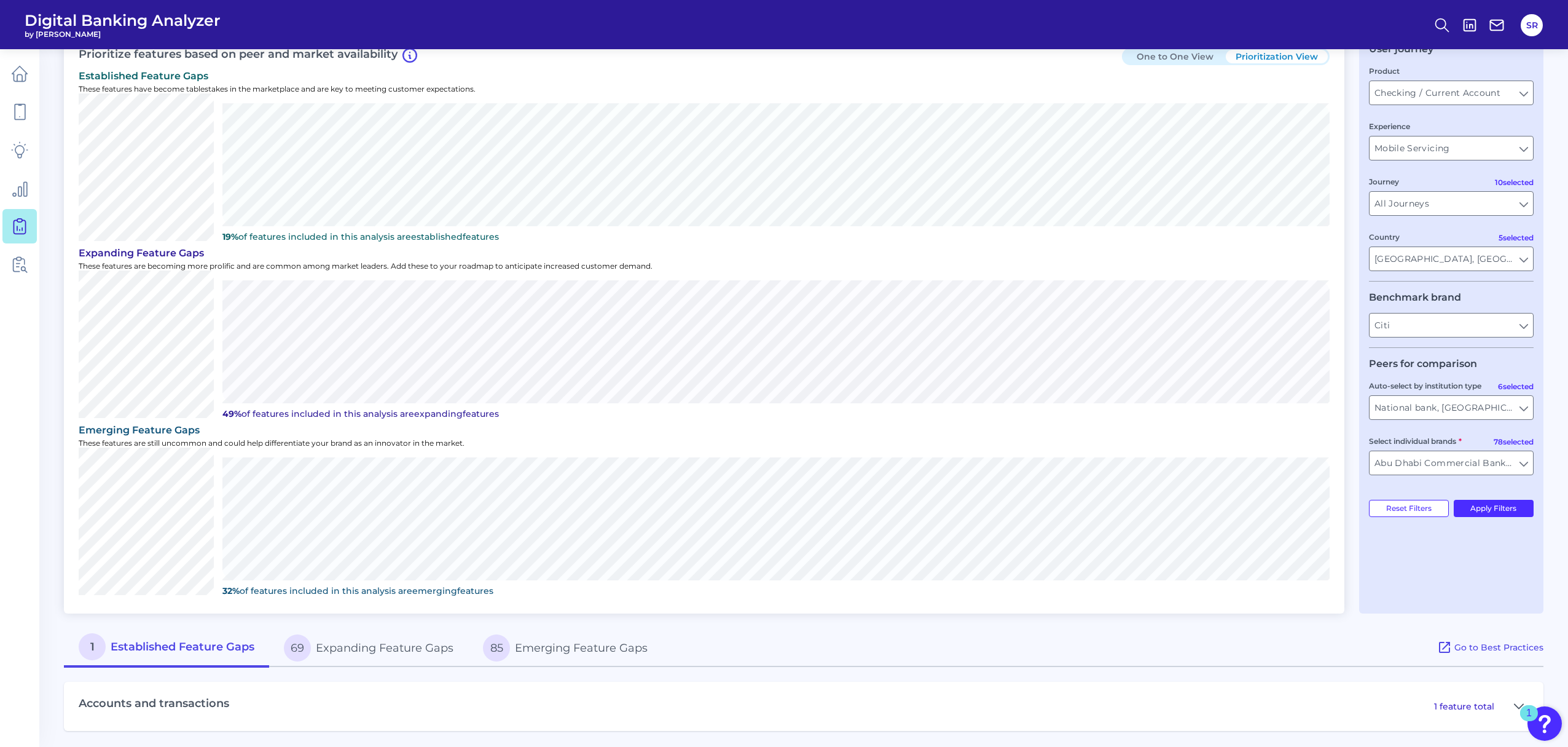
click at [398, 560] on button "69 Expanding Feature Gaps" at bounding box center [369, 648] width 199 height 40
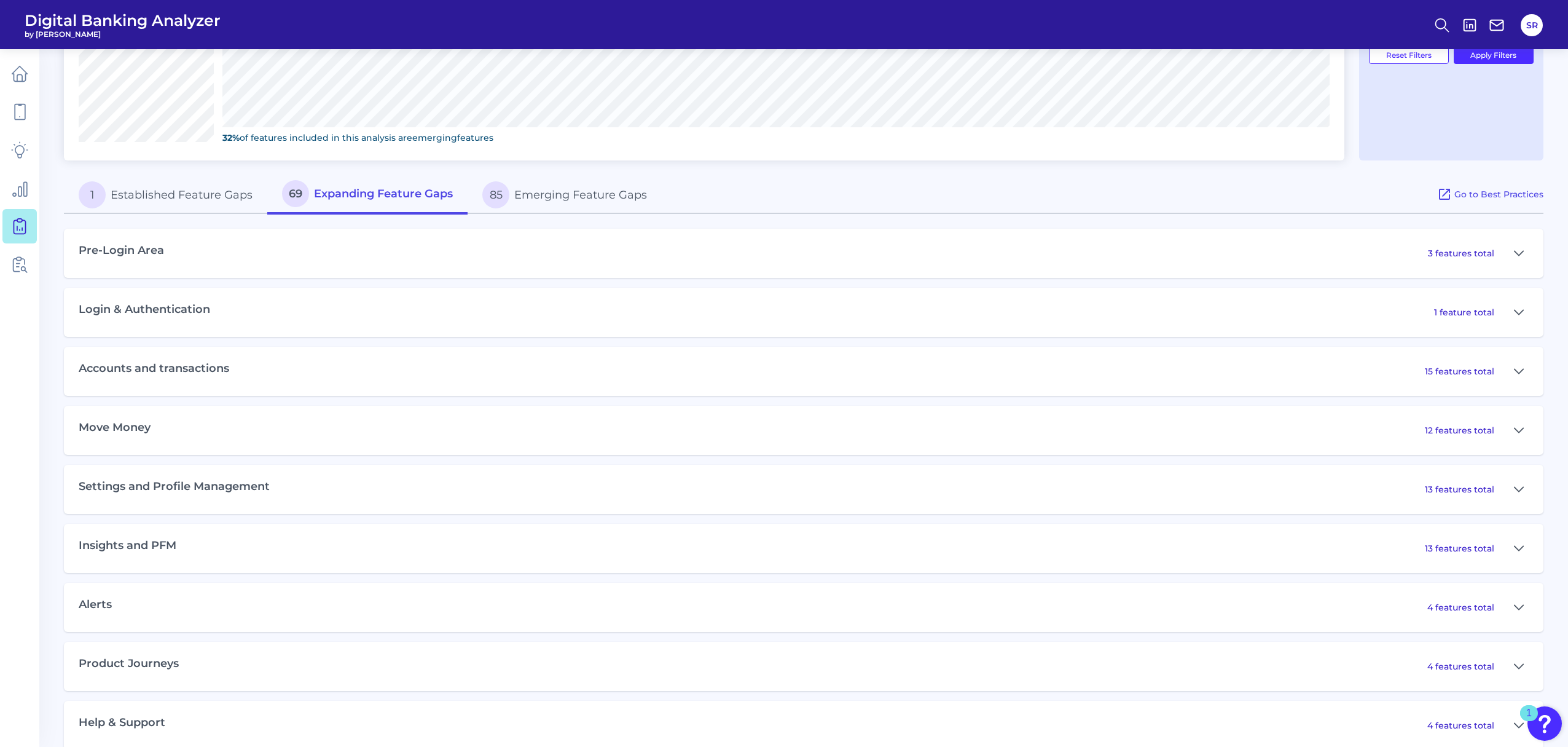
scroll to position [538, 0]
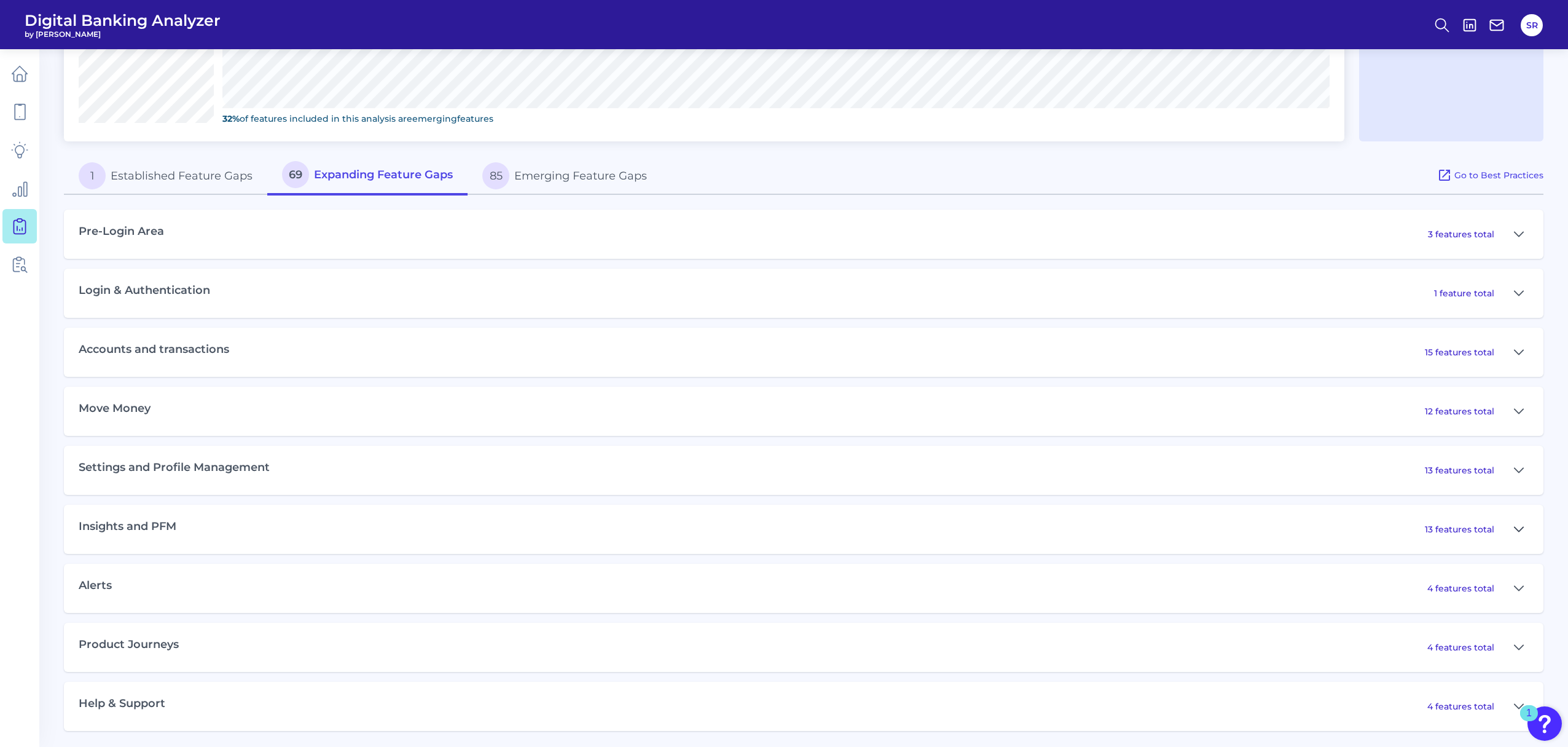
click at [1180, 527] on icon at bounding box center [1519, 529] width 9 height 5
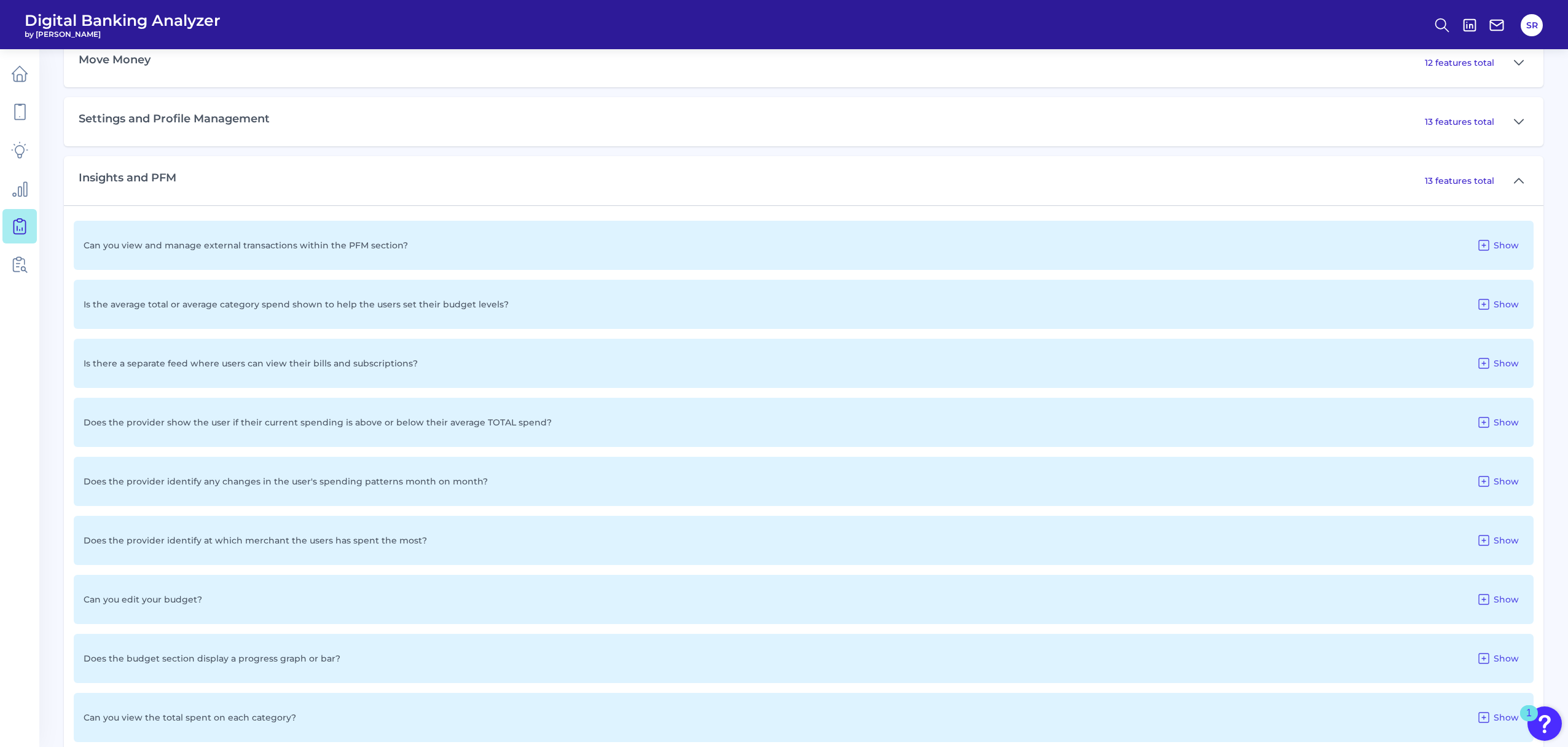
scroll to position [784, 0]
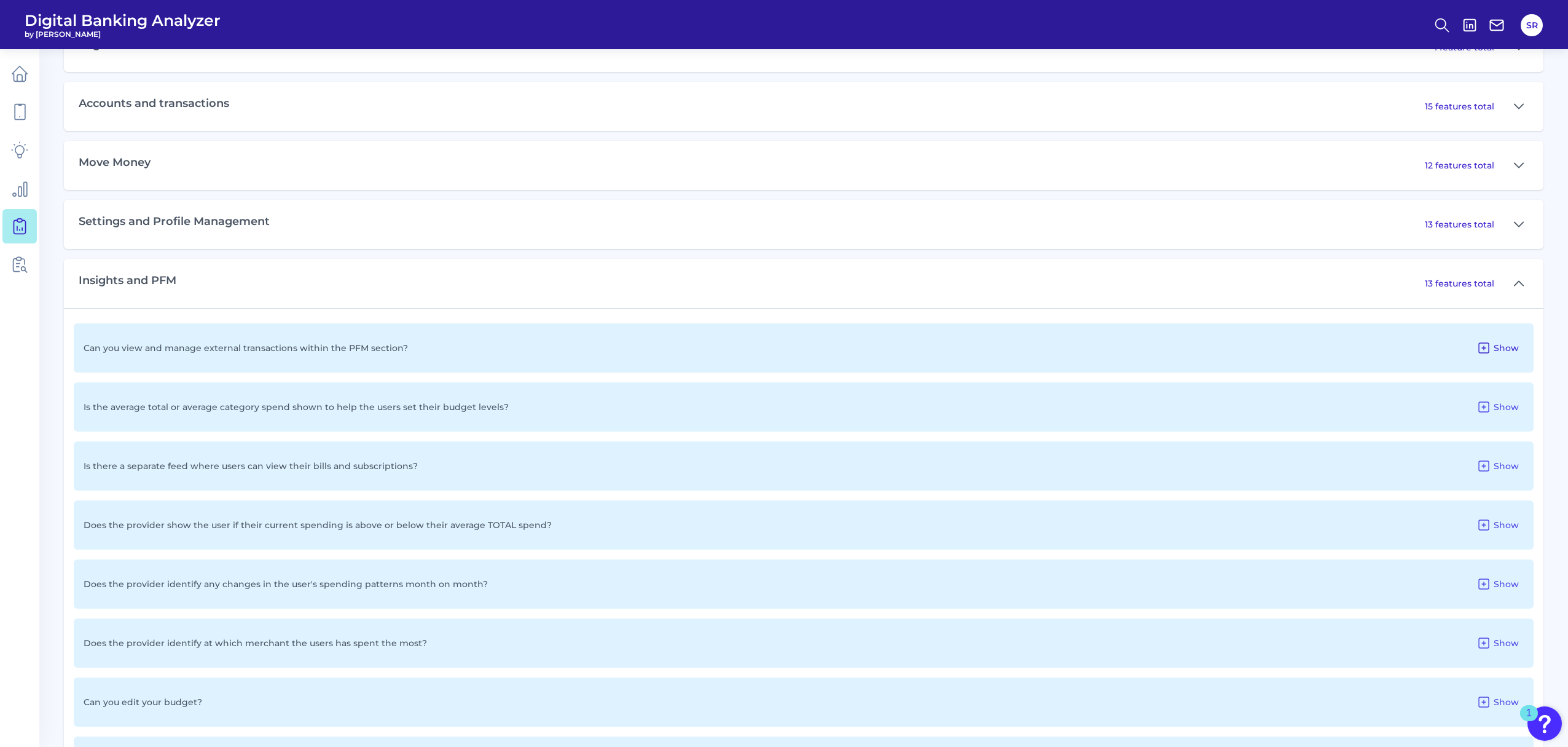
click at [1180, 345] on icon at bounding box center [1484, 348] width 15 height 15
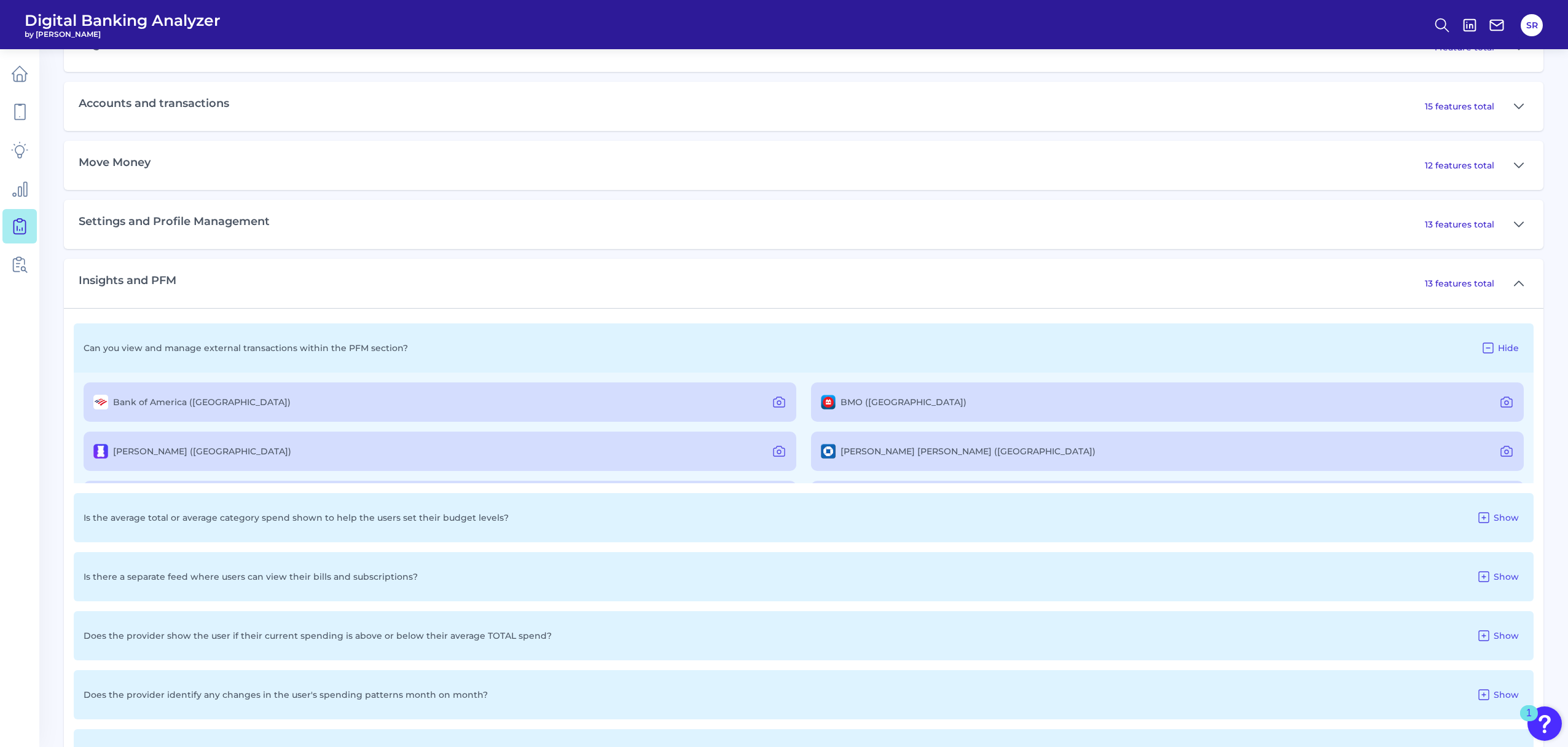
scroll to position [538, 0]
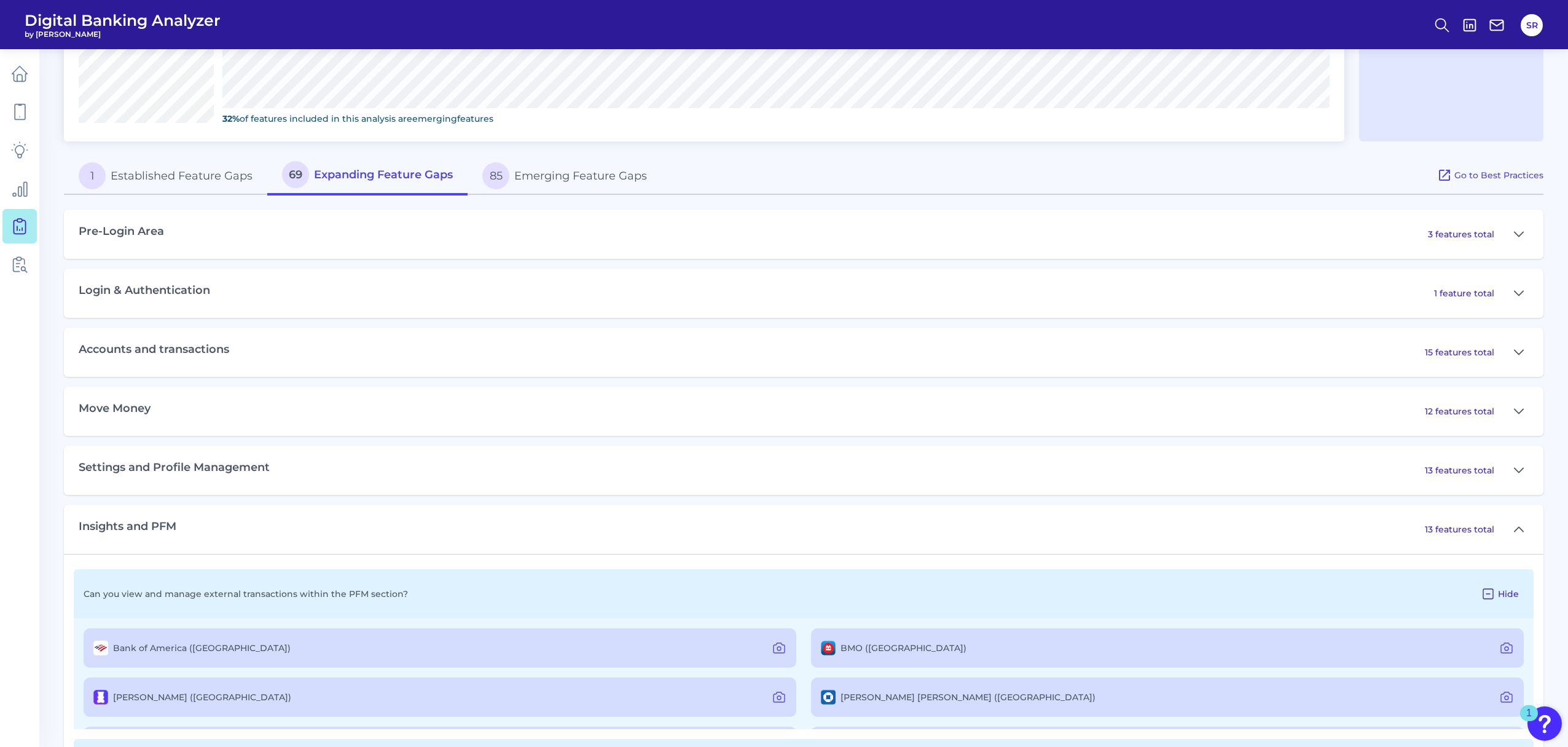
click at [1180, 560] on icon at bounding box center [1488, 594] width 9 height 9
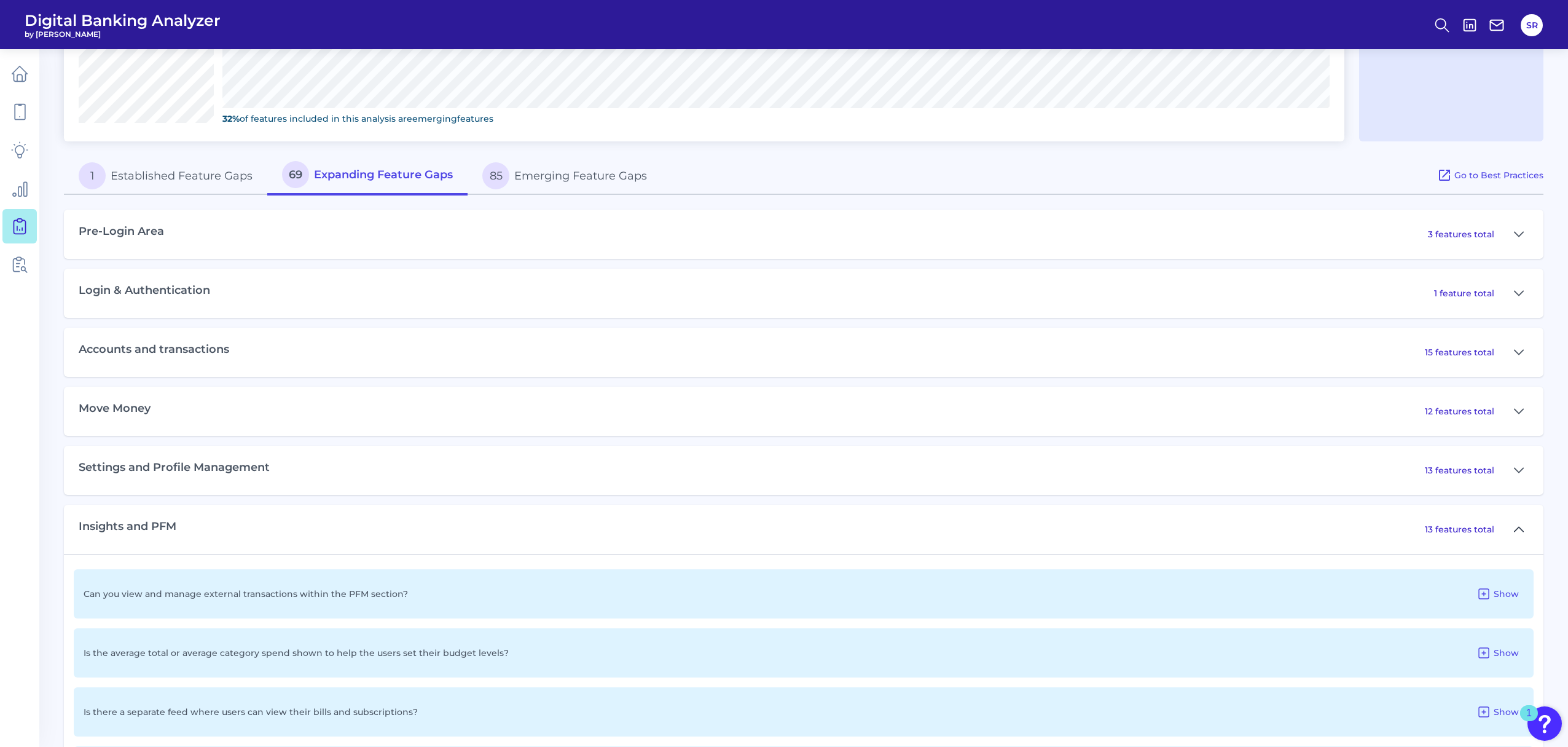
click at [1180, 526] on icon at bounding box center [1519, 530] width 9 height 15
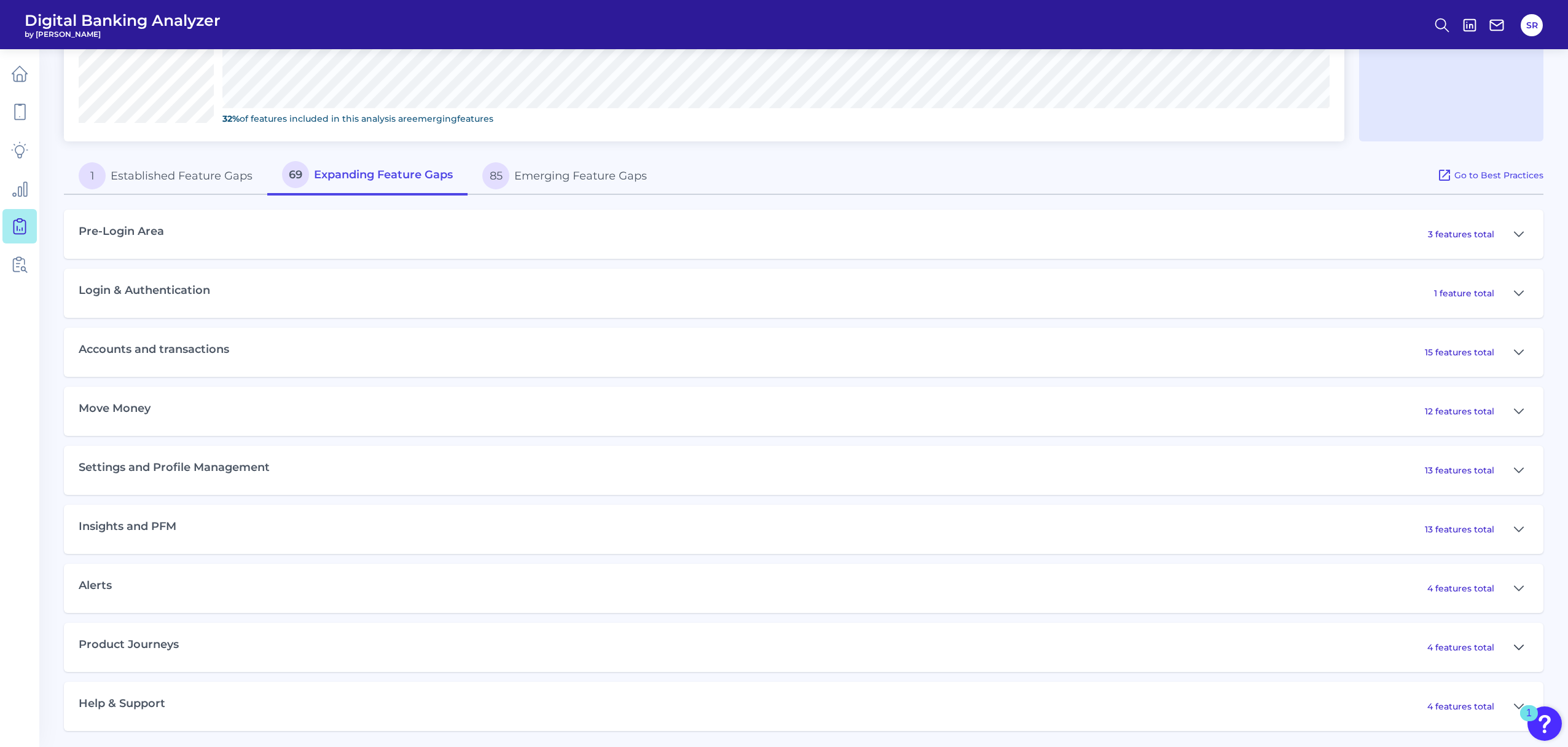
click at [1180, 560] on icon at bounding box center [1519, 648] width 9 height 15
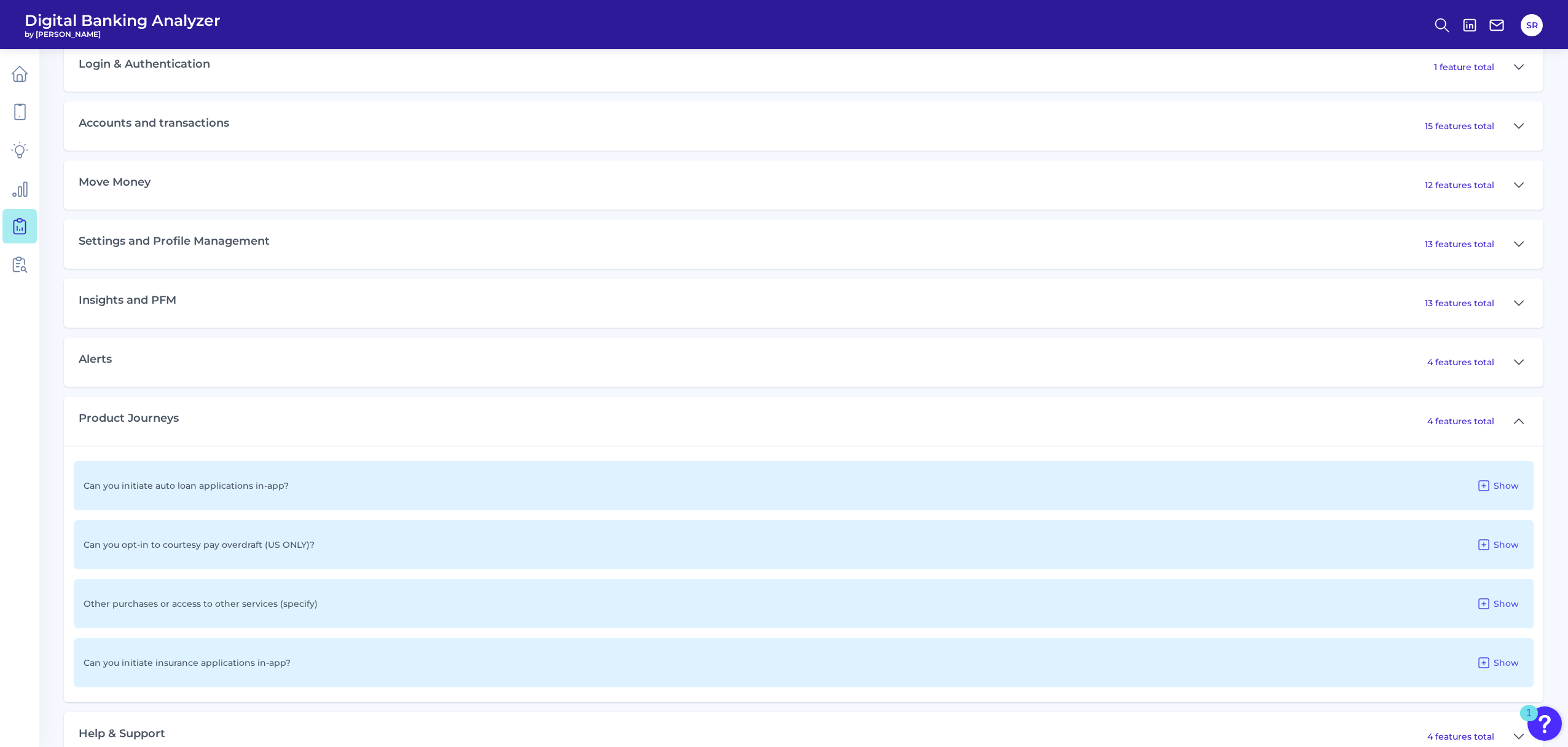
scroll to position [784, 0]
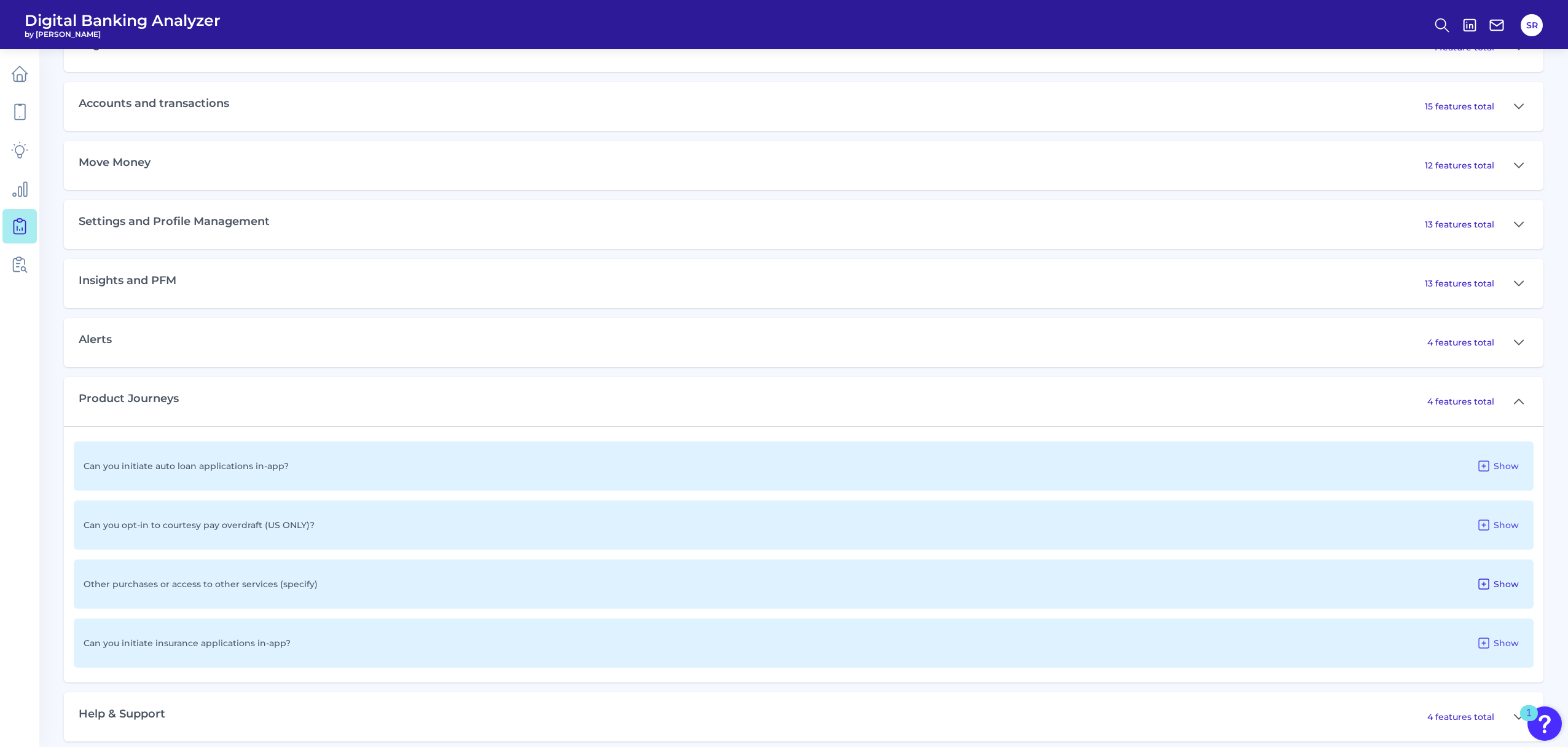
click at [1180, 560] on icon at bounding box center [1484, 583] width 9 height 9
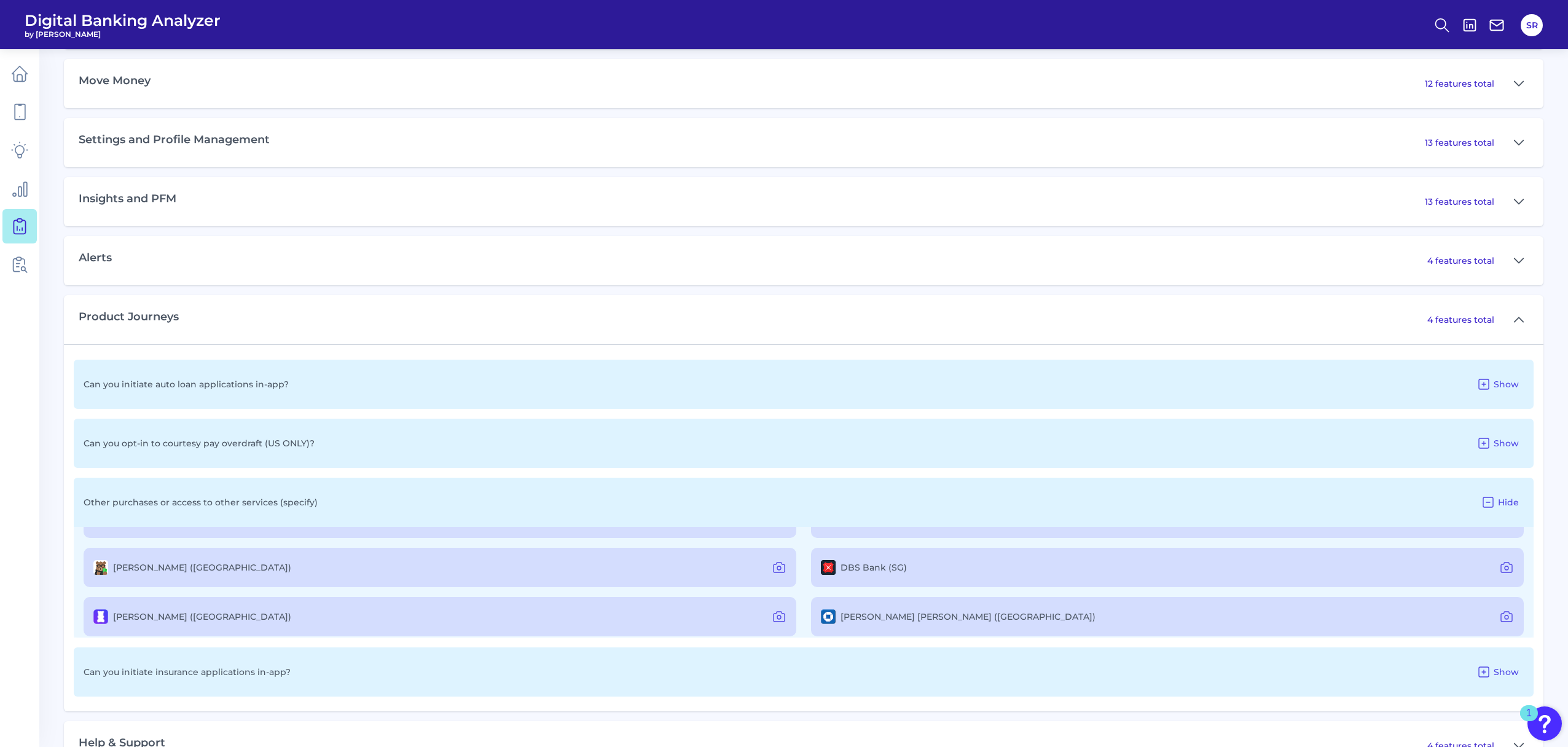
scroll to position [192, 0]
click at [1180, 553] on icon at bounding box center [1507, 561] width 15 height 15
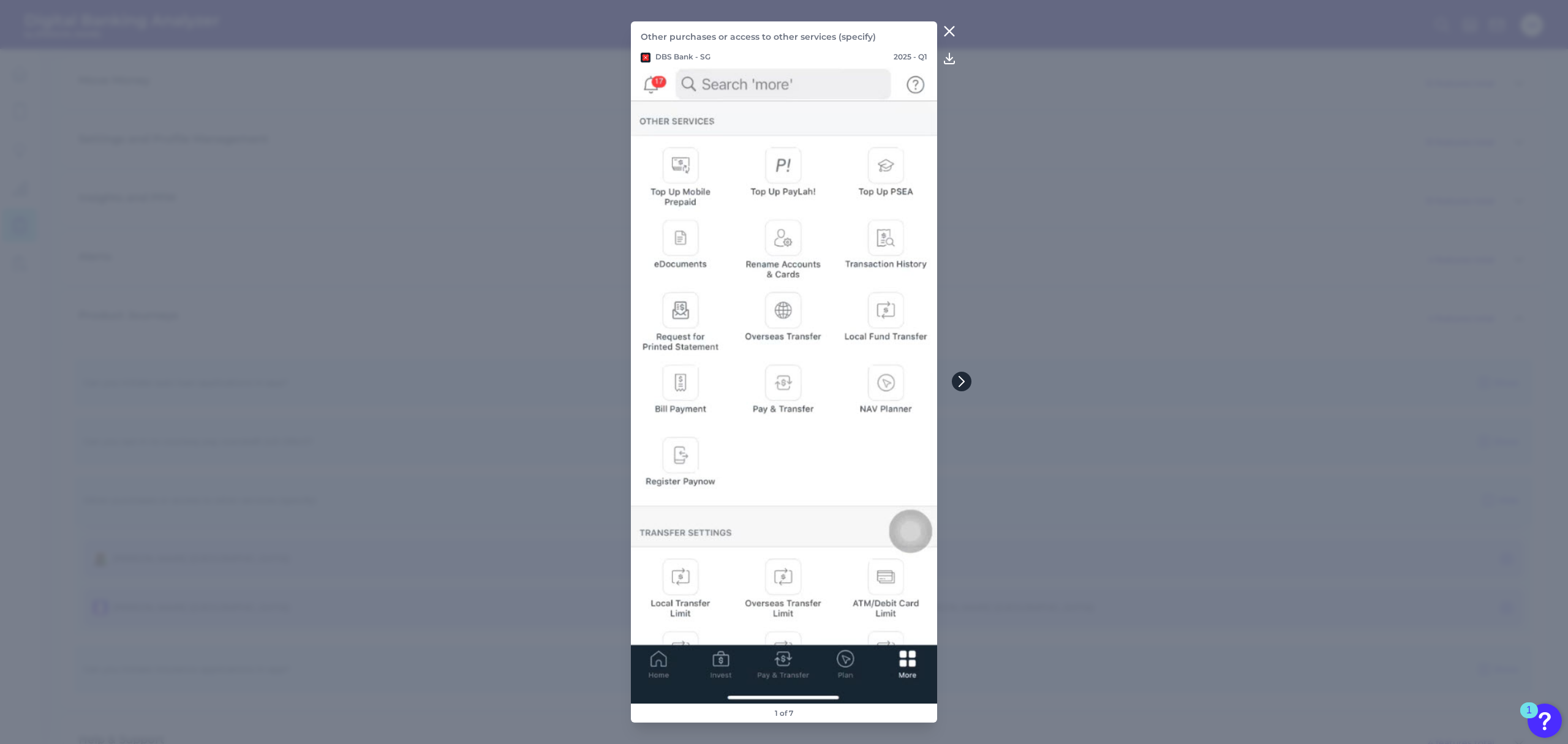
click at [966, 382] on icon at bounding box center [962, 381] width 11 height 11
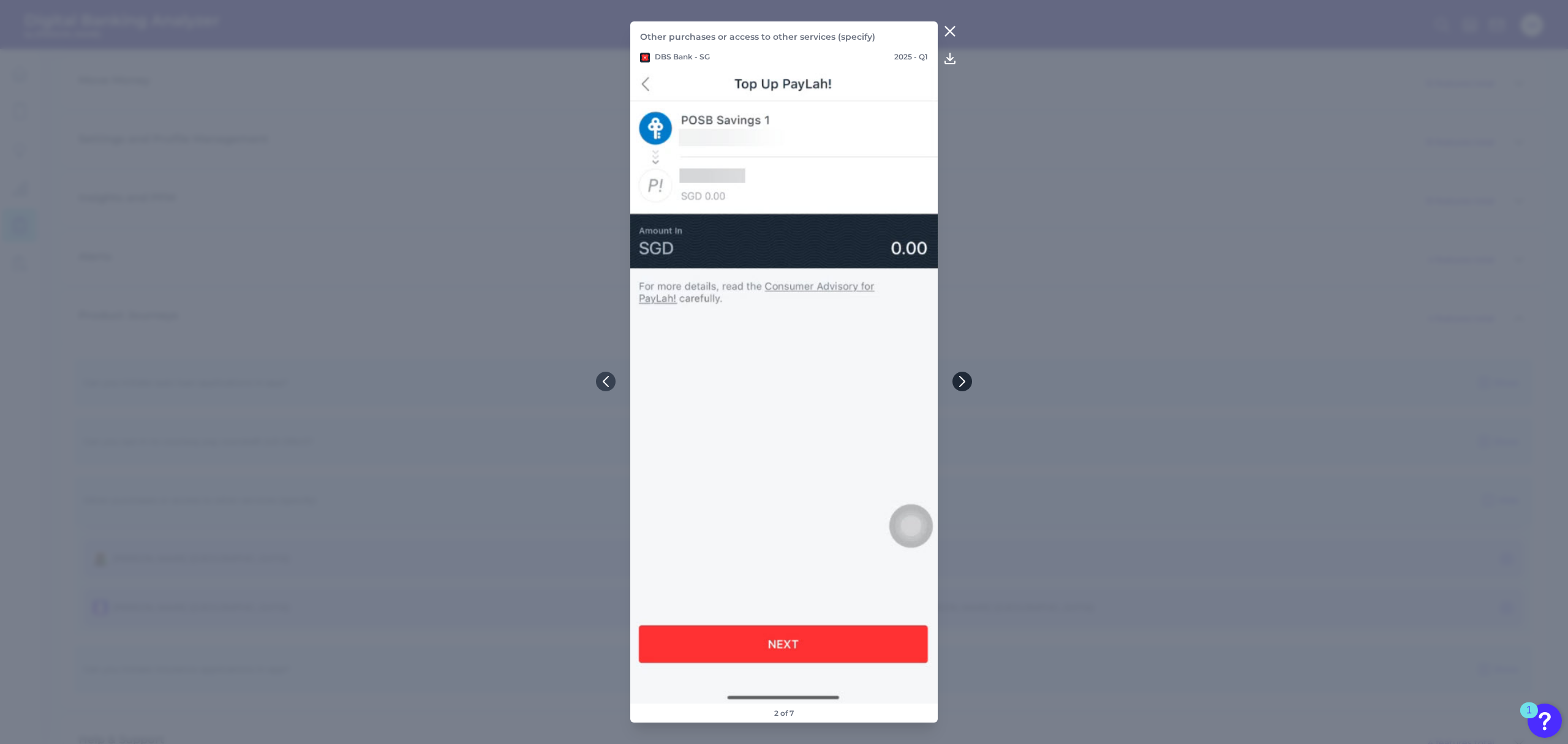
click at [966, 381] on icon at bounding box center [962, 381] width 11 height 11
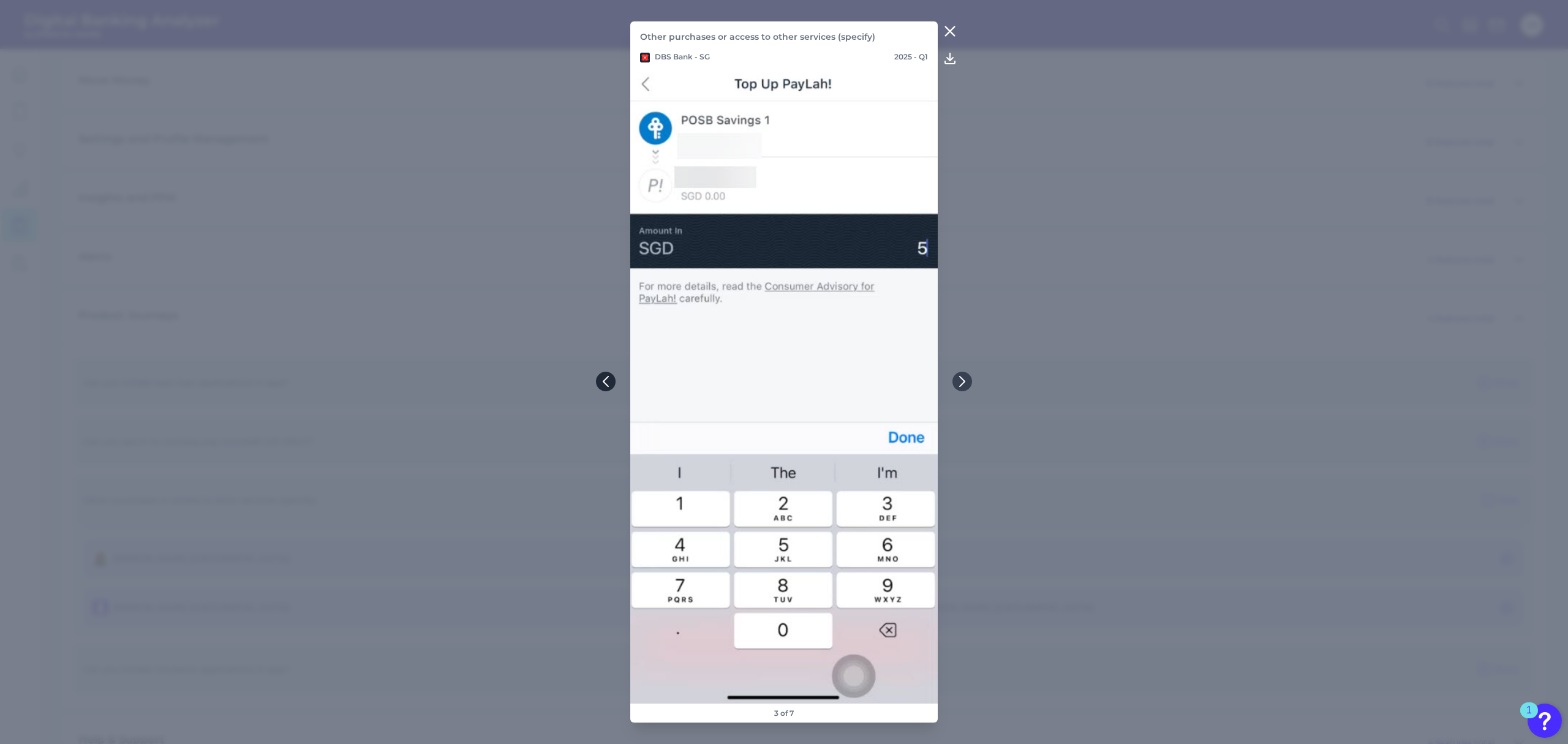
click at [610, 377] on icon at bounding box center [606, 381] width 11 height 11
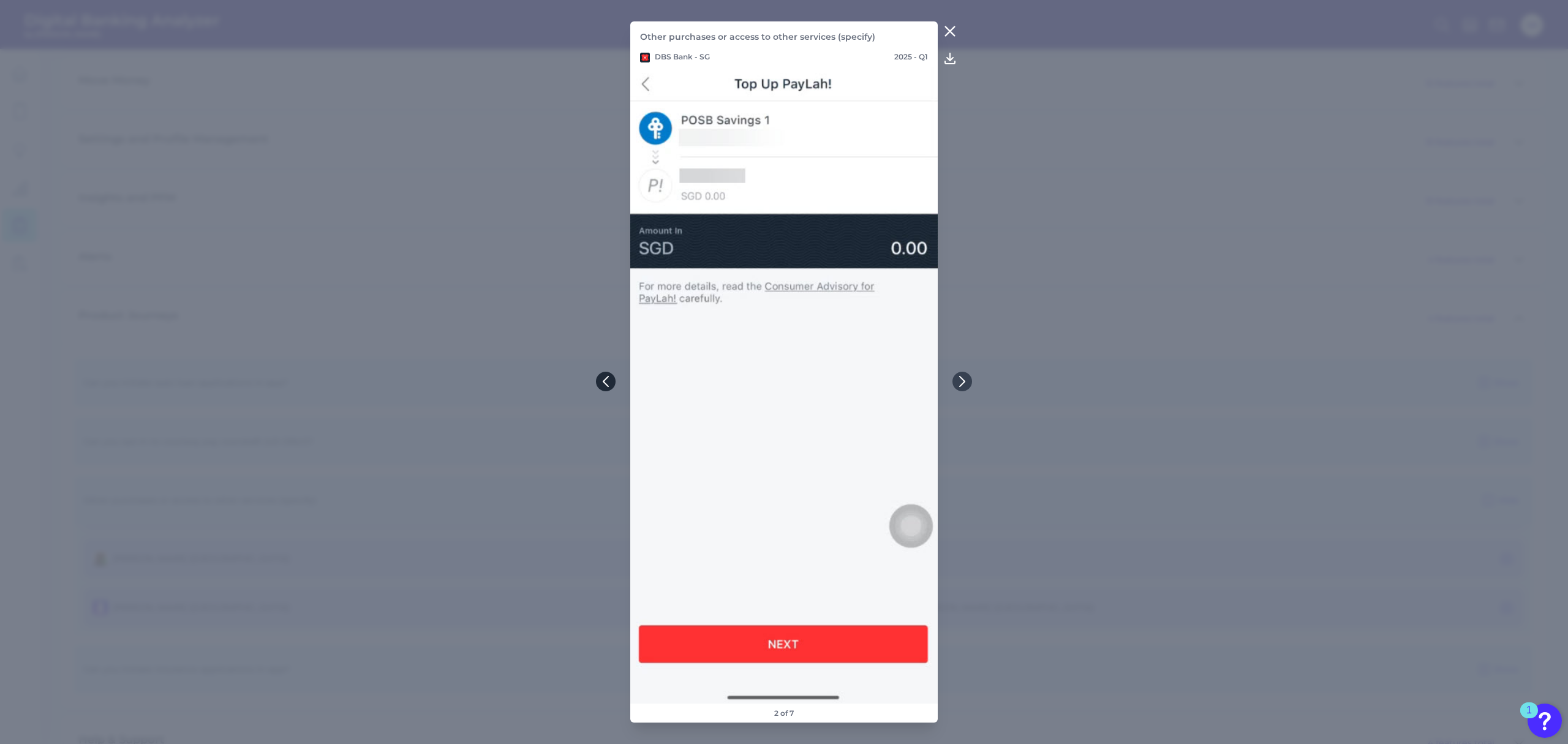
click at [610, 379] on icon at bounding box center [606, 381] width 11 height 11
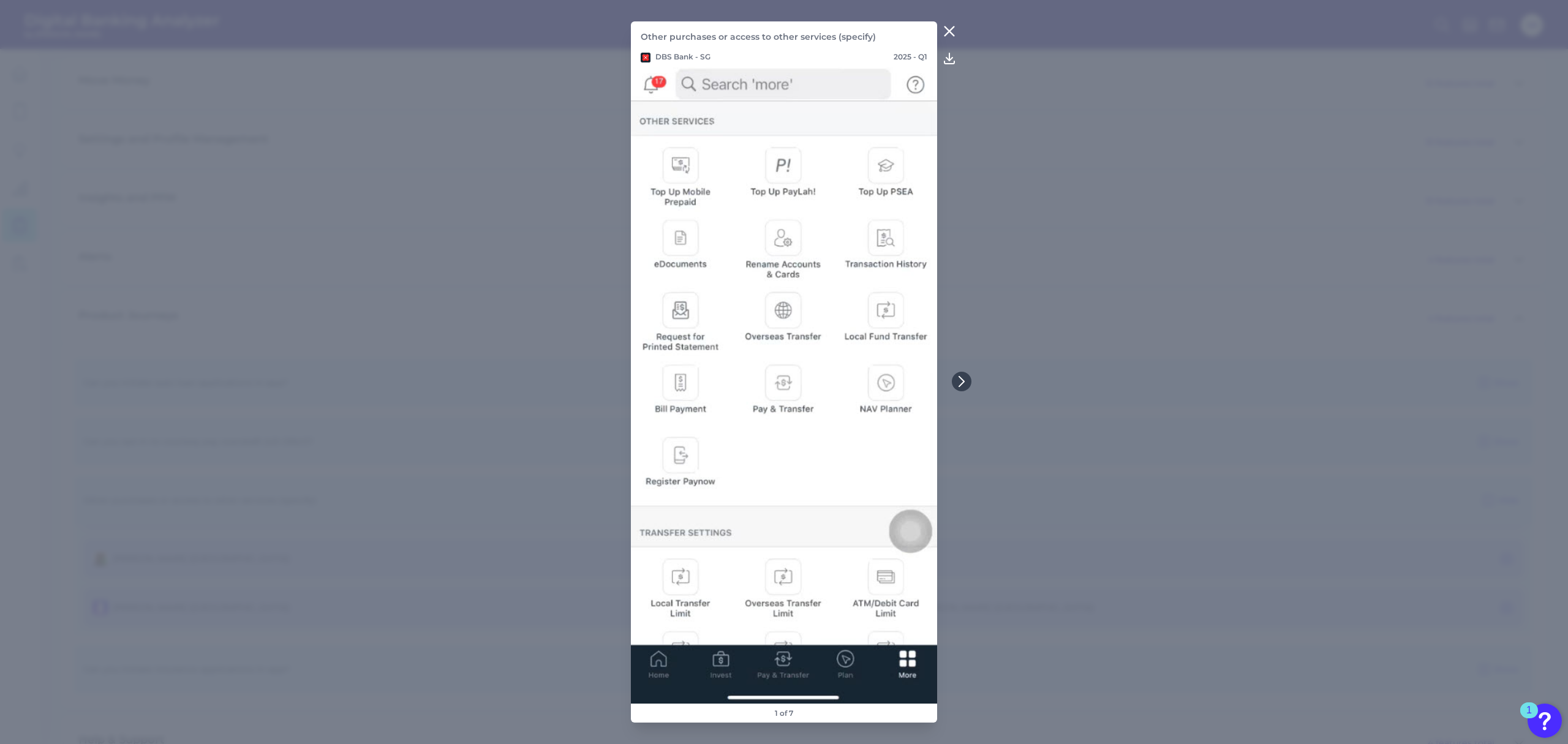
click at [946, 33] on icon at bounding box center [950, 31] width 15 height 15
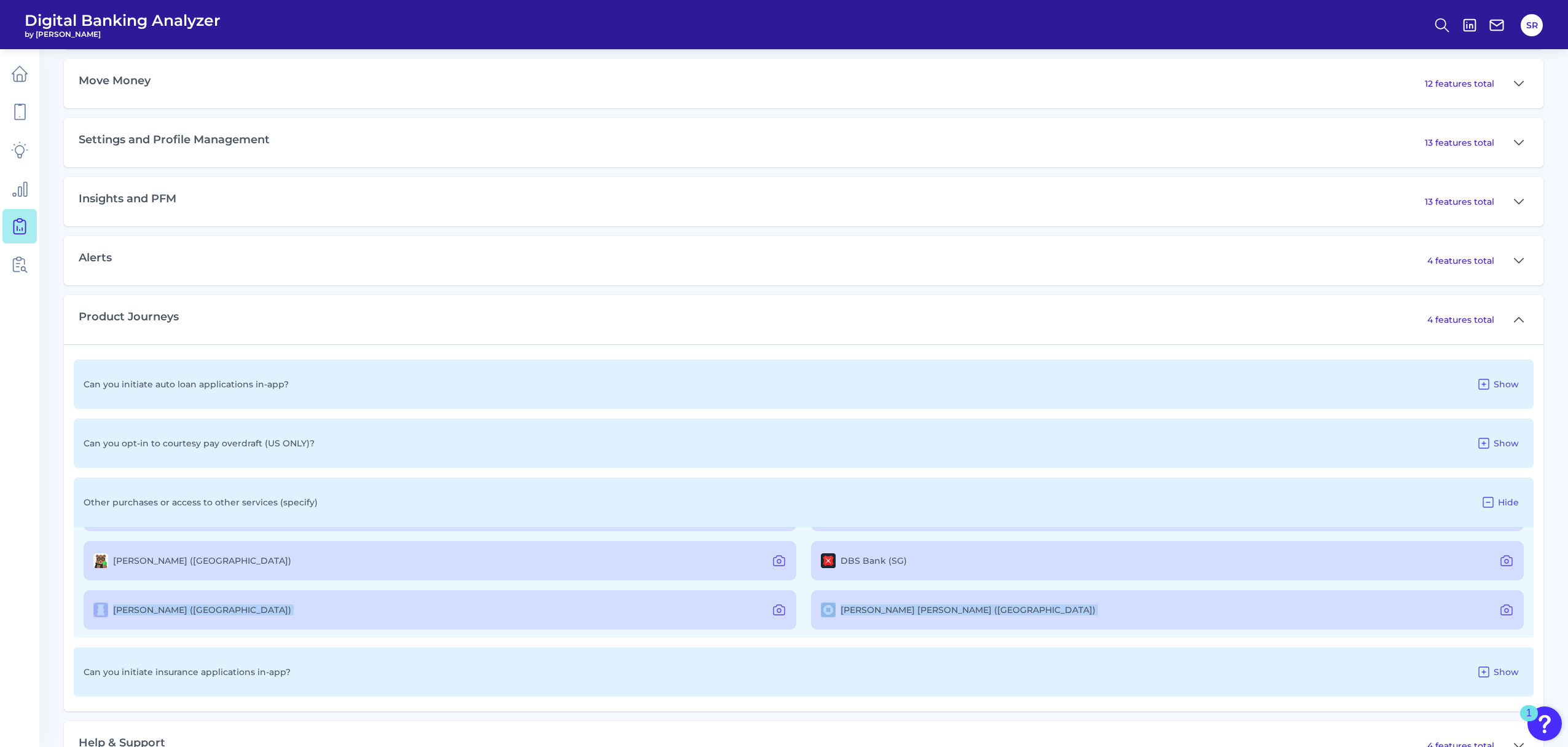
drag, startPoint x: 1534, startPoint y: 581, endPoint x: 1532, endPoint y: 590, distance: 9.2
click at [1180, 560] on div "Can you initiate auto loan applications in-app? Show Can you opt-in to courtesy…" at bounding box center [804, 528] width 1480 height 367
click at [1180, 560] on div "Bank of America (US) Bank of China (CN) Capital One (US) Cash App (US) Chime (U…" at bounding box center [803, 582] width 1460 height 111
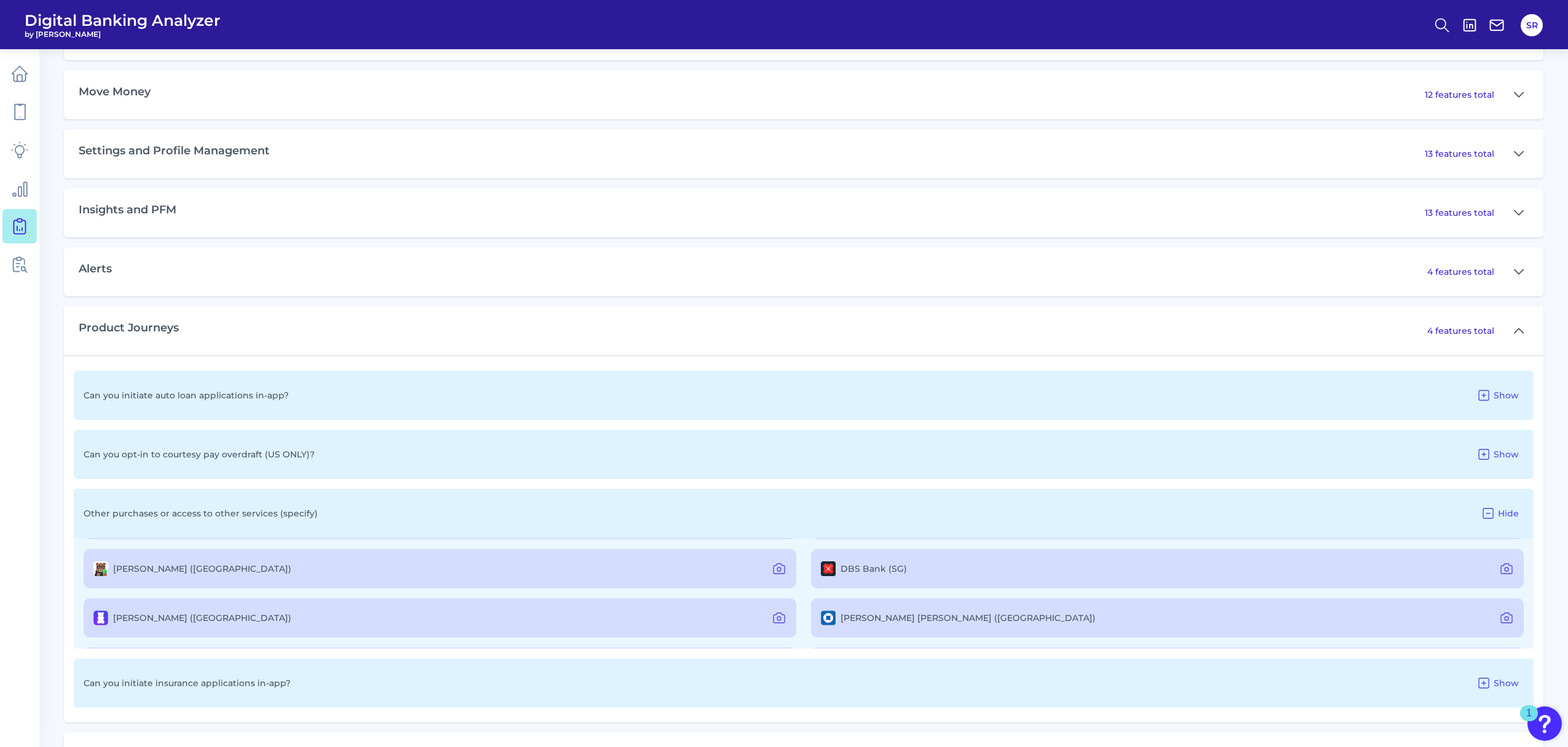
scroll to position [905, 0]
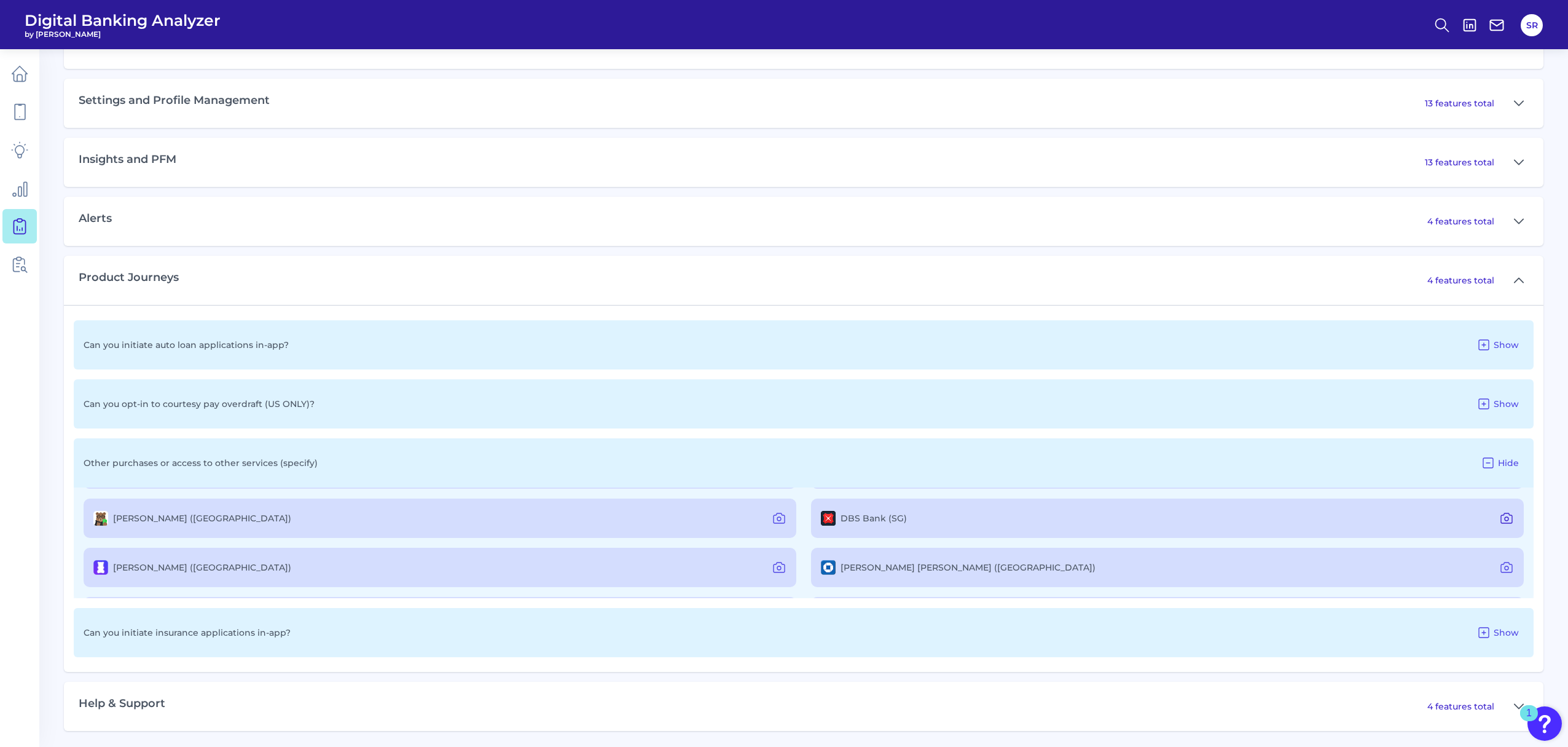
click at [1180, 513] on icon at bounding box center [1507, 518] width 15 height 15
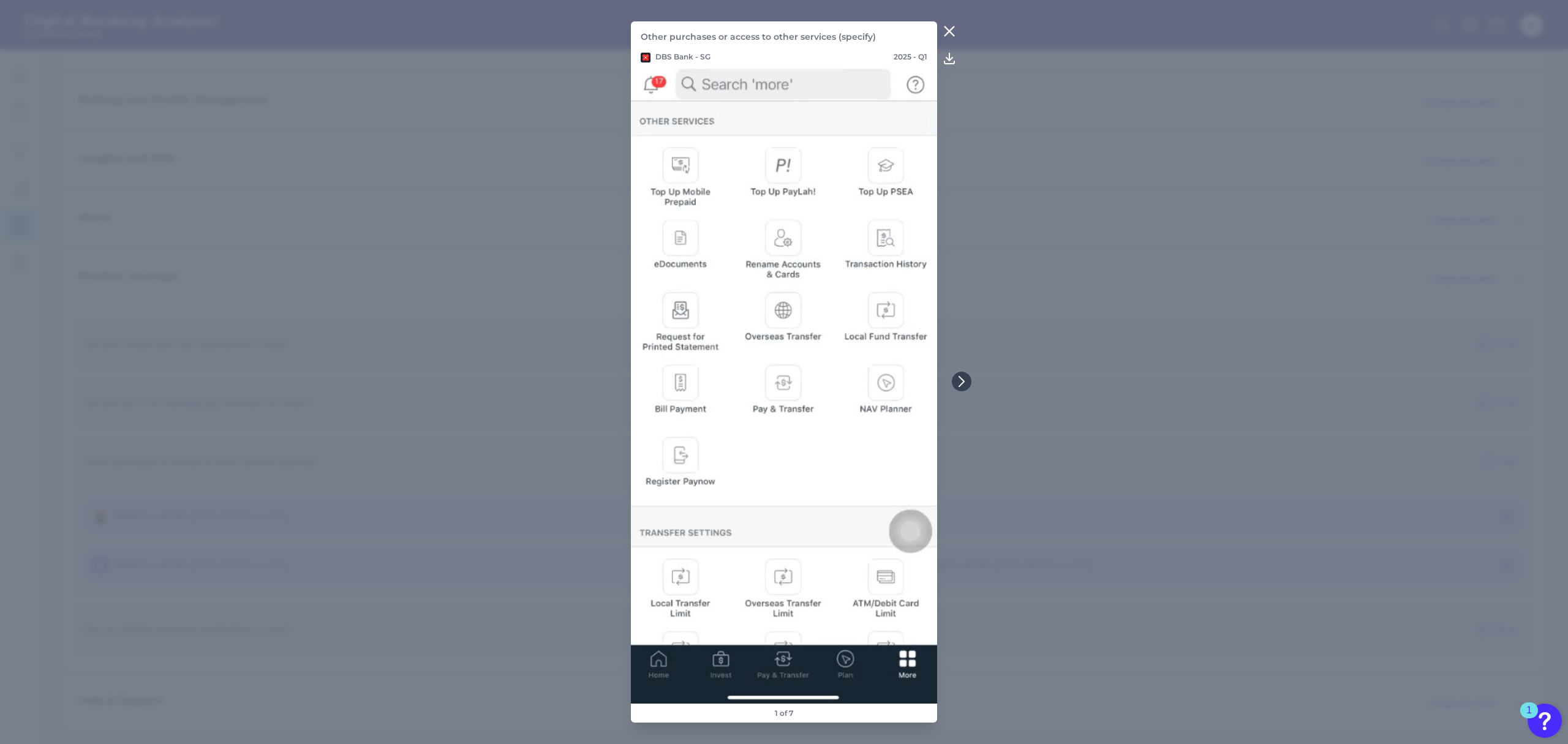
click at [948, 36] on icon at bounding box center [950, 31] width 15 height 15
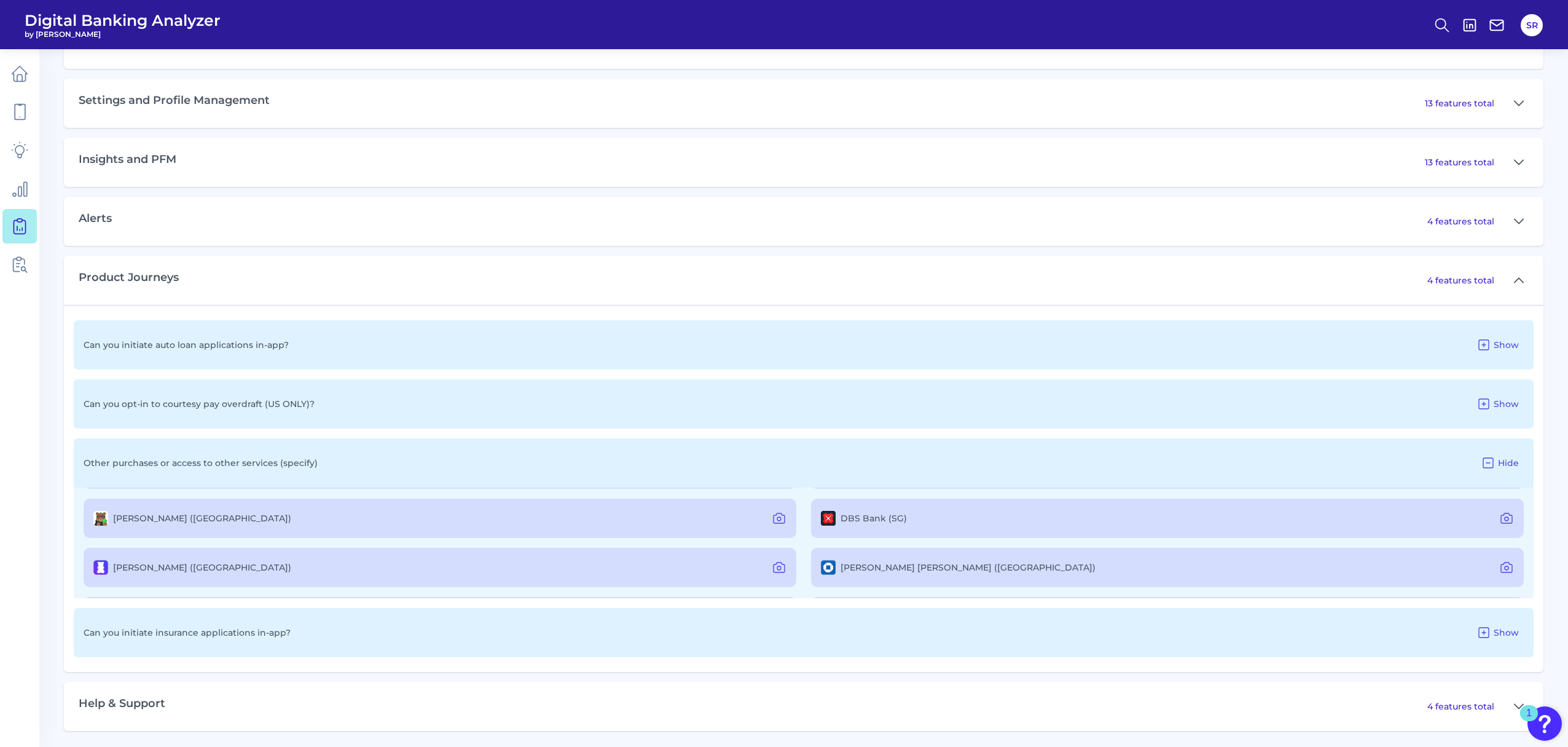
click at [16, 560] on nav at bounding box center [20, 398] width 40 height 698
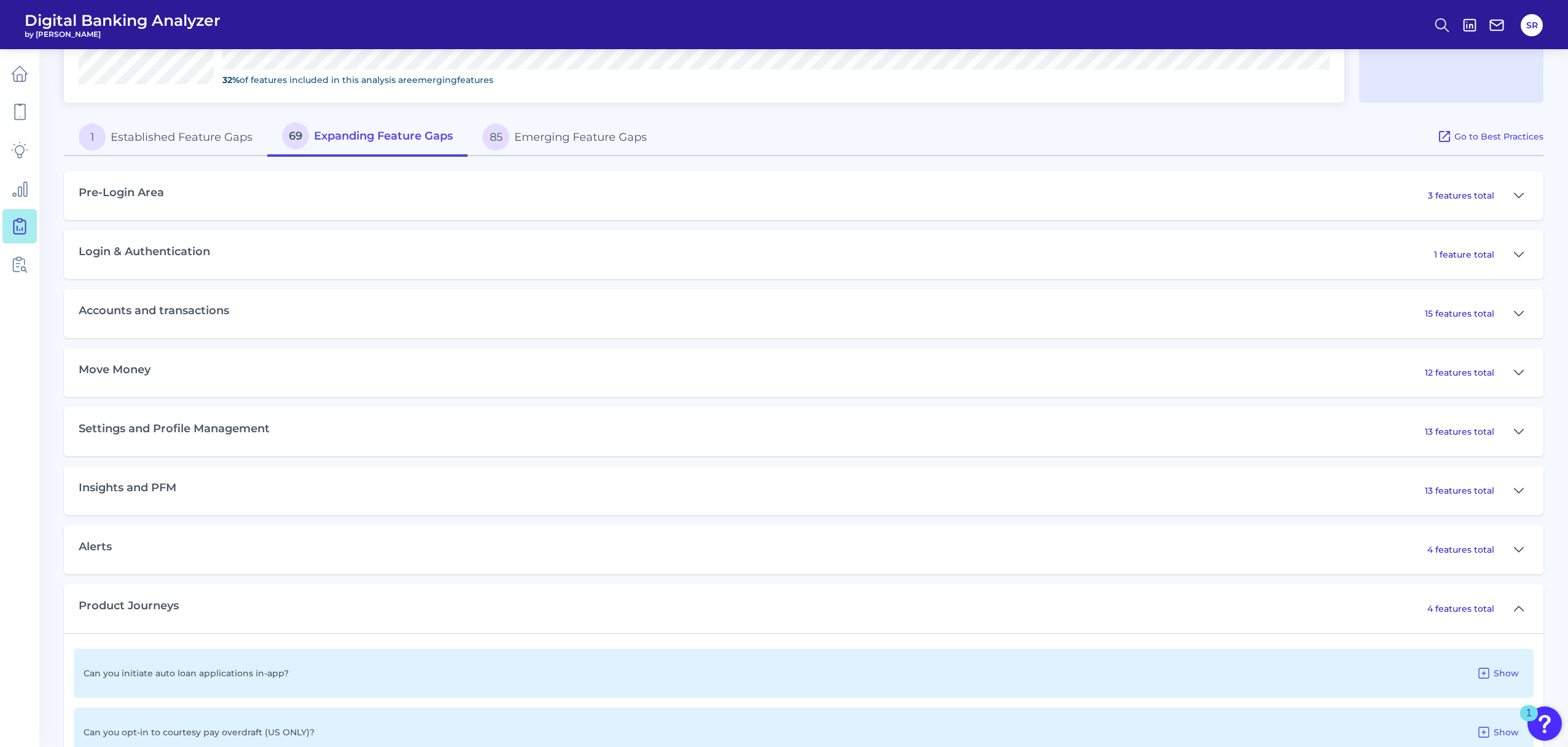
scroll to position [249, 0]
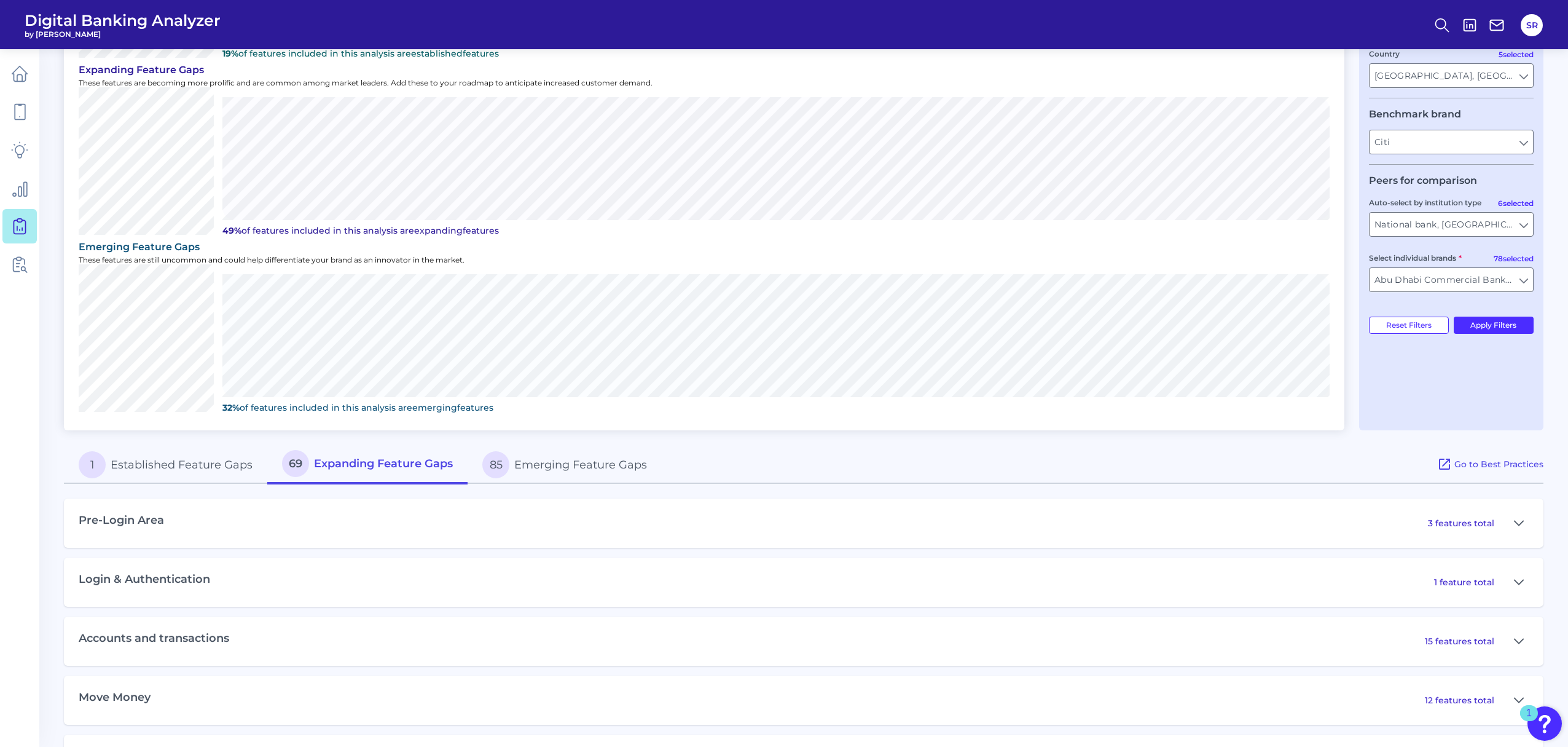
click at [544, 468] on button "85 Emerging Feature Gaps" at bounding box center [564, 465] width 194 height 40
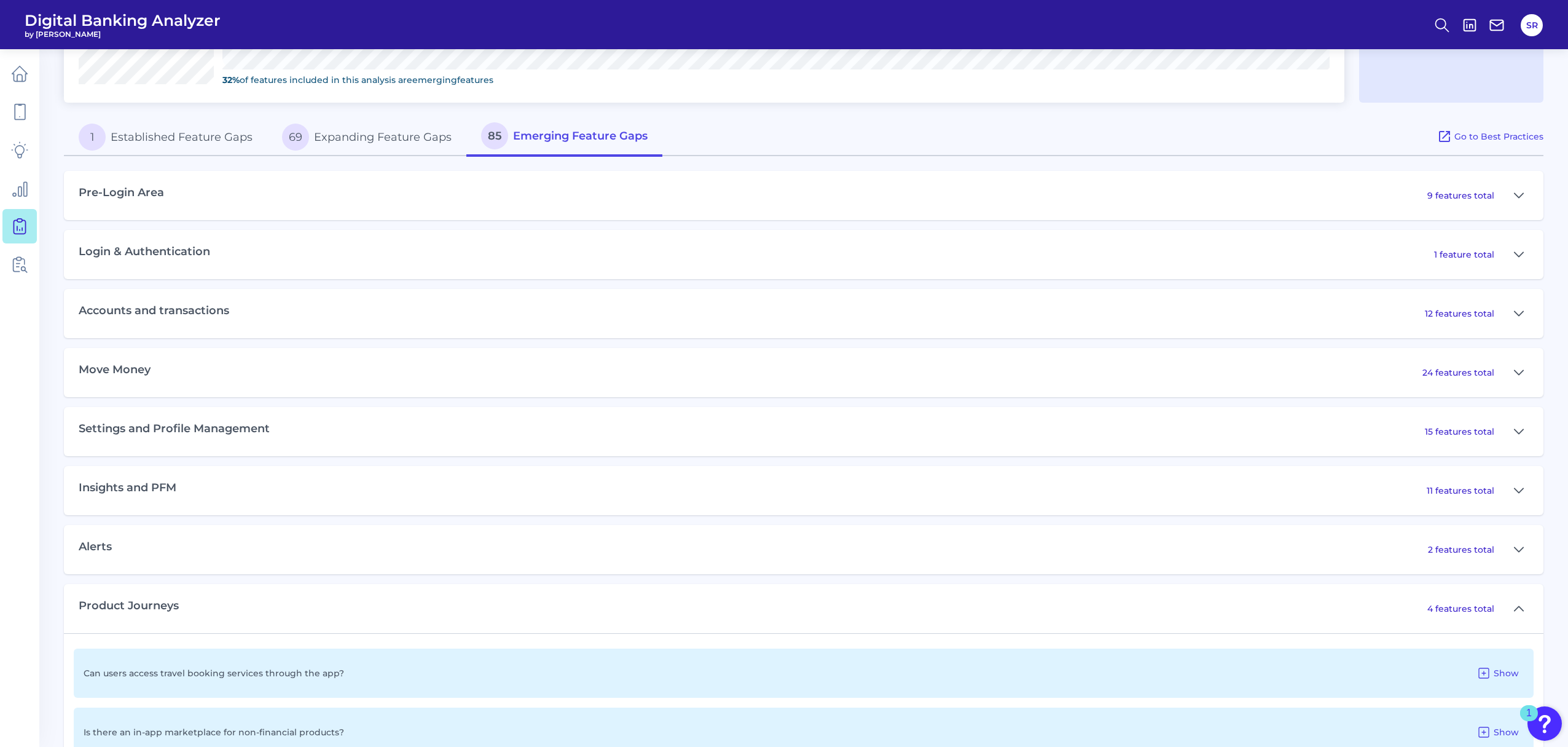
scroll to position [740, 0]
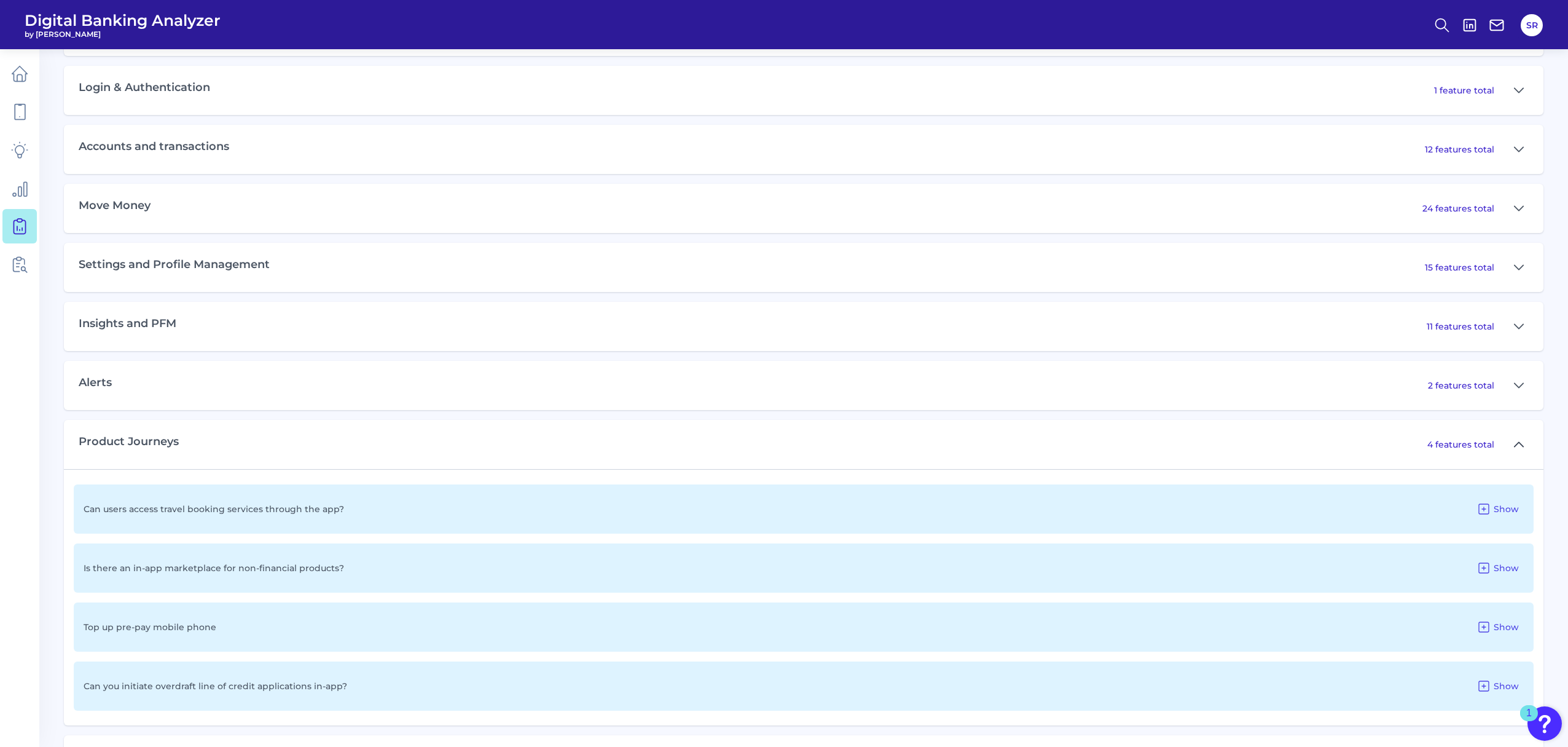
click at [1180, 442] on icon at bounding box center [1519, 443] width 9 height 5
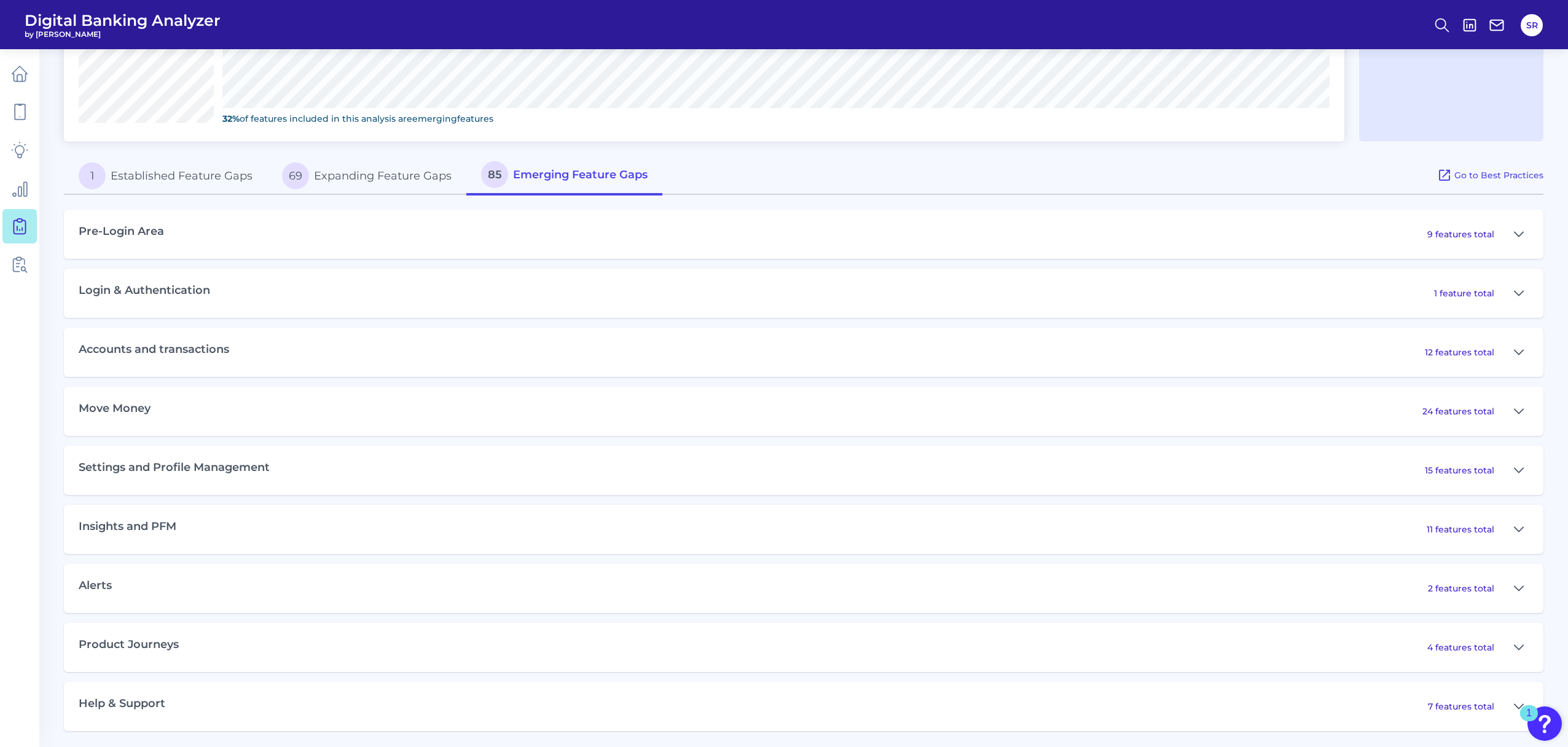
scroll to position [374, 0]
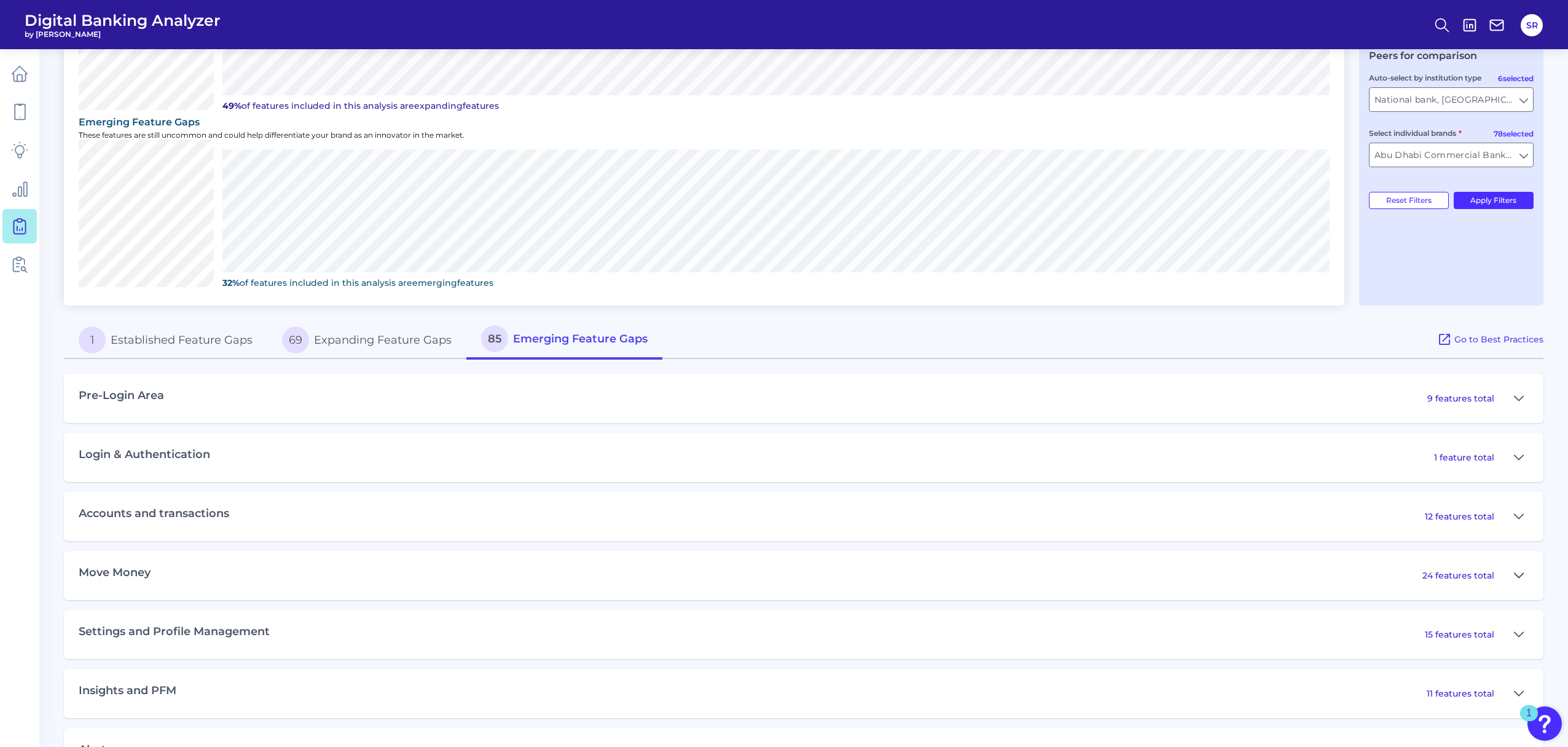
click at [1180, 560] on icon at bounding box center [1519, 576] width 9 height 15
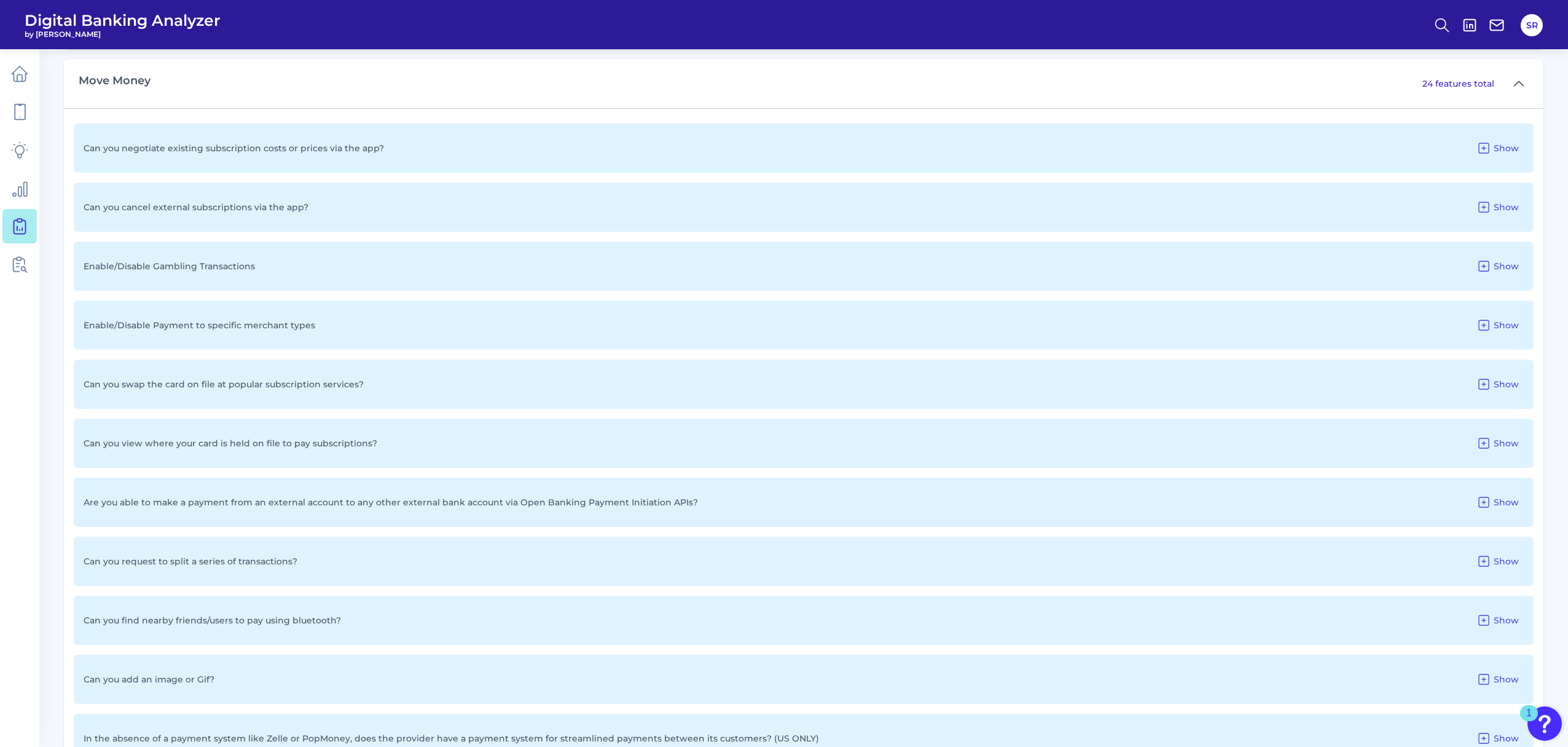
scroll to position [947, 0]
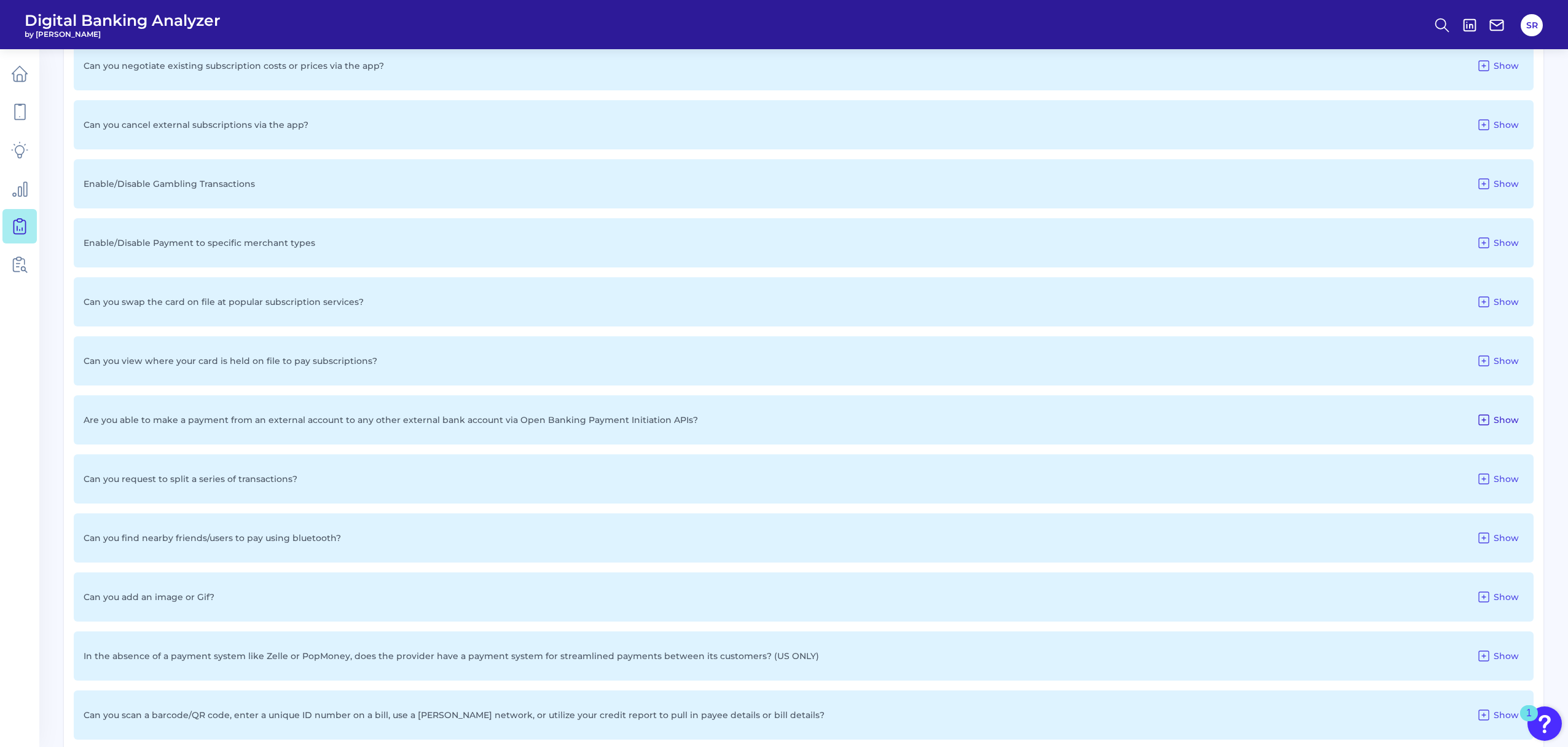
click at [1180, 419] on icon at bounding box center [1484, 420] width 15 height 15
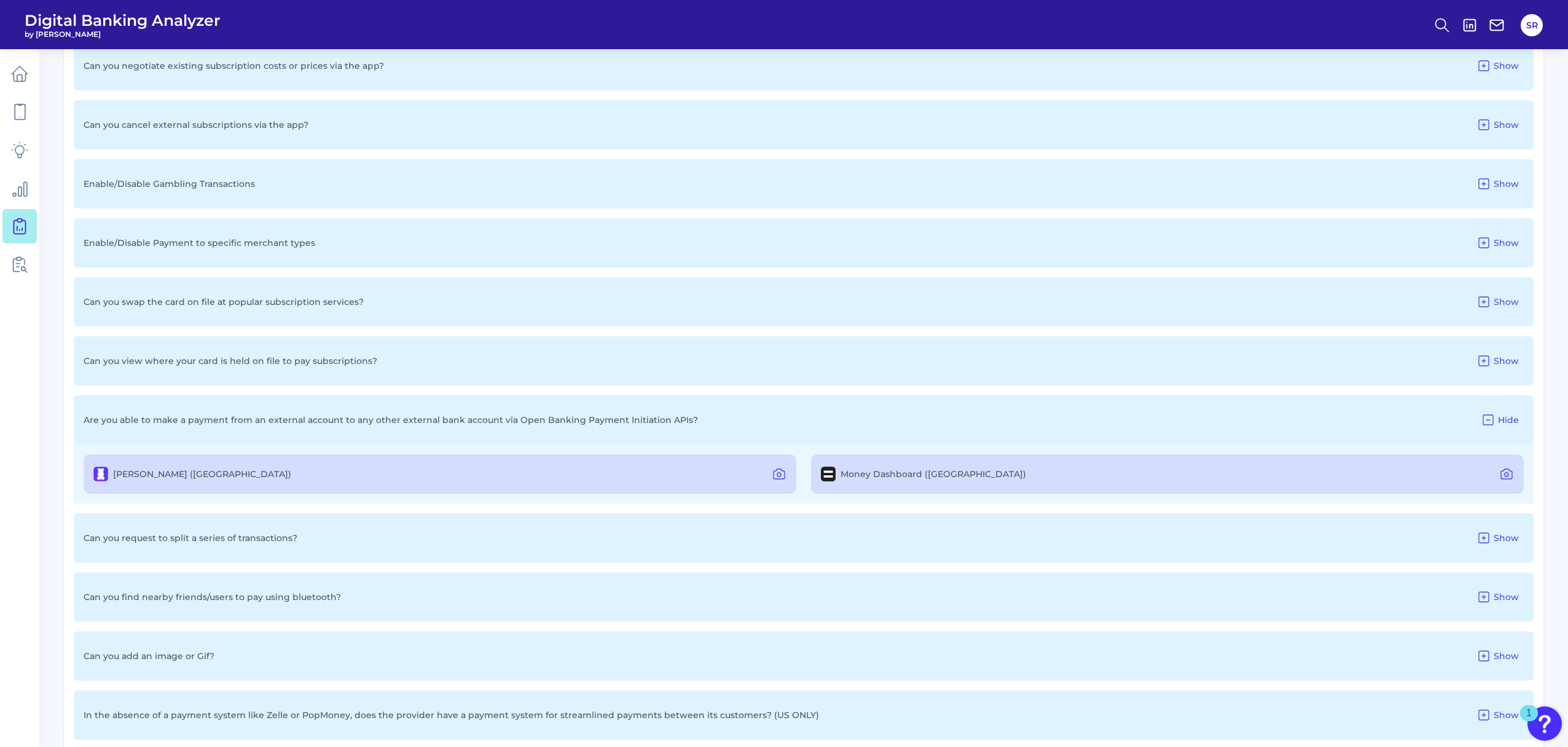
click at [1180, 419] on icon at bounding box center [1489, 420] width 15 height 15
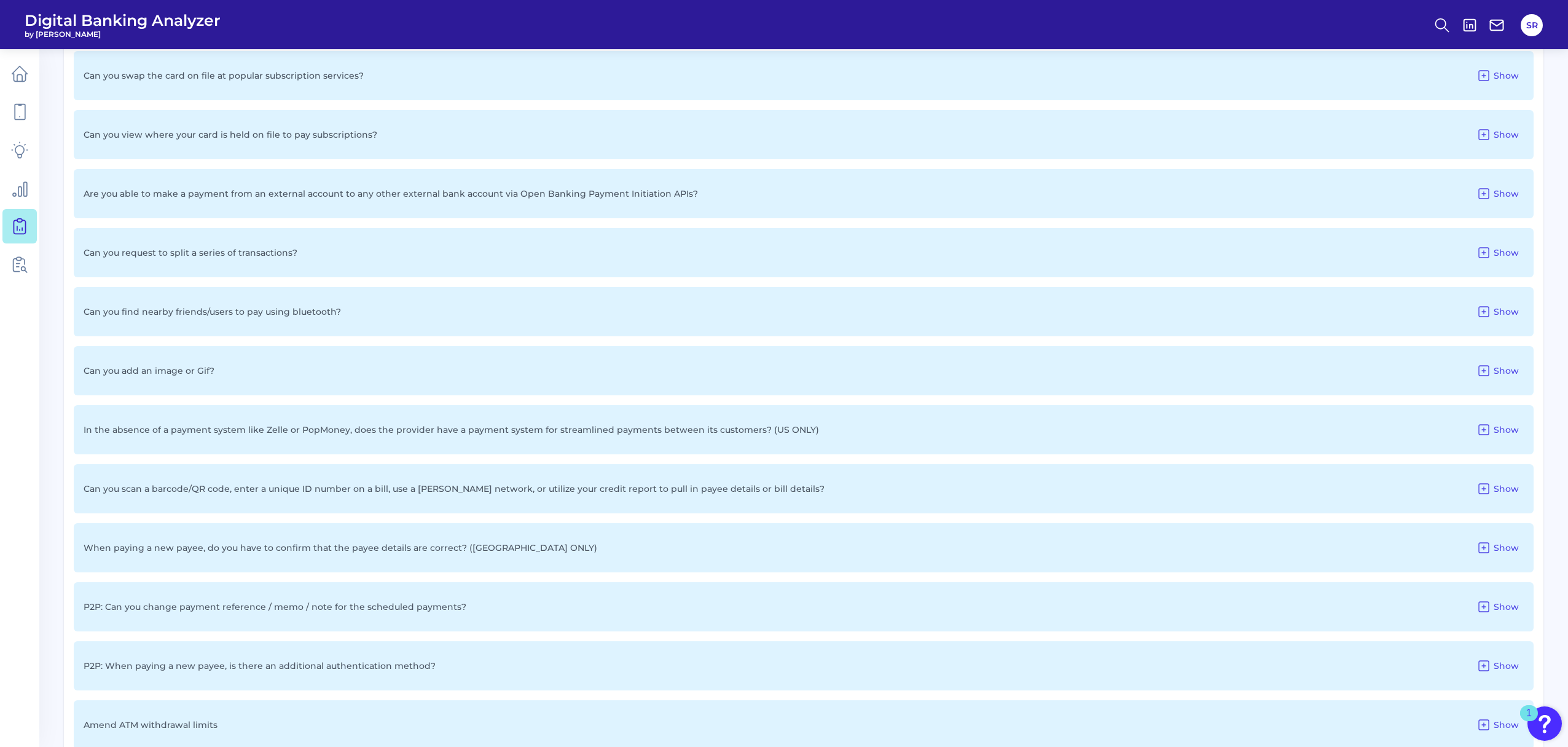
scroll to position [1194, 0]
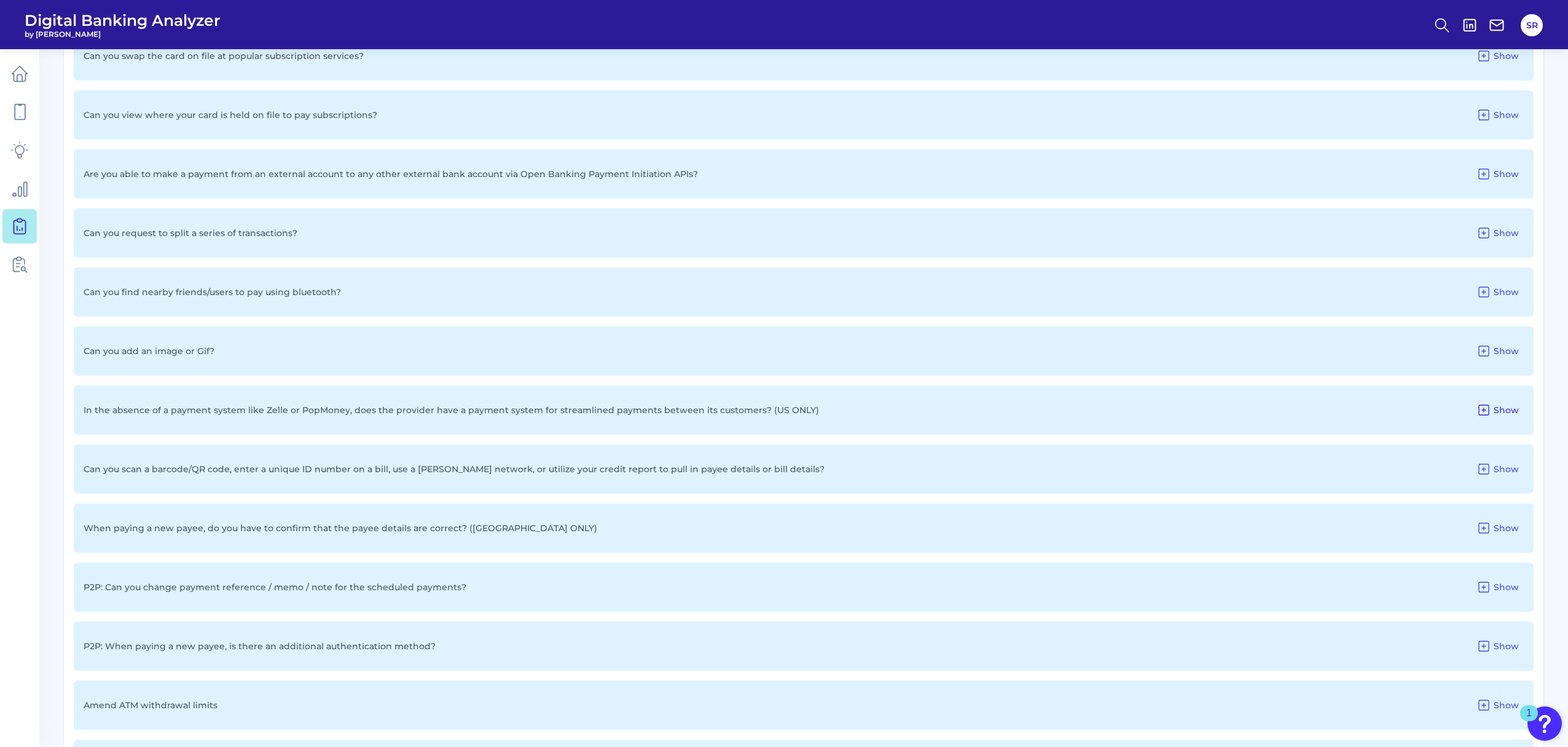
click at [1180, 404] on icon at bounding box center [1484, 410] width 15 height 15
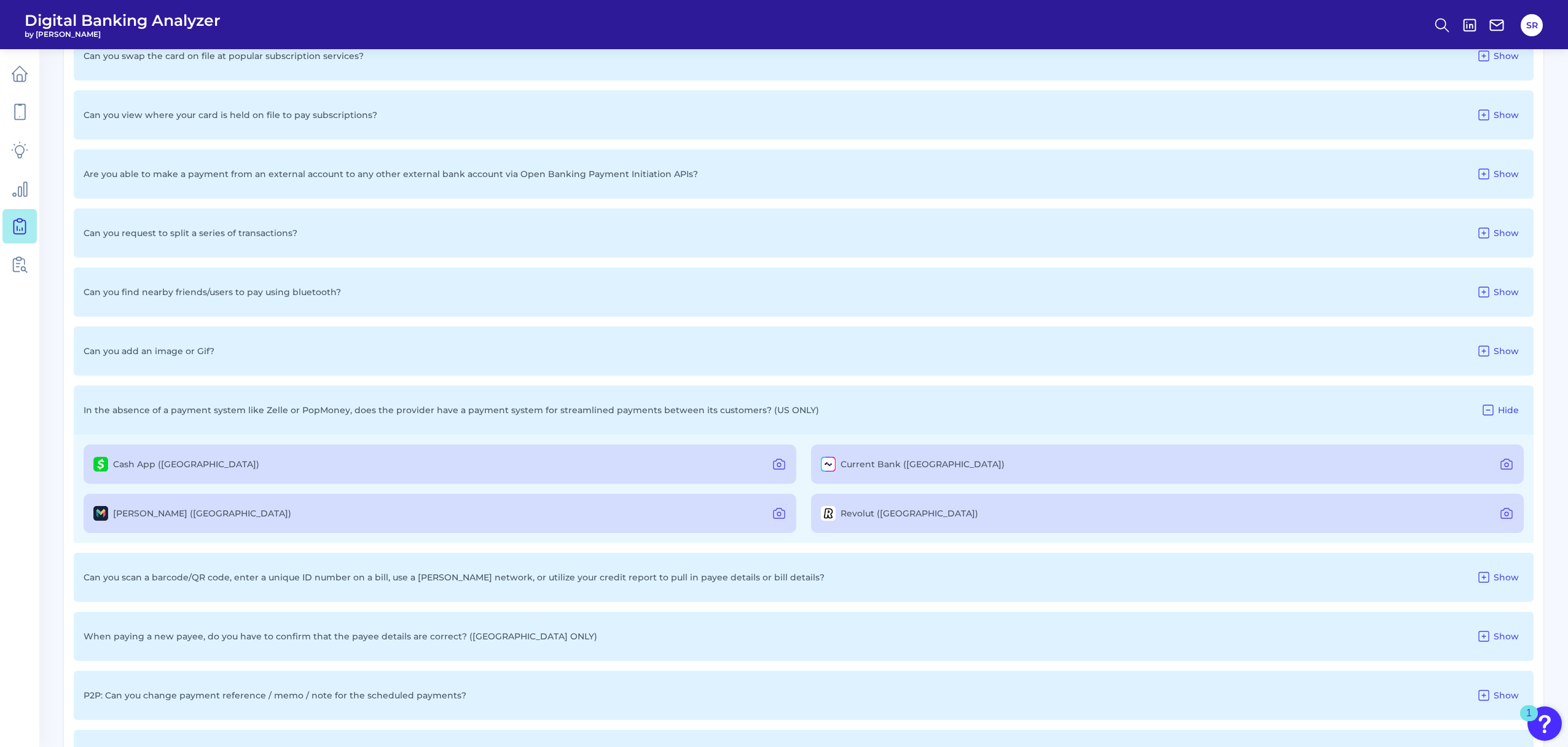
scroll to position [1276, 0]
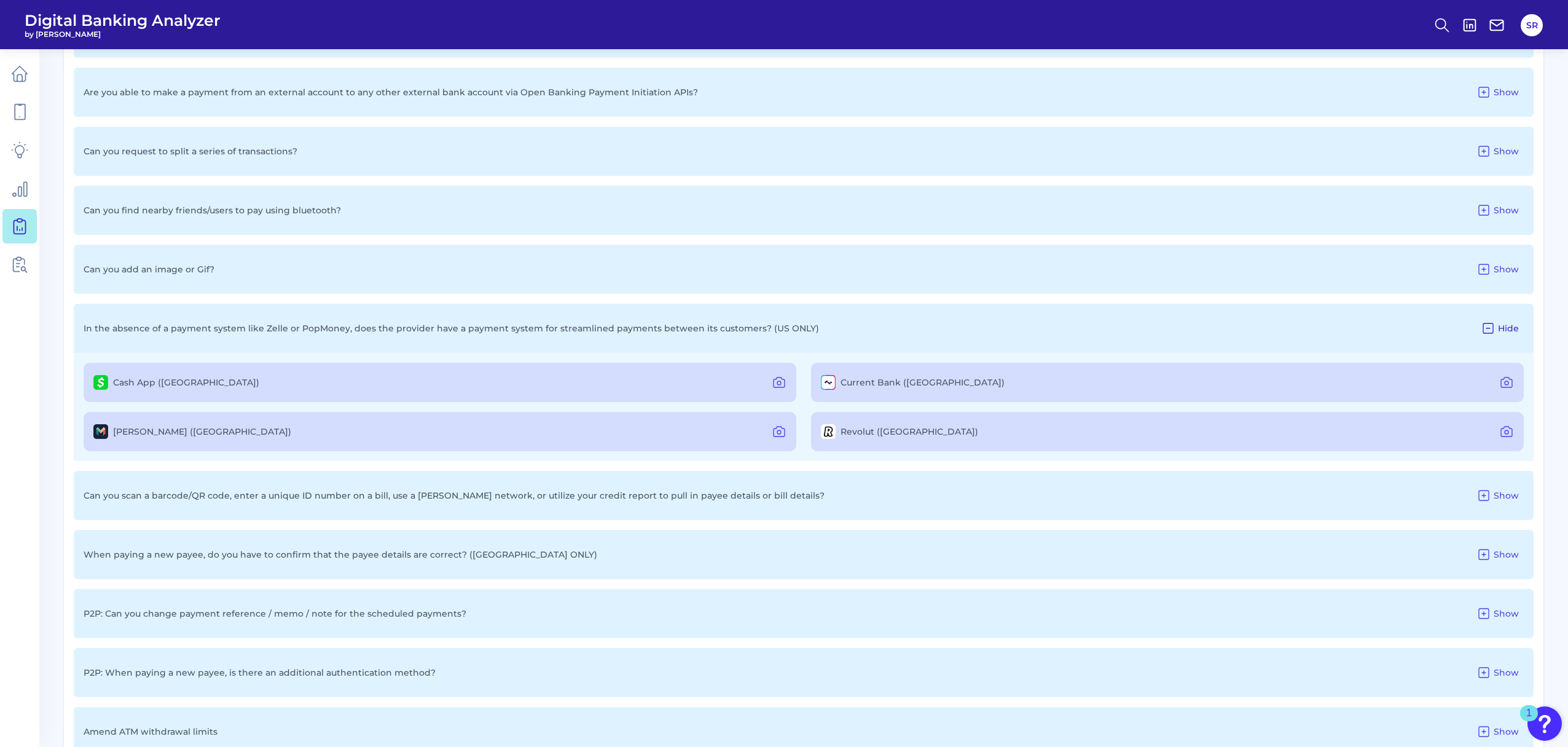
click at [1180, 325] on icon at bounding box center [1488, 328] width 9 height 9
